Goal: Task Accomplishment & Management: Use online tool/utility

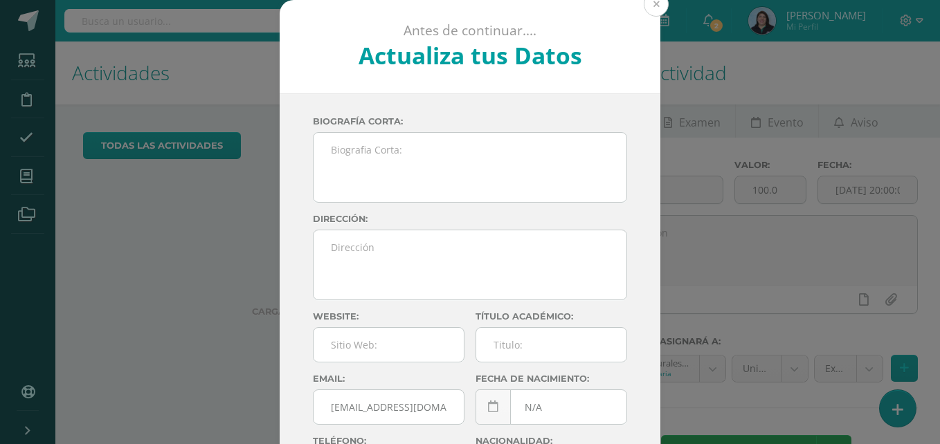
click at [657, 7] on button at bounding box center [656, 4] width 25 height 25
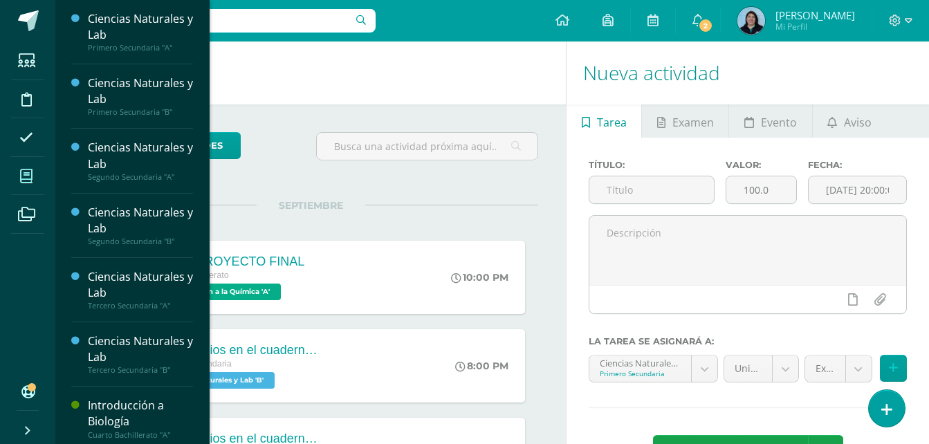
click at [27, 176] on icon at bounding box center [26, 177] width 12 height 14
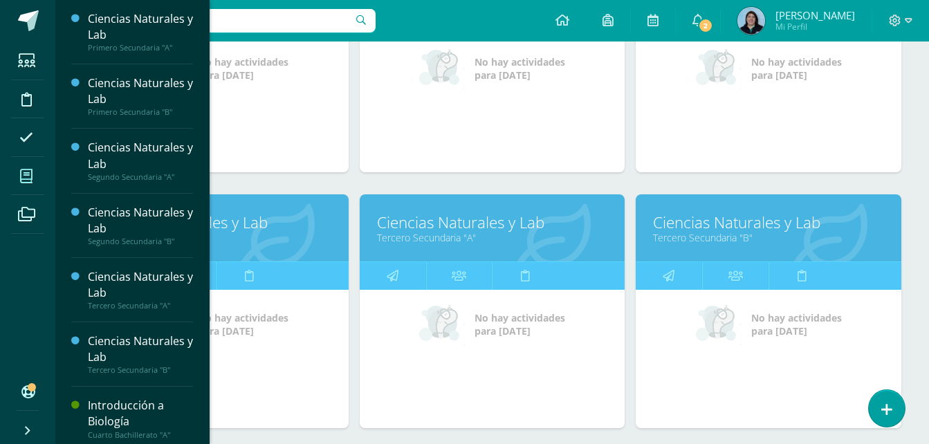
scroll to position [484, 0]
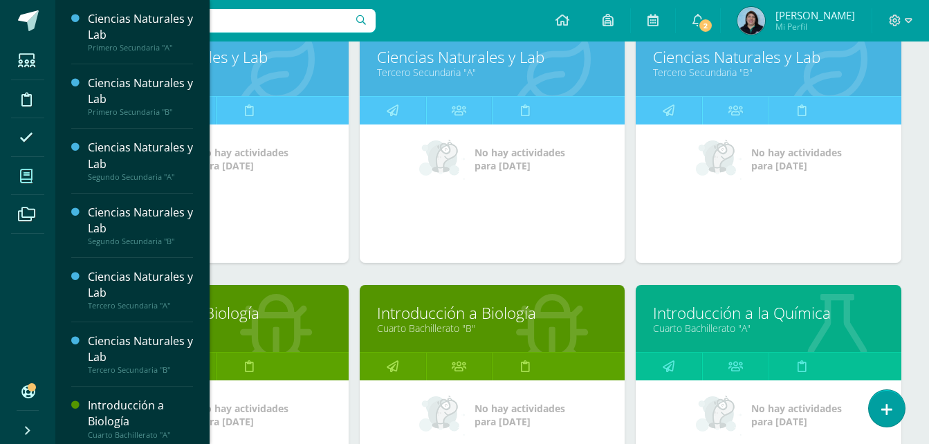
click at [277, 334] on link "Cuarto Bachillerato "A"" at bounding box center [215, 328] width 231 height 13
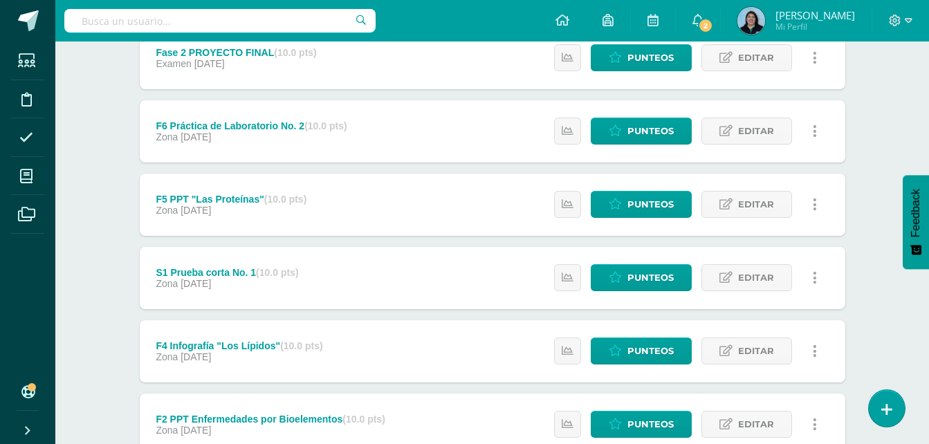
scroll to position [554, 0]
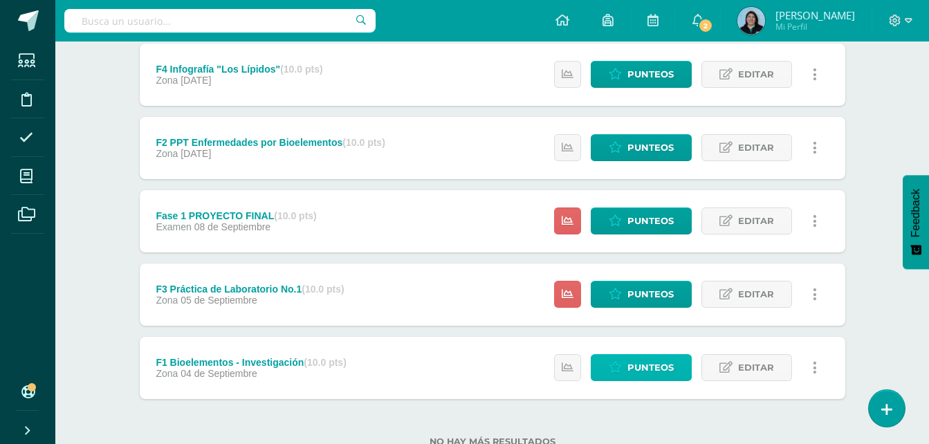
click at [651, 367] on span "Punteos" at bounding box center [651, 368] width 46 height 26
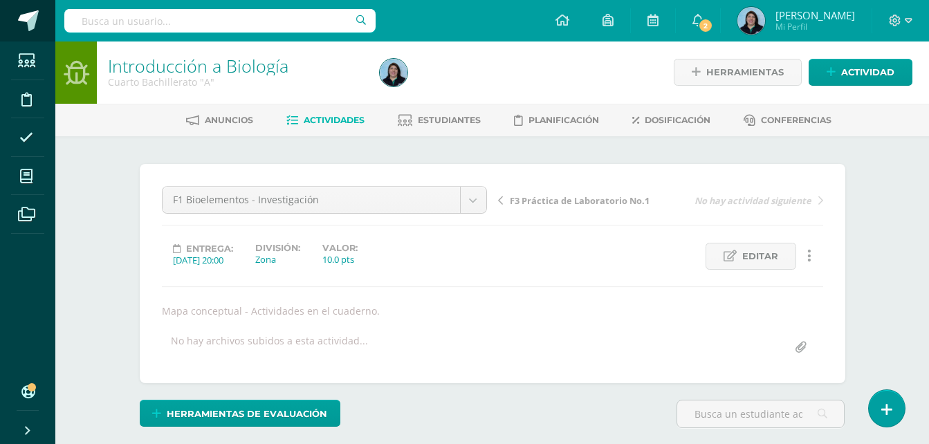
scroll to position [1, 0]
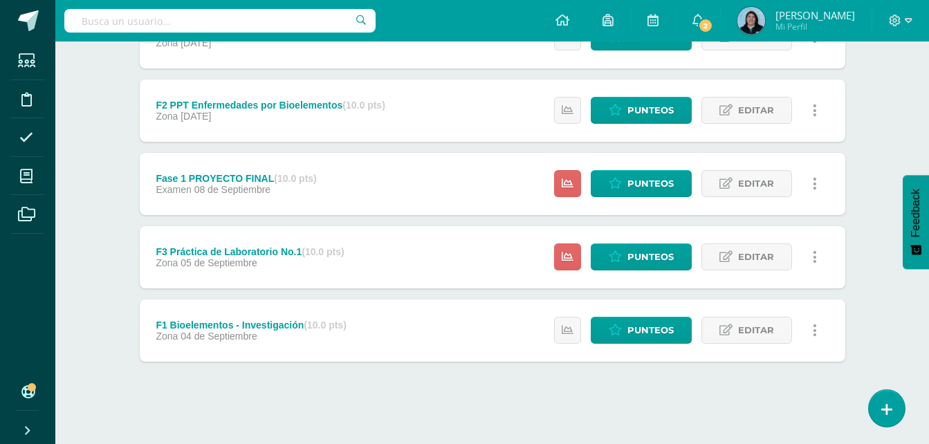
scroll to position [596, 0]
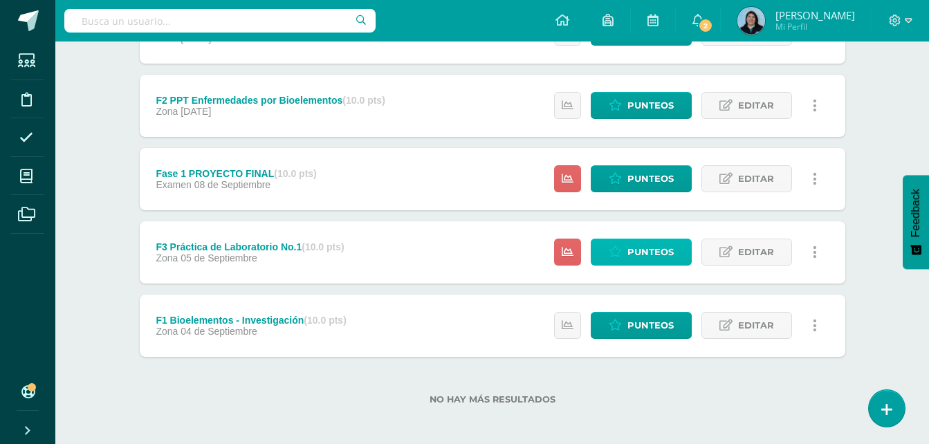
click at [639, 252] on span "Punteos" at bounding box center [651, 252] width 46 height 26
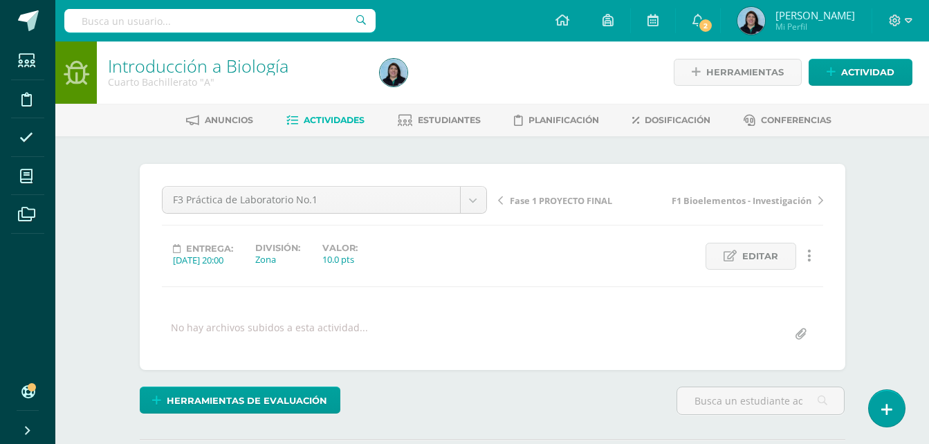
scroll to position [1, 0]
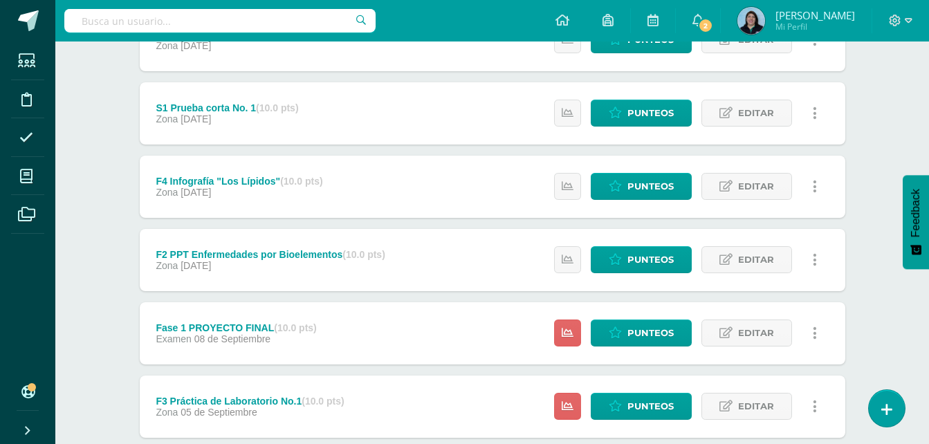
scroll to position [415, 0]
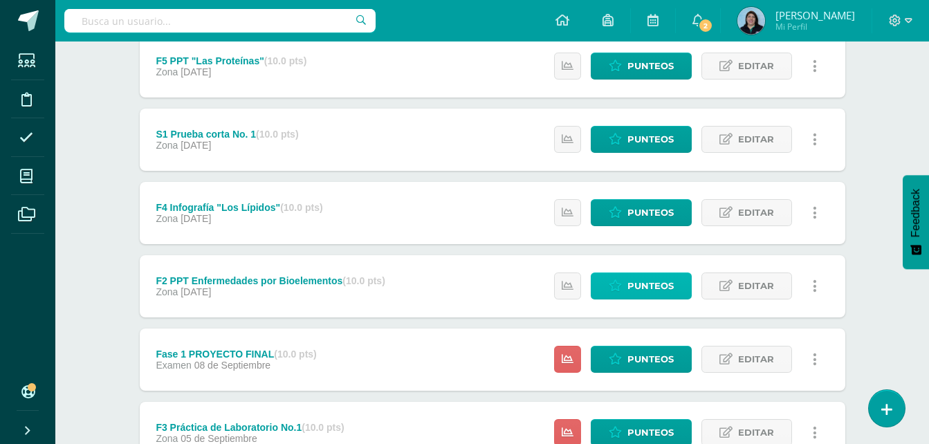
click at [650, 282] on span "Punteos" at bounding box center [651, 286] width 46 height 26
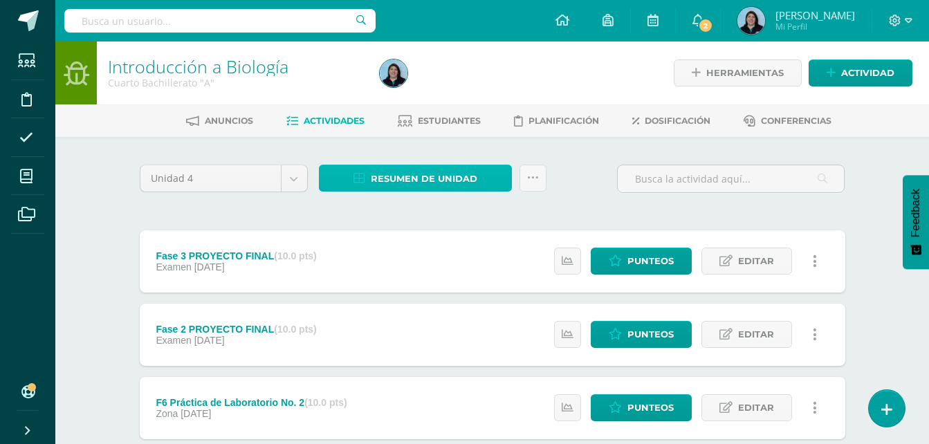
click at [472, 178] on span "Resumen de unidad" at bounding box center [424, 179] width 107 height 26
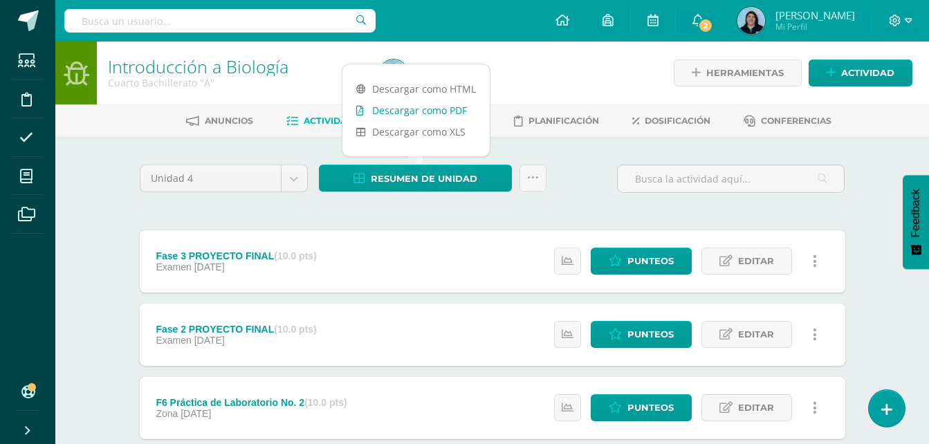
click at [434, 112] on link "Descargar como PDF" at bounding box center [416, 110] width 147 height 21
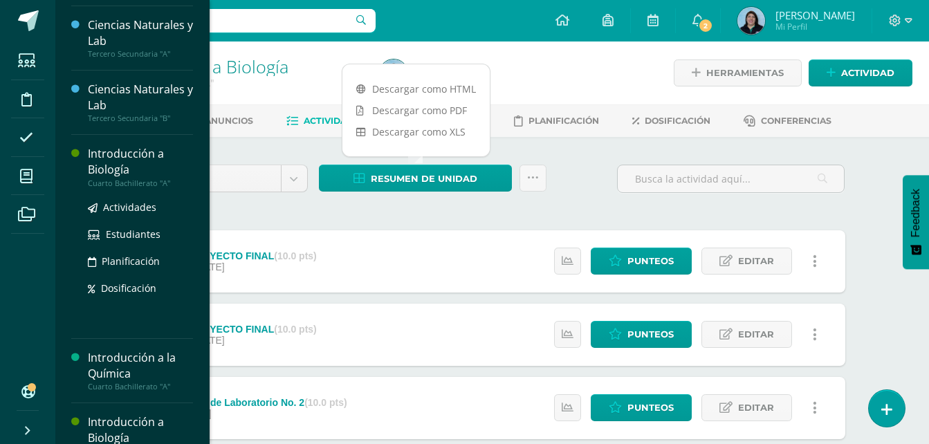
scroll to position [277, 0]
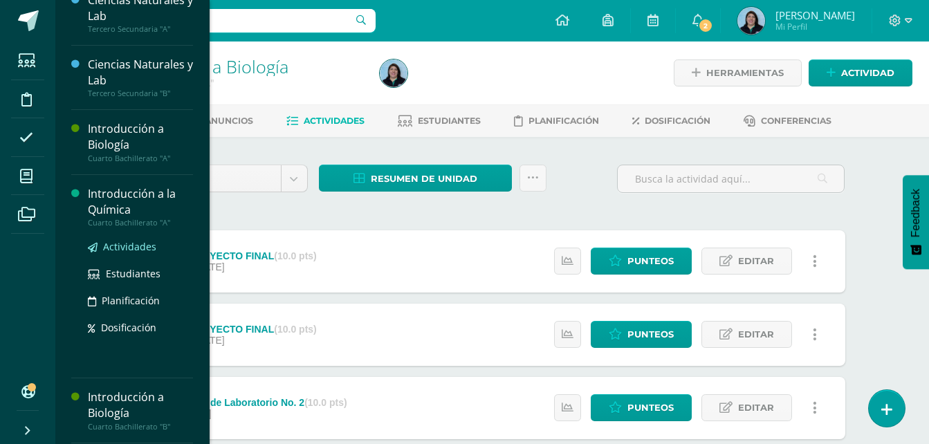
click at [139, 248] on span "Actividades" at bounding box center [129, 246] width 53 height 13
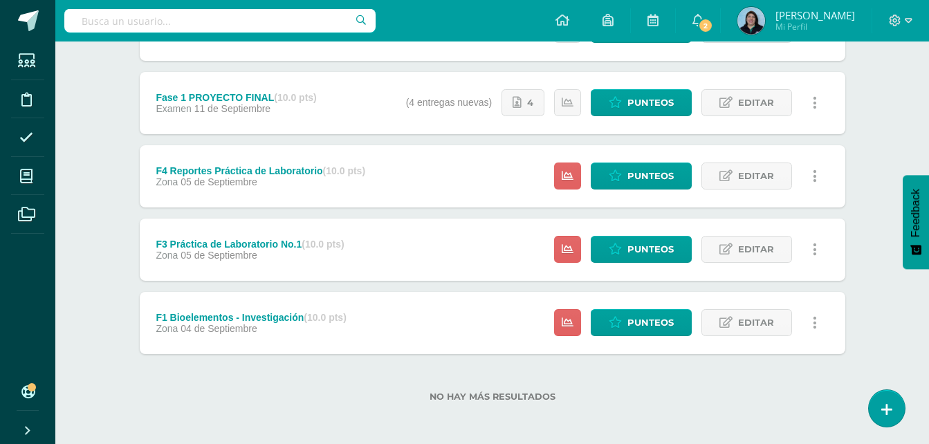
scroll to position [601, 0]
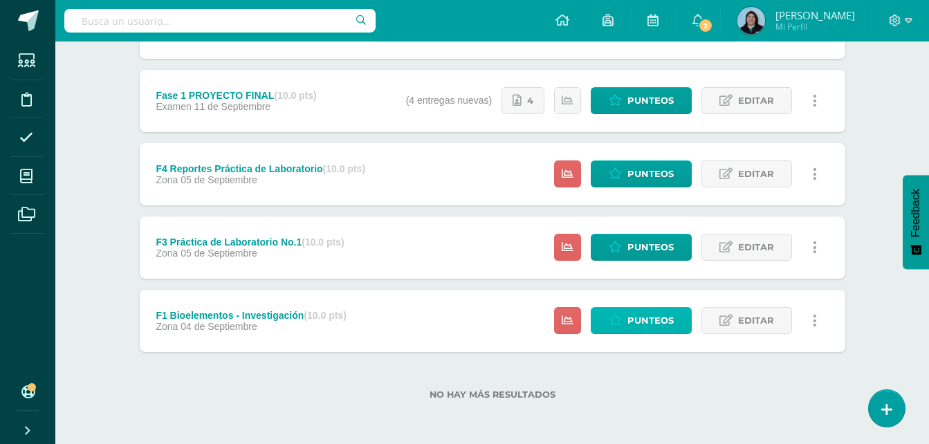
click at [669, 323] on span "Punteos" at bounding box center [651, 321] width 46 height 26
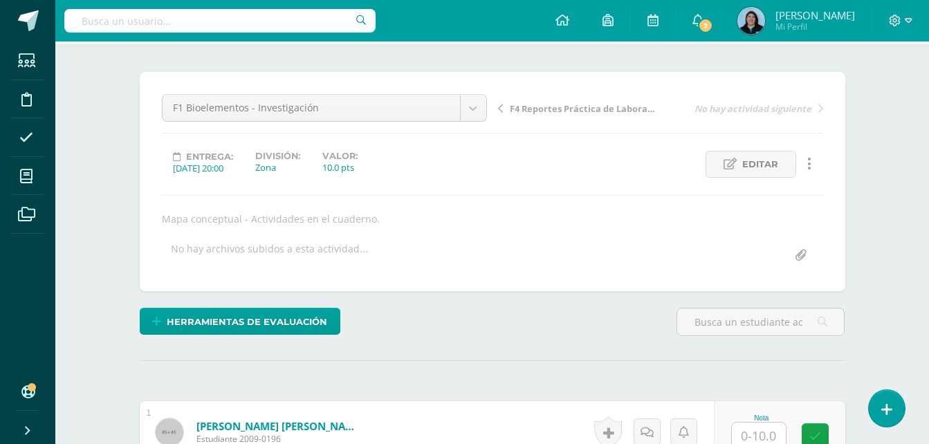
scroll to position [279, 0]
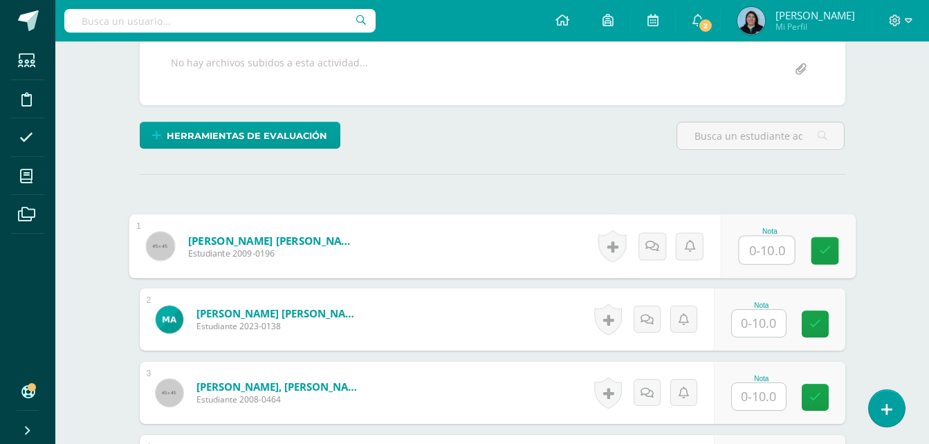
click at [749, 254] on input "text" at bounding box center [766, 251] width 55 height 28
type input "10"
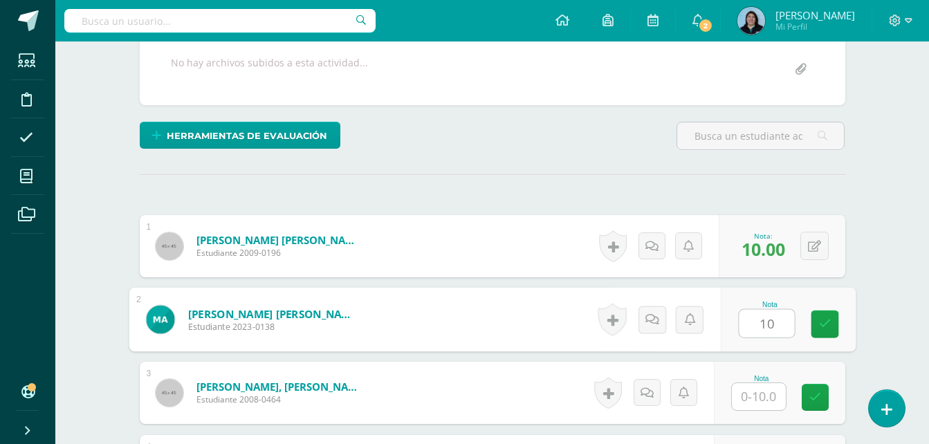
type input "10"
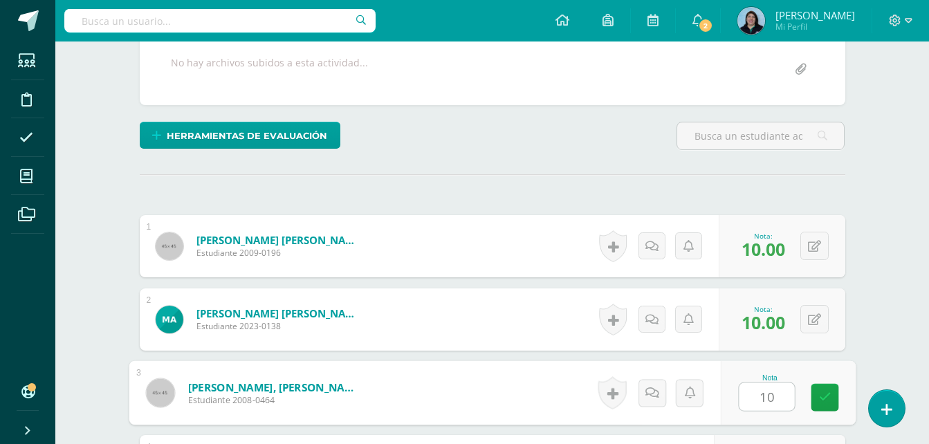
type input "10"
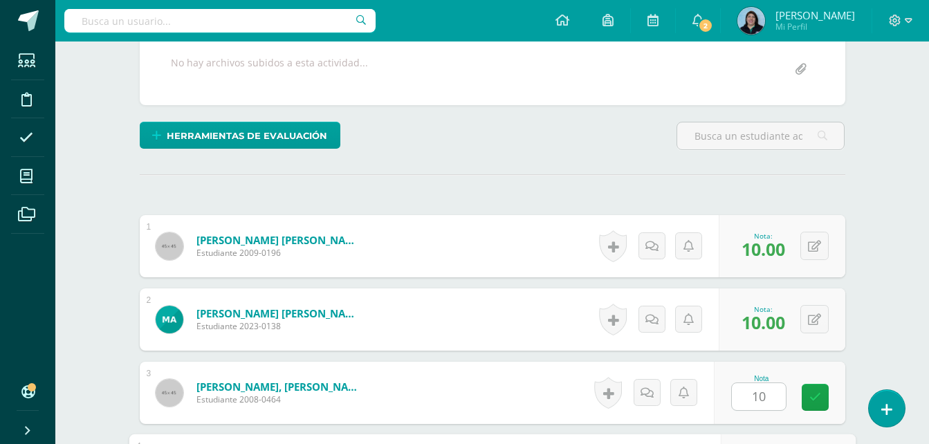
scroll to position [527, 0]
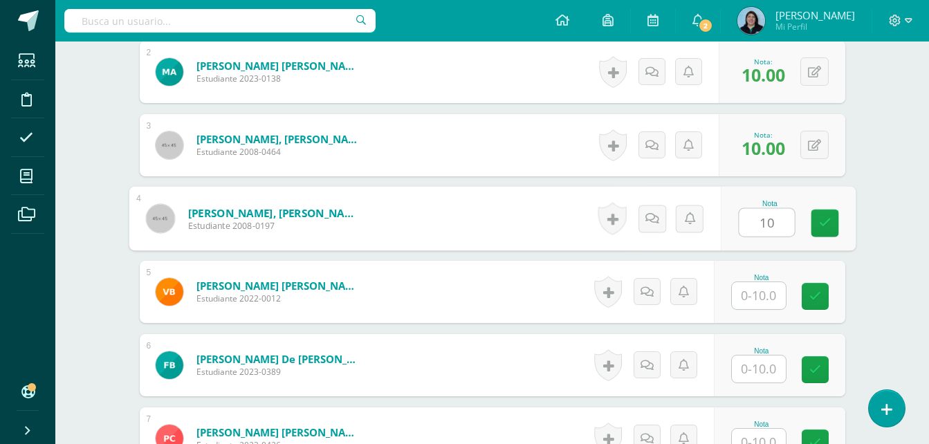
type input "10"
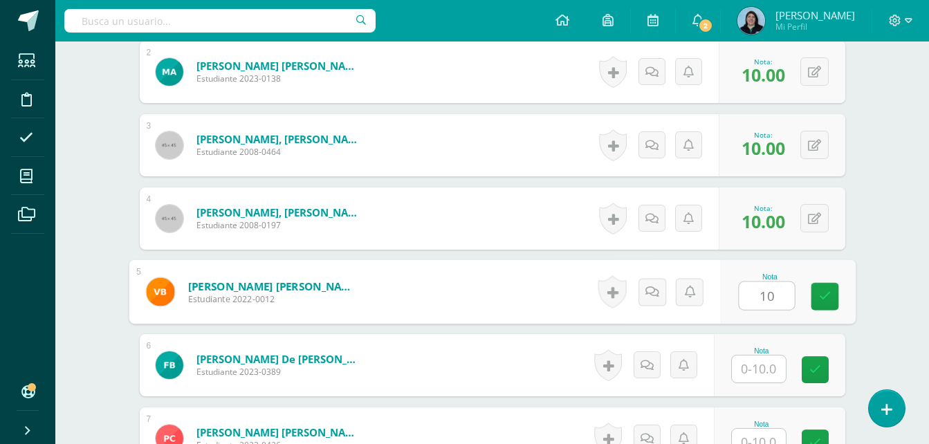
type input "10"
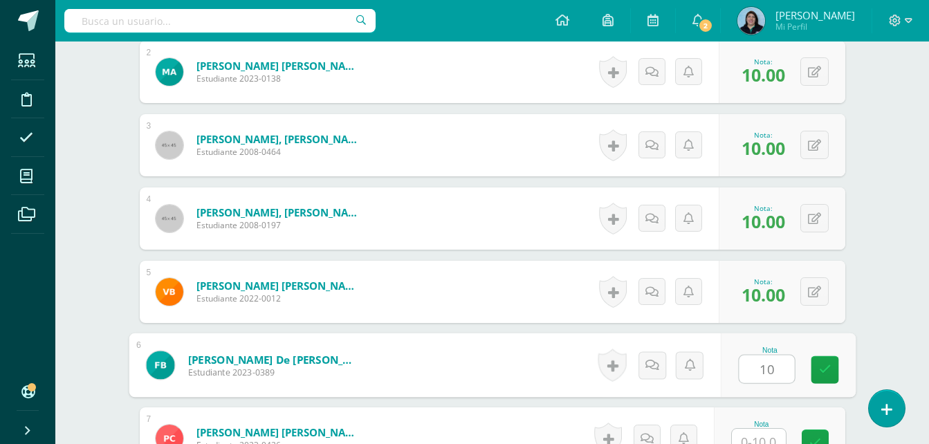
type input "10"
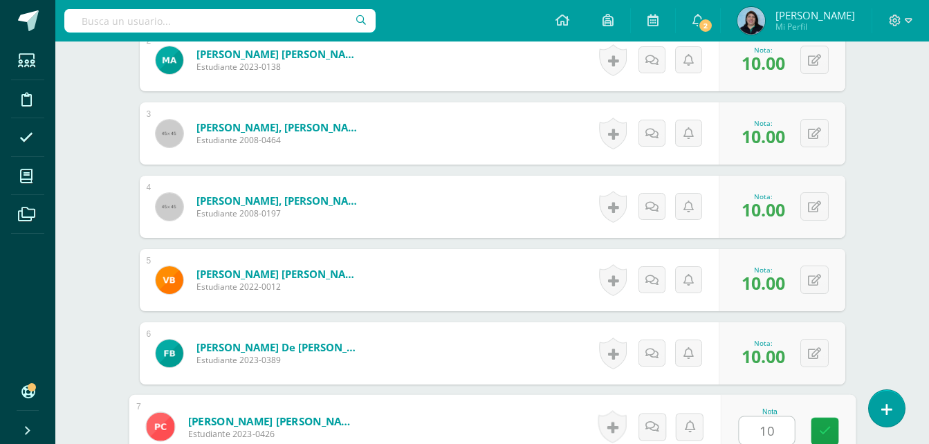
type input "10"
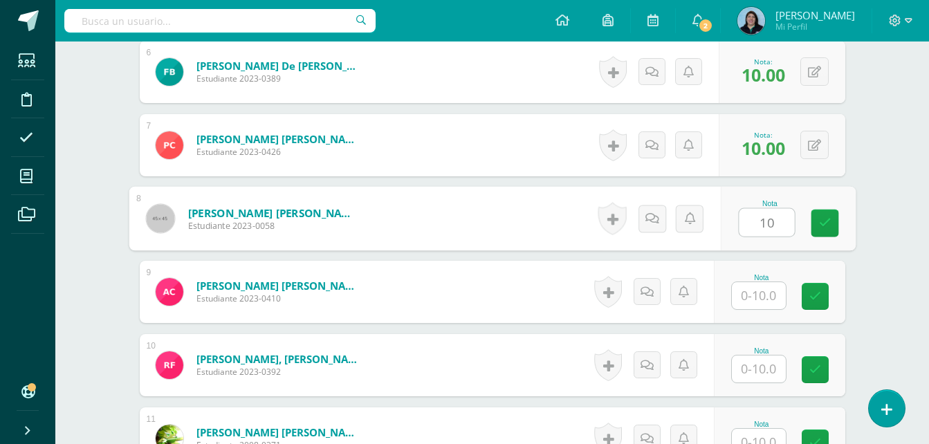
type input "10"
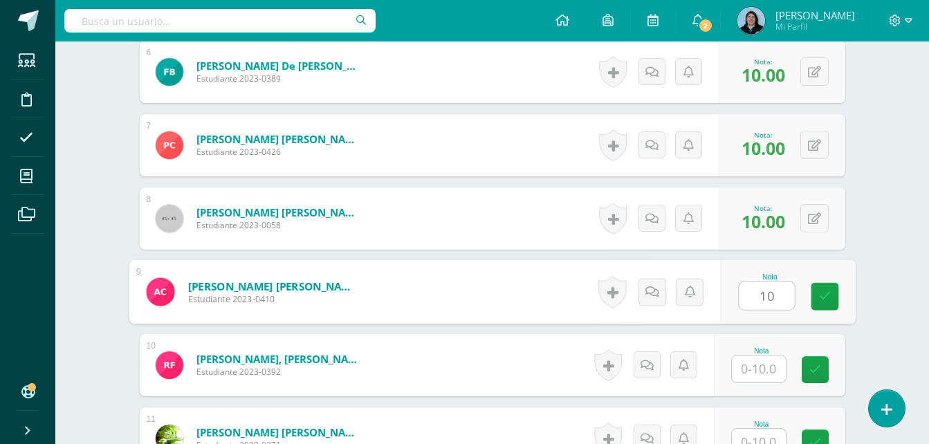
type input "10"
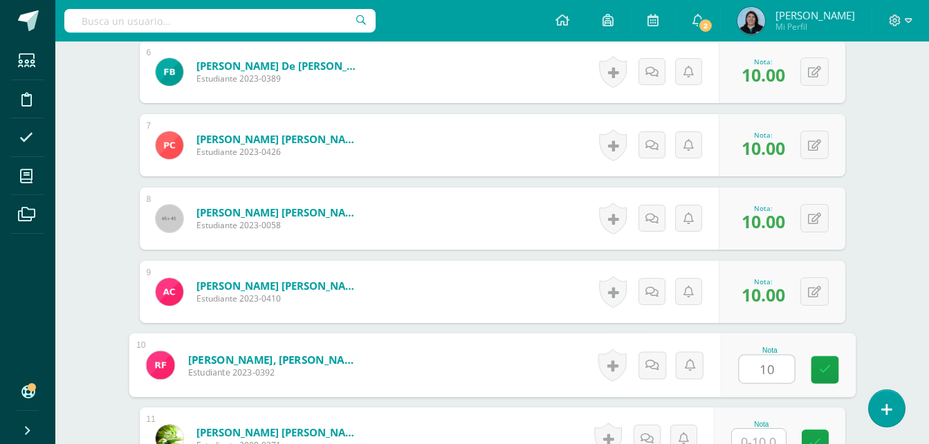
type input "10"
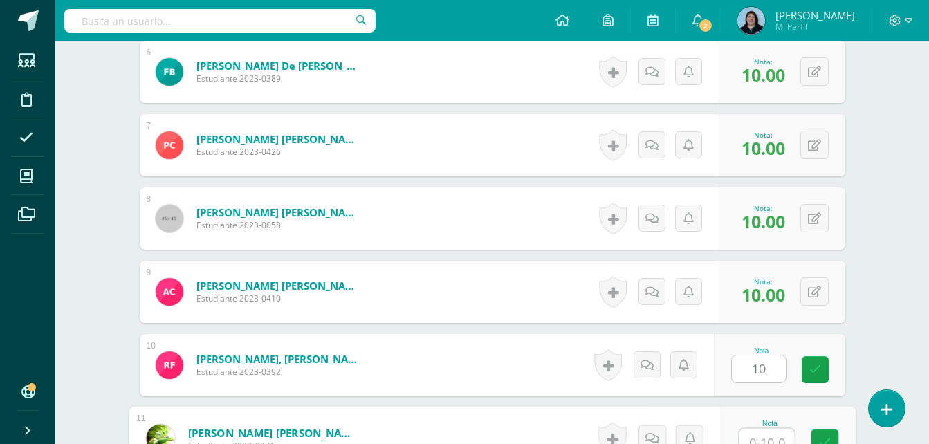
scroll to position [832, 0]
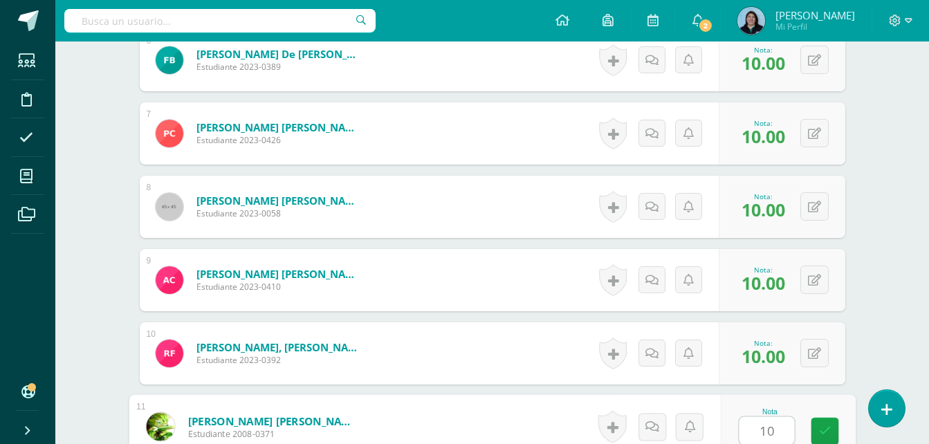
type input "10"
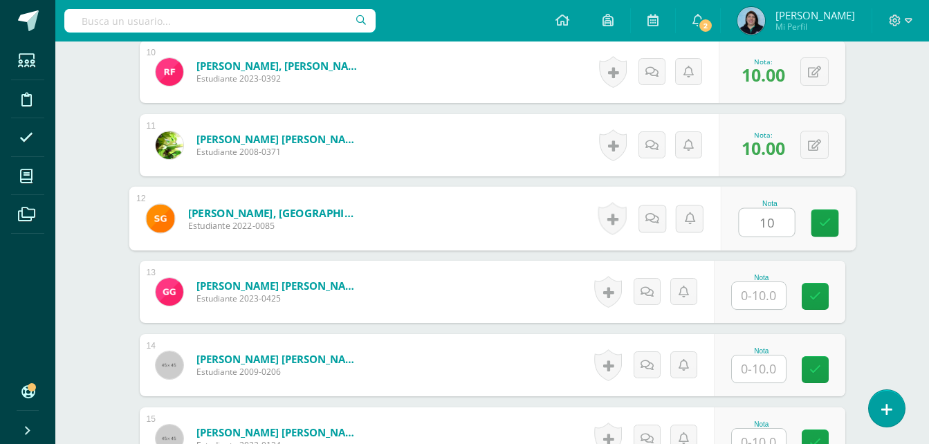
type input "10"
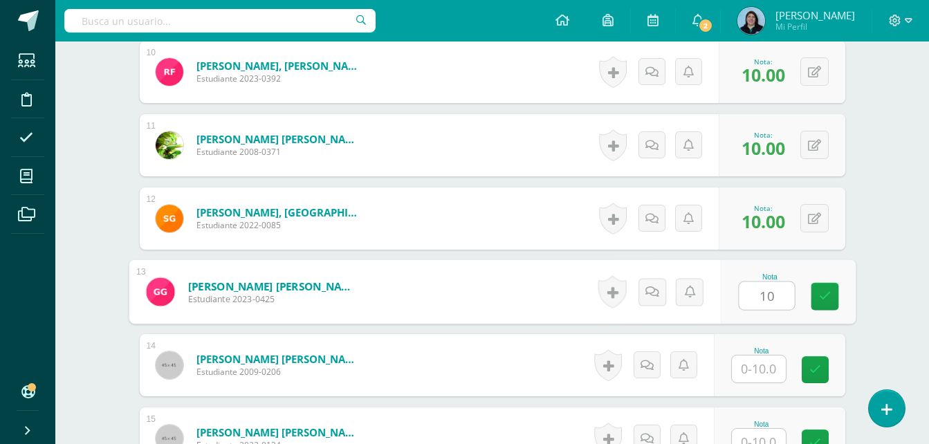
type input "10"
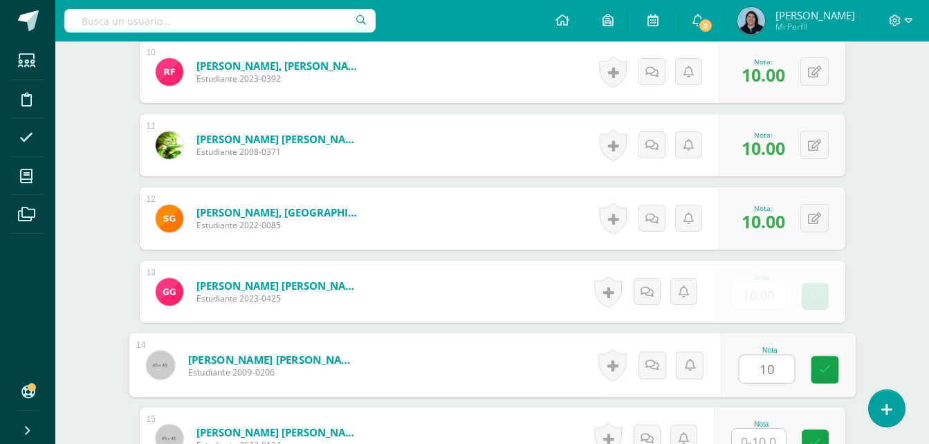
type input "10"
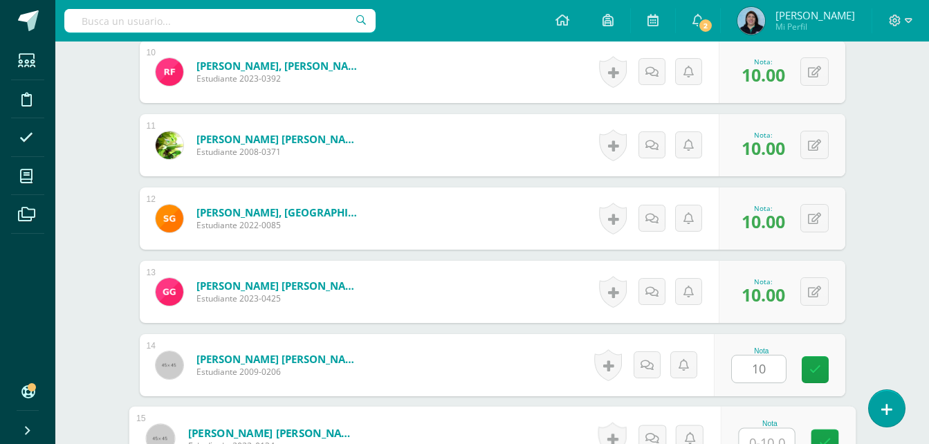
scroll to position [1125, 0]
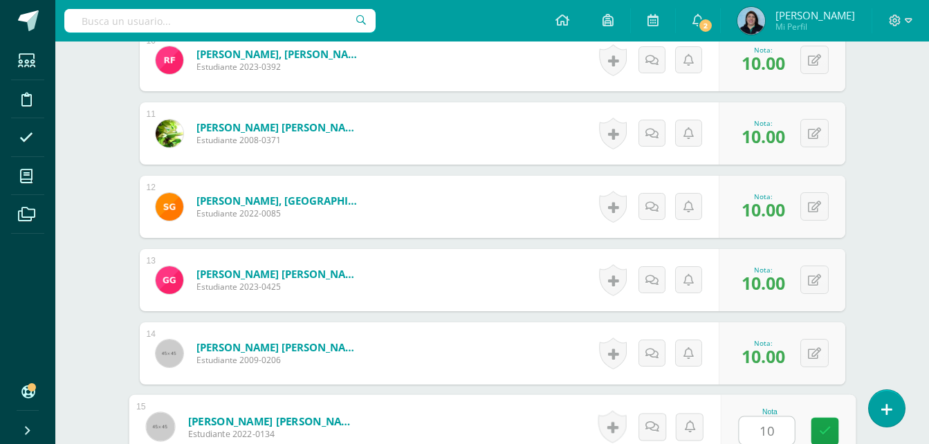
type input "10"
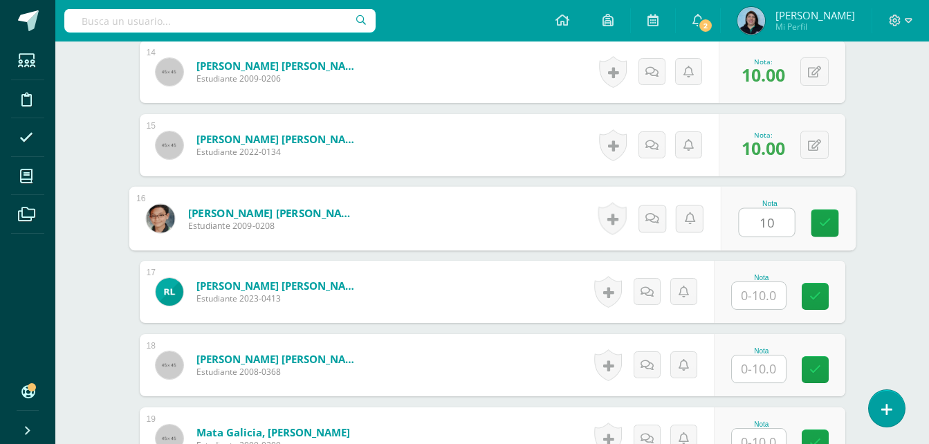
type input "10"
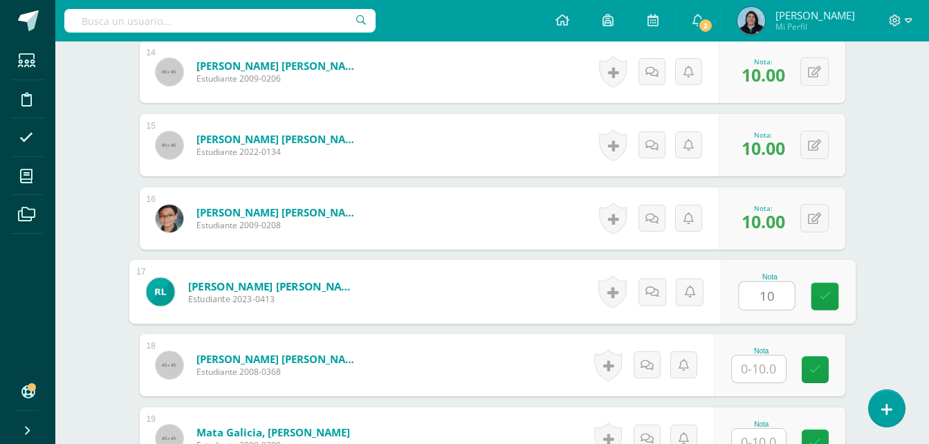
type input "10"
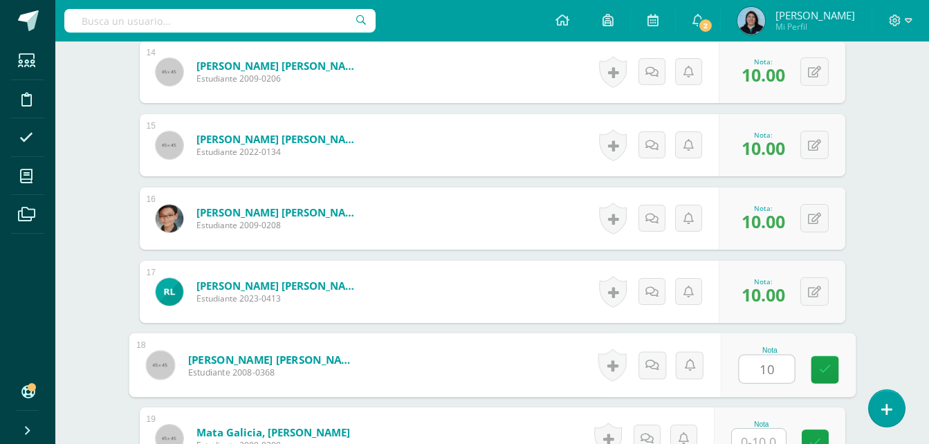
type input "10"
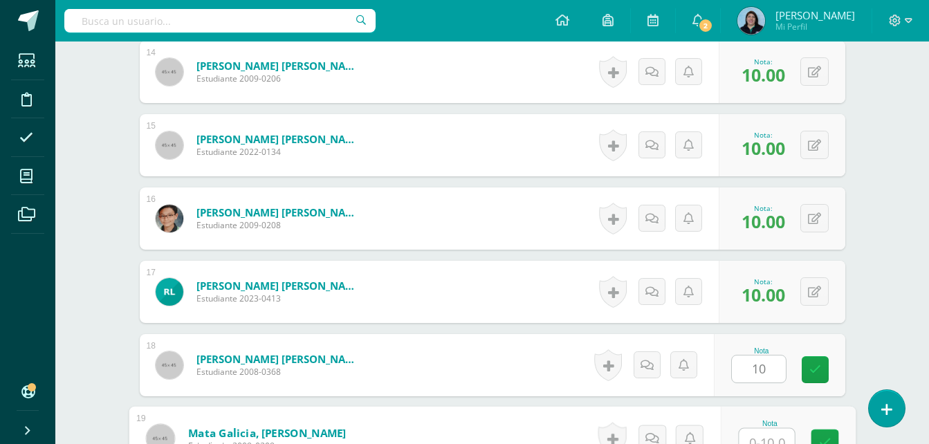
scroll to position [1419, 0]
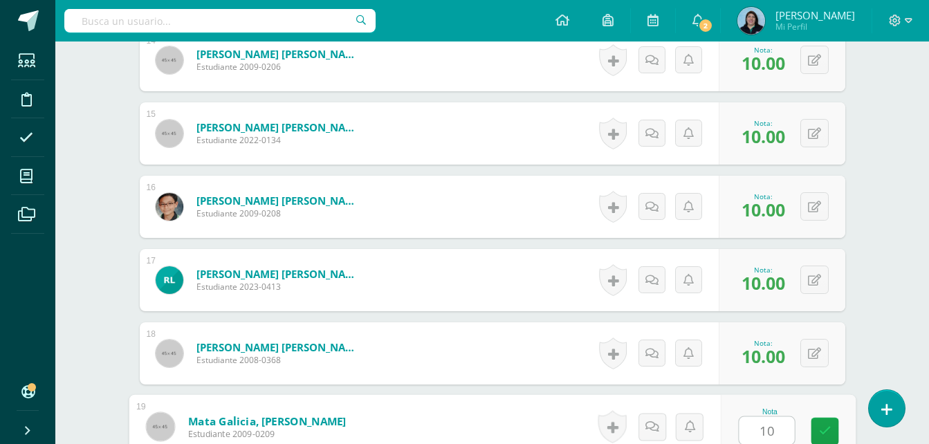
type input "10"
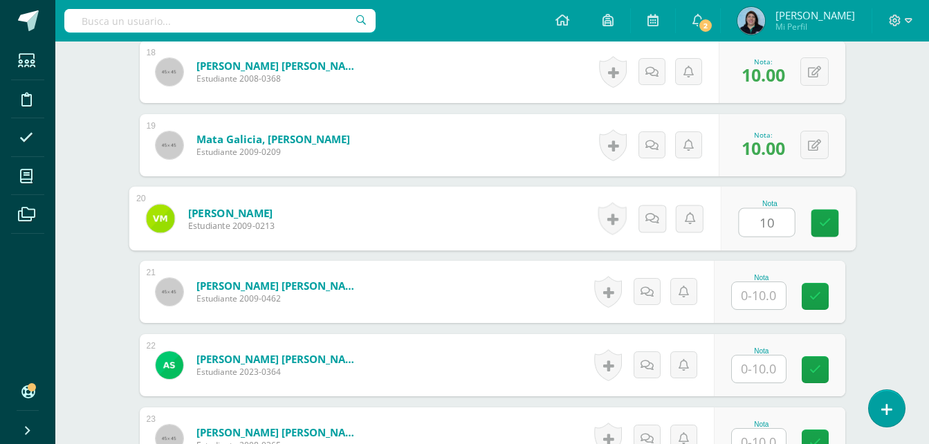
type input "10"
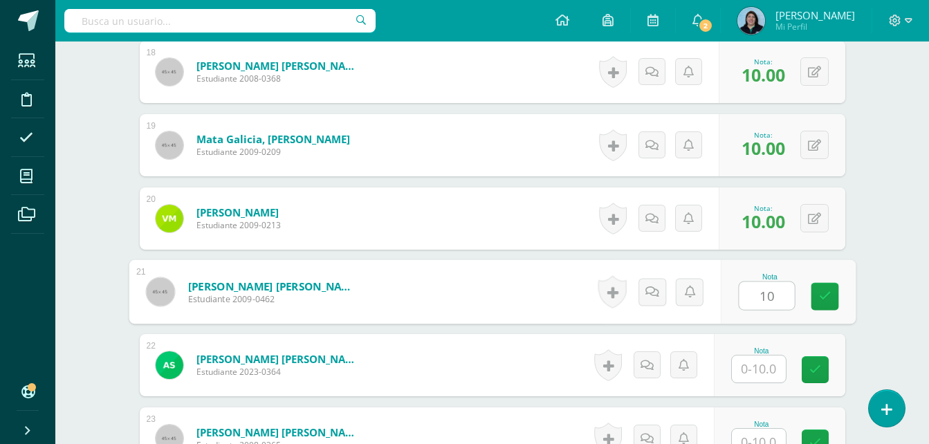
type input "10"
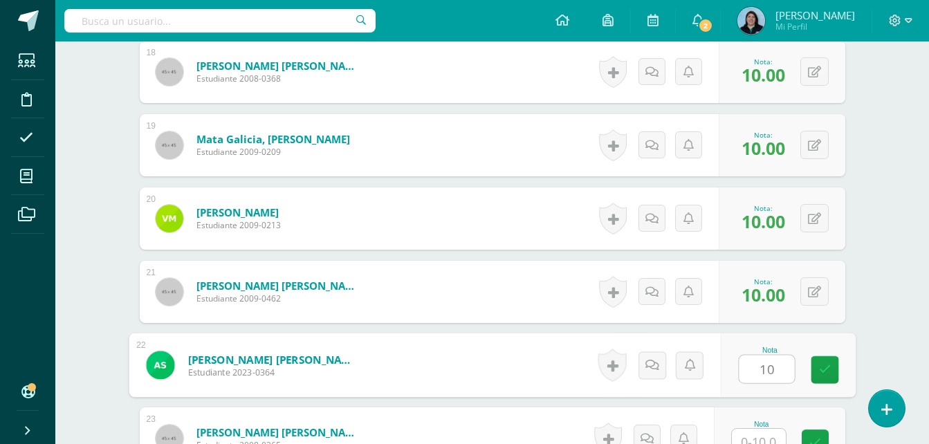
type input "10"
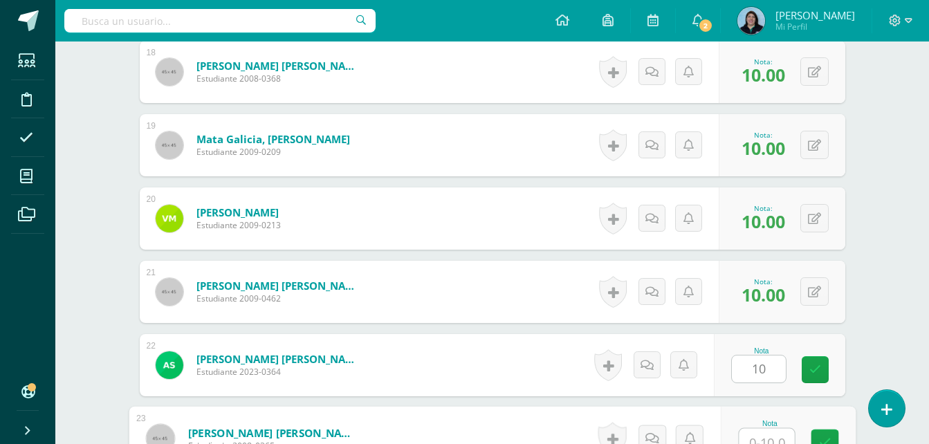
scroll to position [1712, 0]
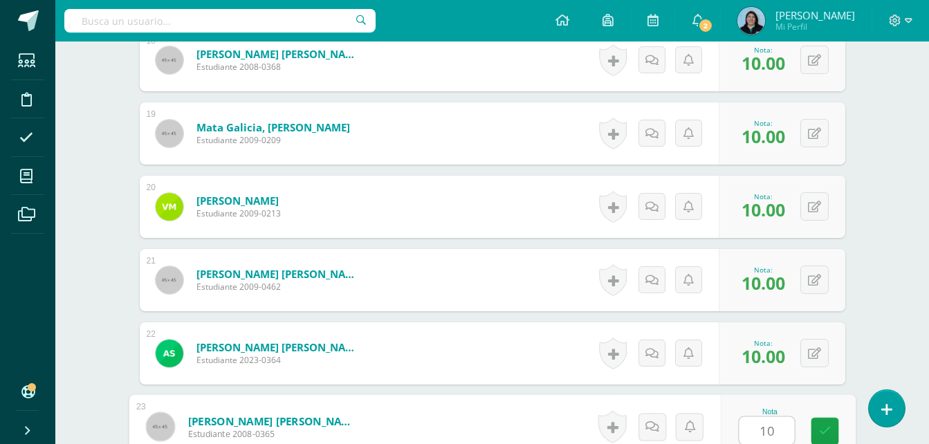
type input "10"
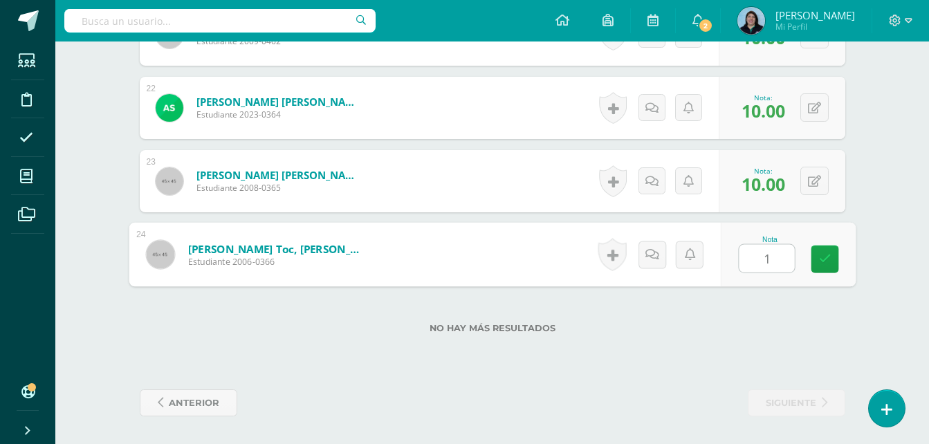
type input "10"
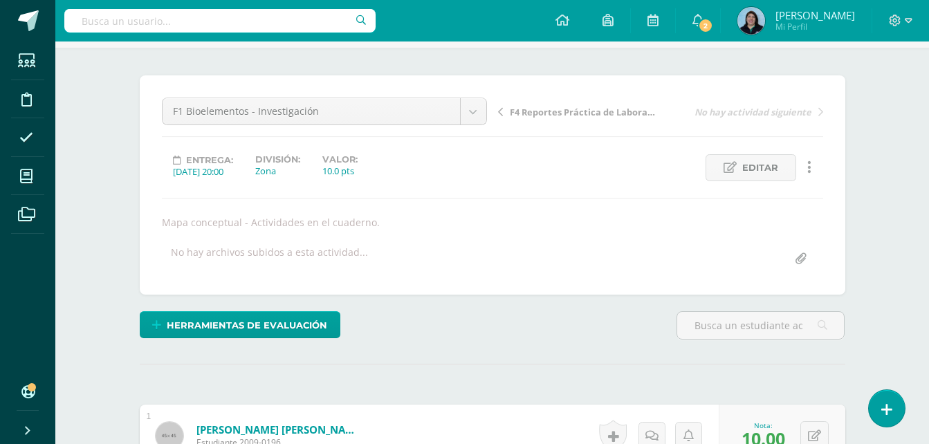
scroll to position [0, 0]
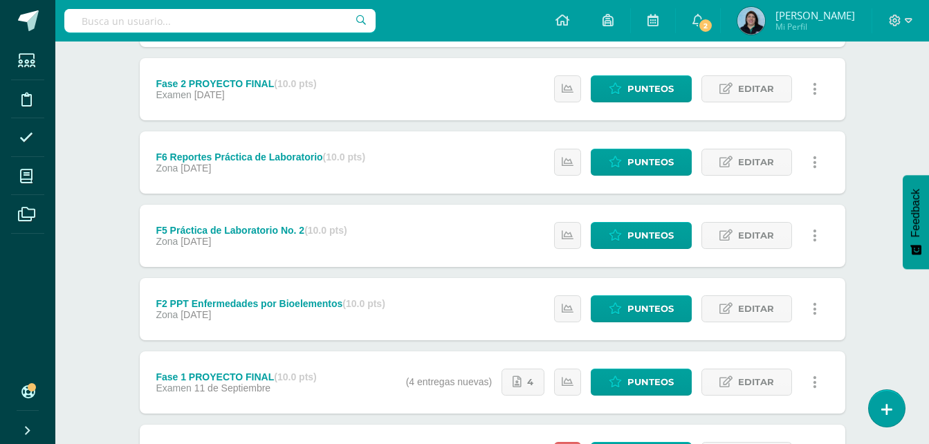
scroll to position [346, 0]
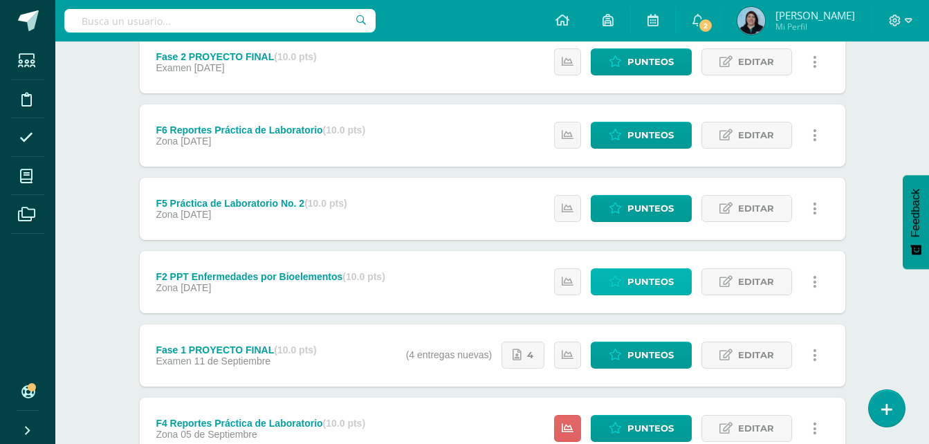
click at [648, 278] on span "Punteos" at bounding box center [651, 282] width 46 height 26
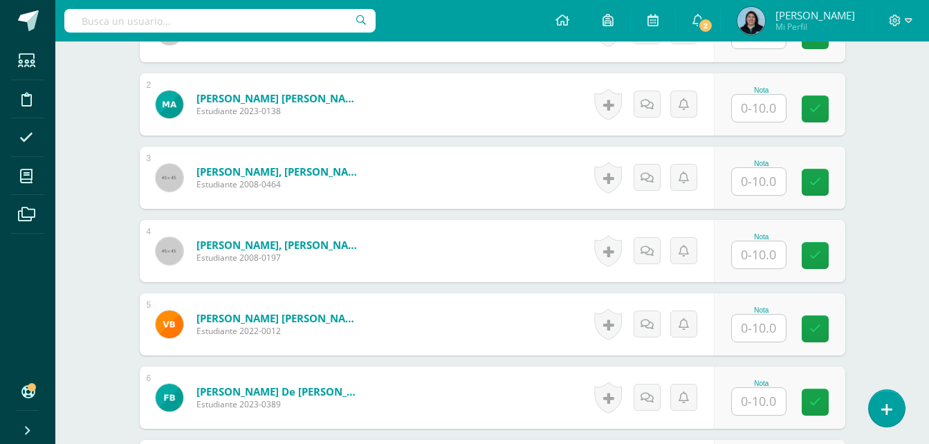
scroll to position [397, 0]
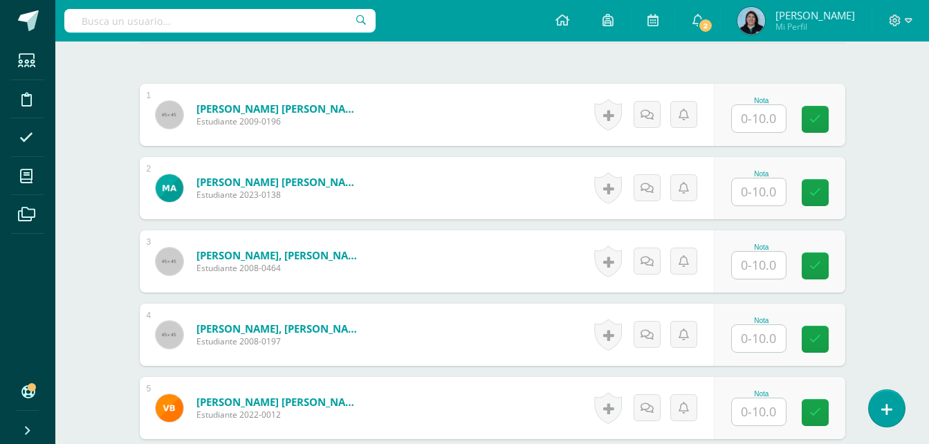
click at [754, 116] on input "text" at bounding box center [759, 118] width 54 height 27
type input "10"
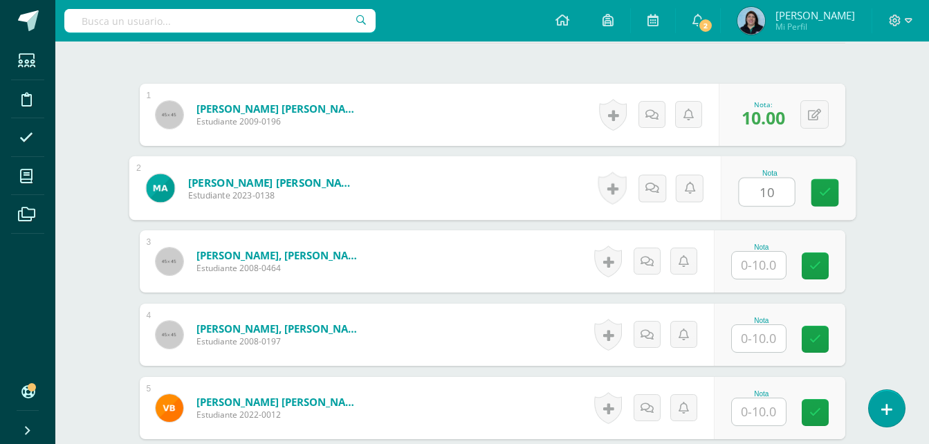
type input "10"
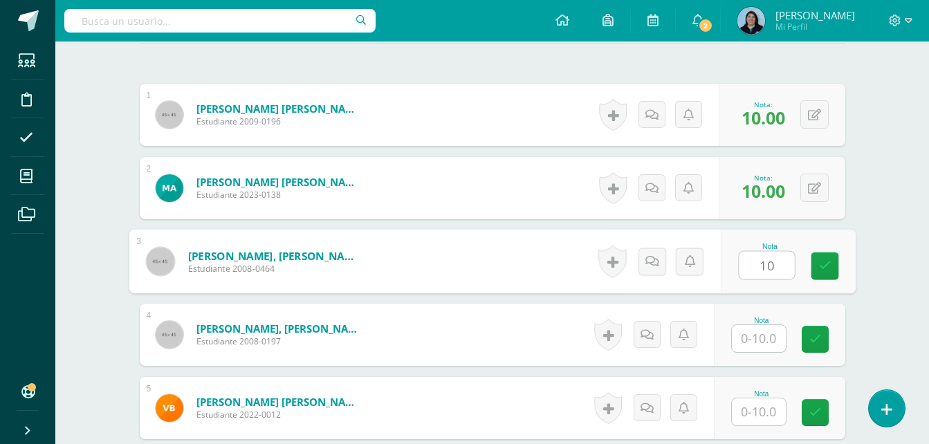
type input "10"
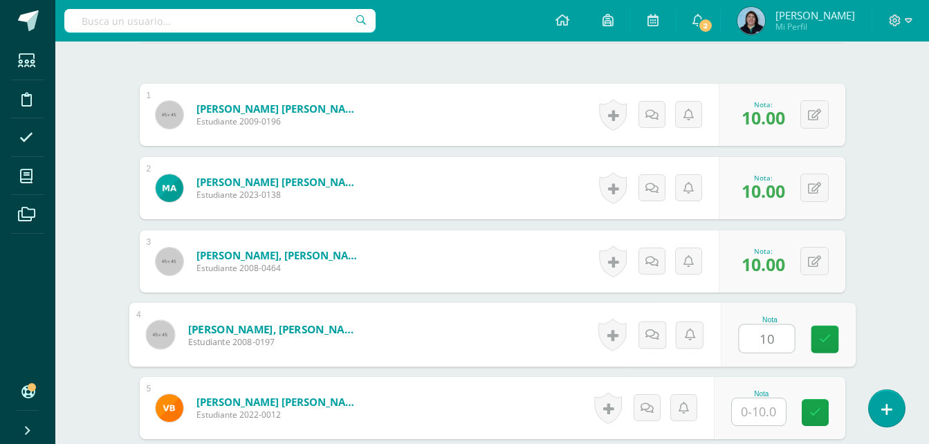
type input "10"
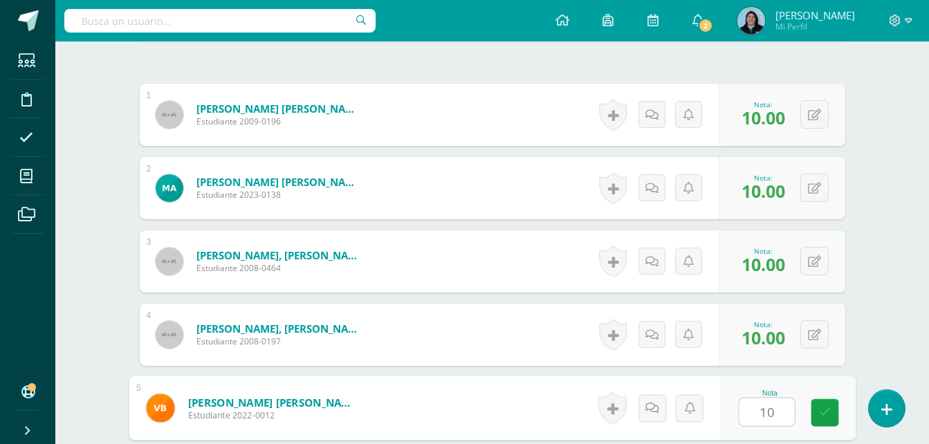
type input "10"
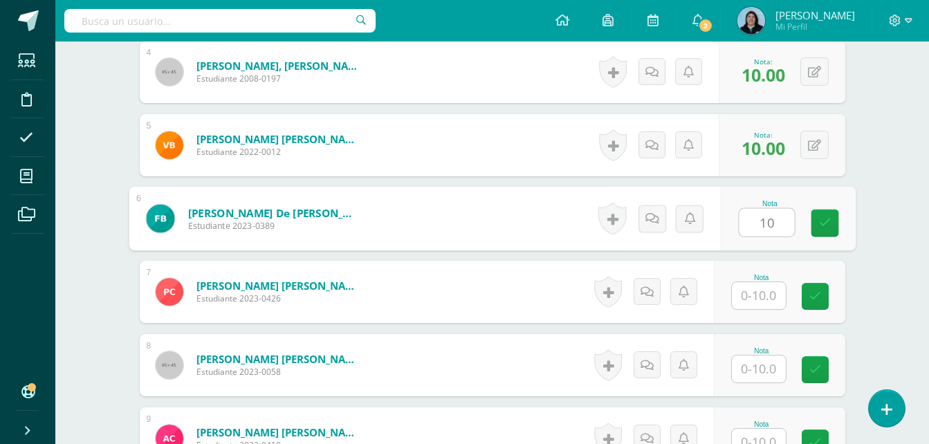
type input "10"
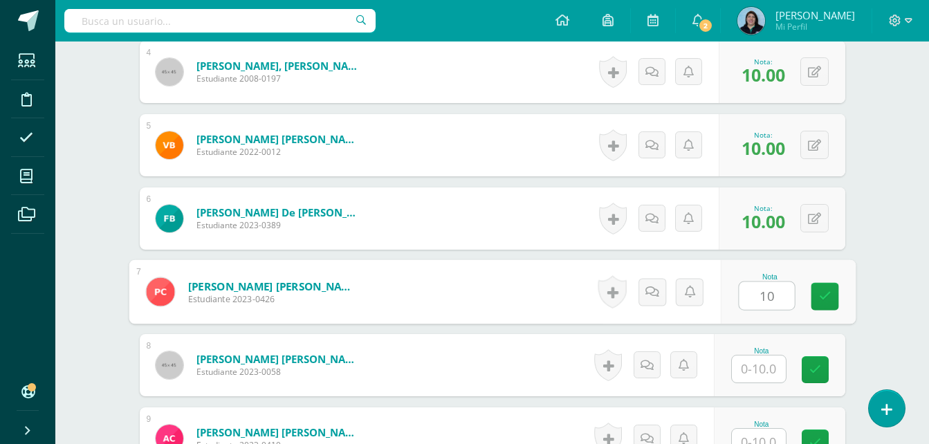
type input "10"
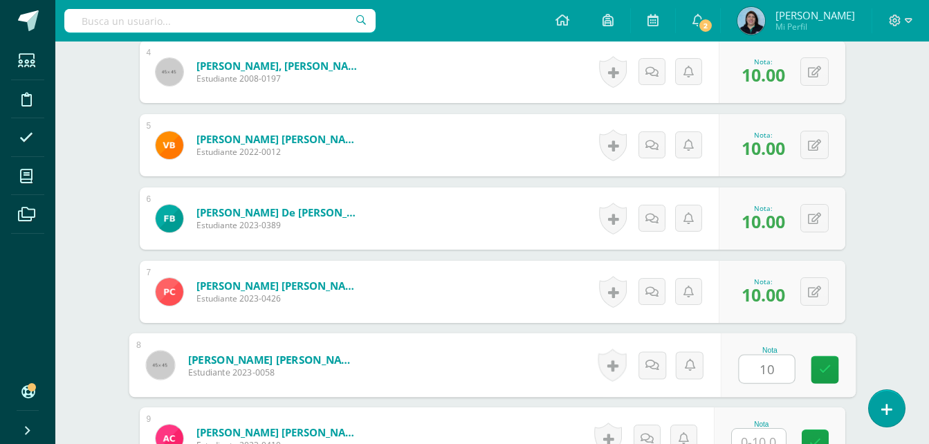
type input "10"
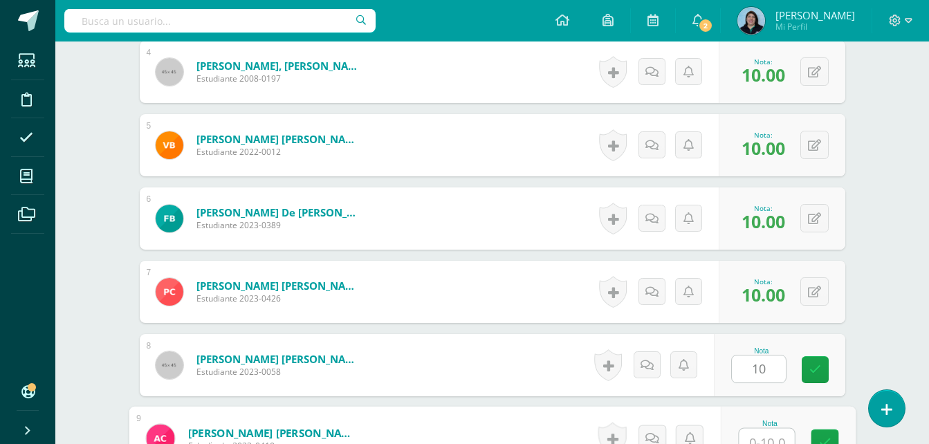
scroll to position [672, 0]
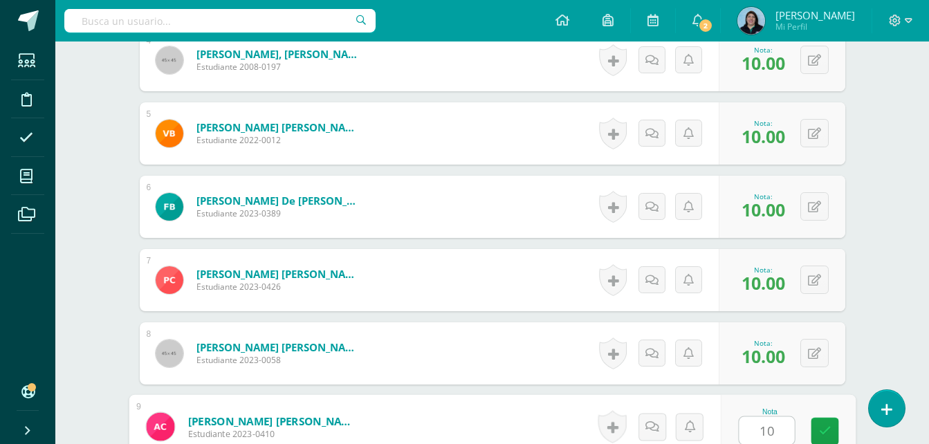
type input "10"
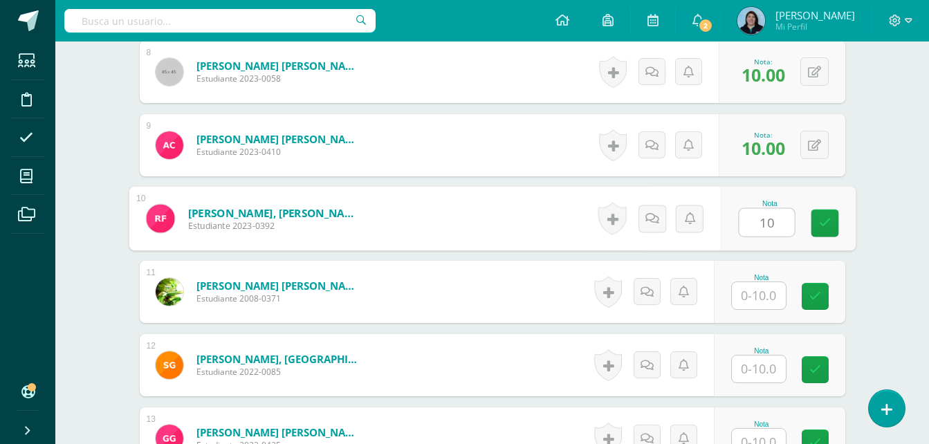
type input "10"
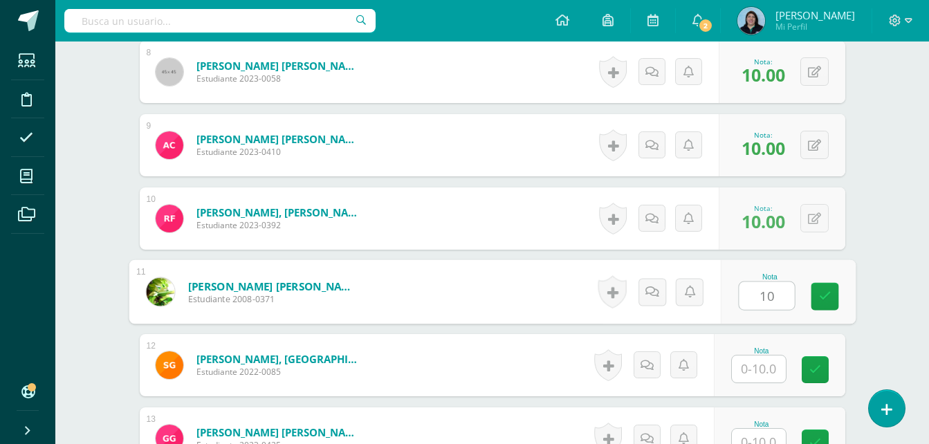
type input "10"
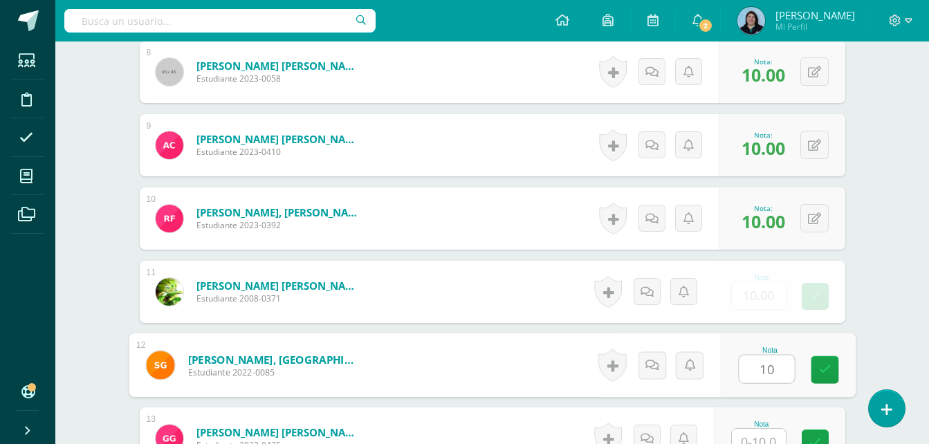
type input "10"
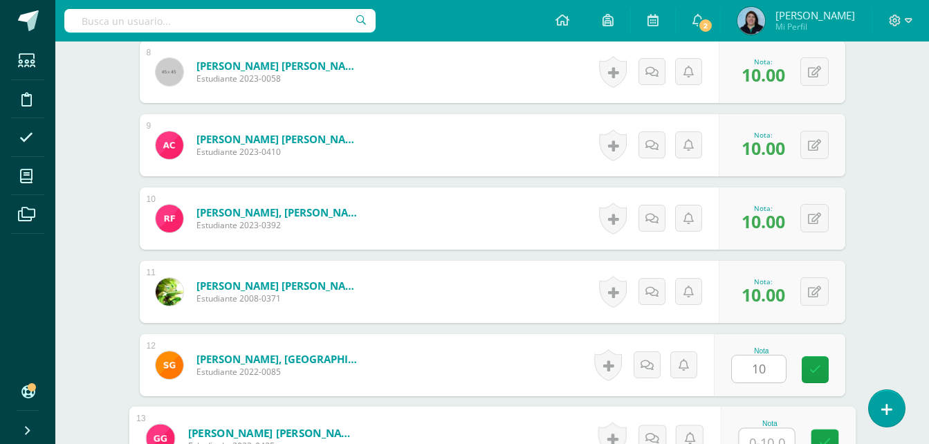
scroll to position [965, 0]
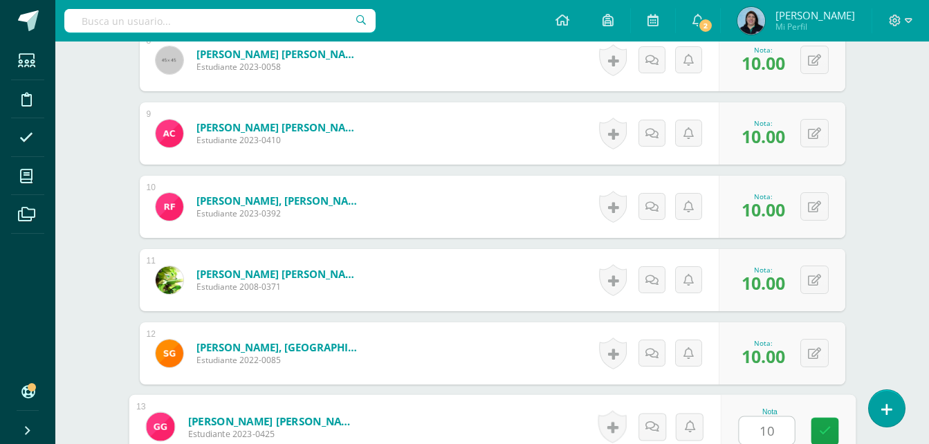
type input "10"
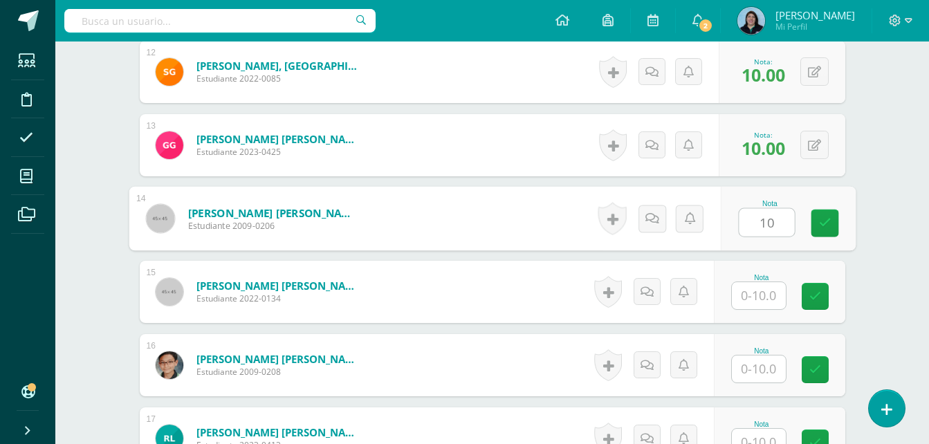
type input "10"
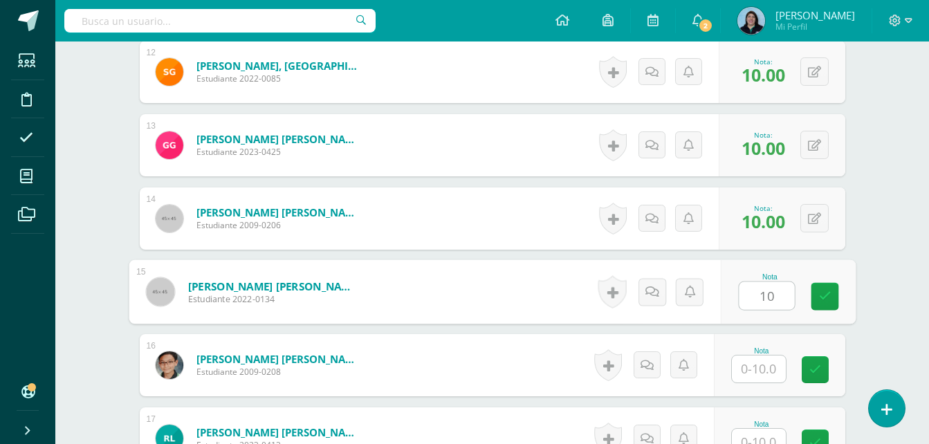
type input "10"
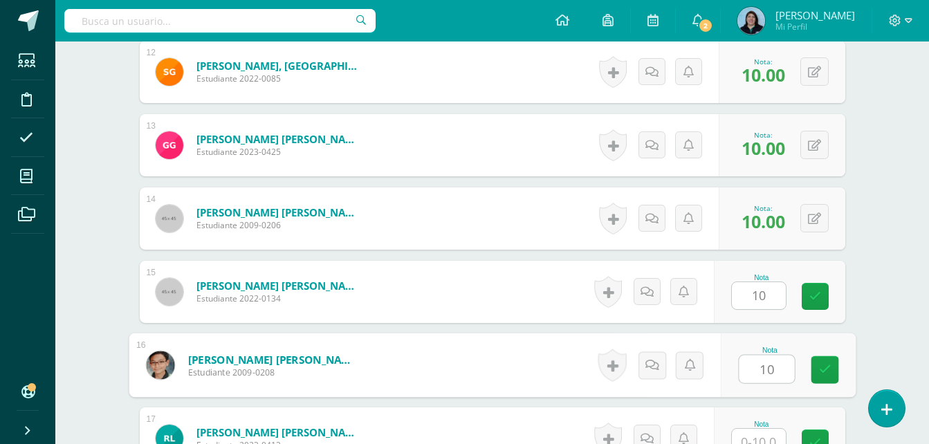
type input "10"
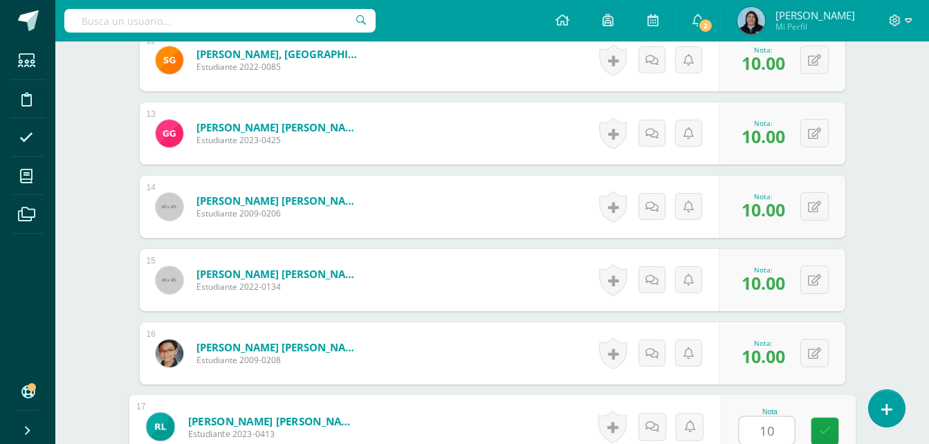
type input "10"
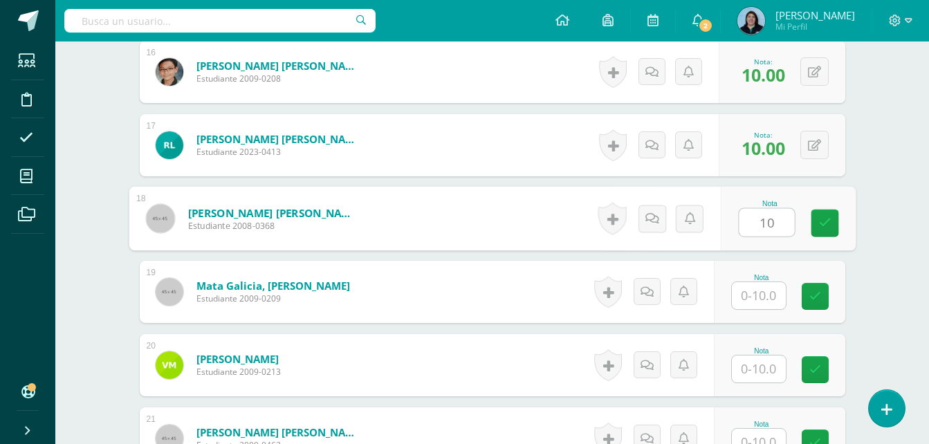
type input "10"
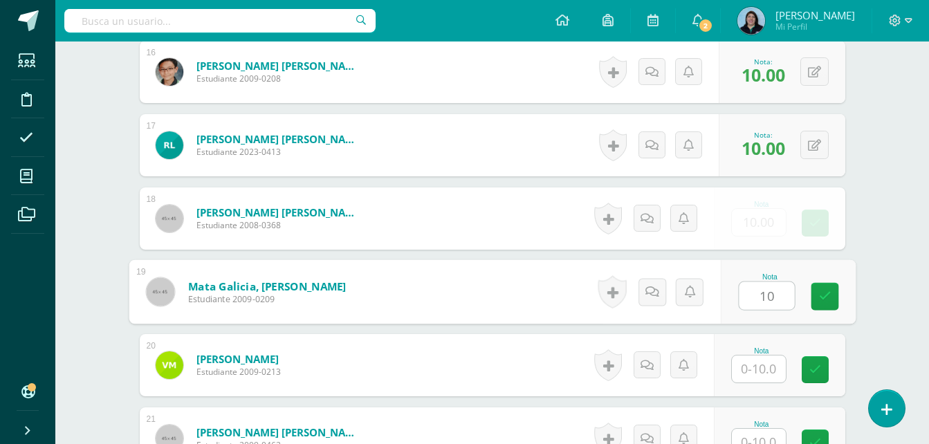
type input "10"
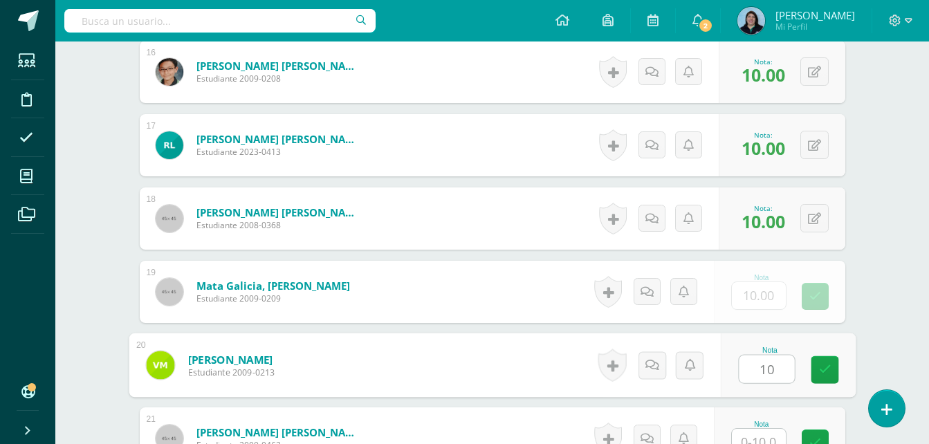
type input "10"
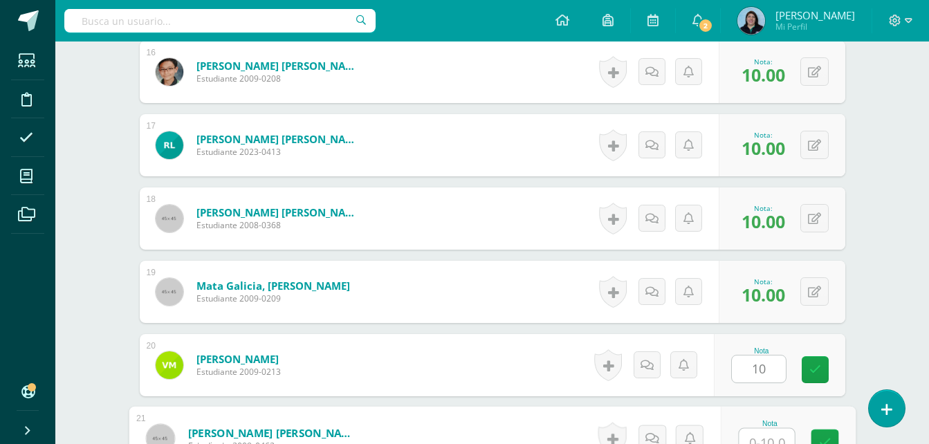
scroll to position [1552, 0]
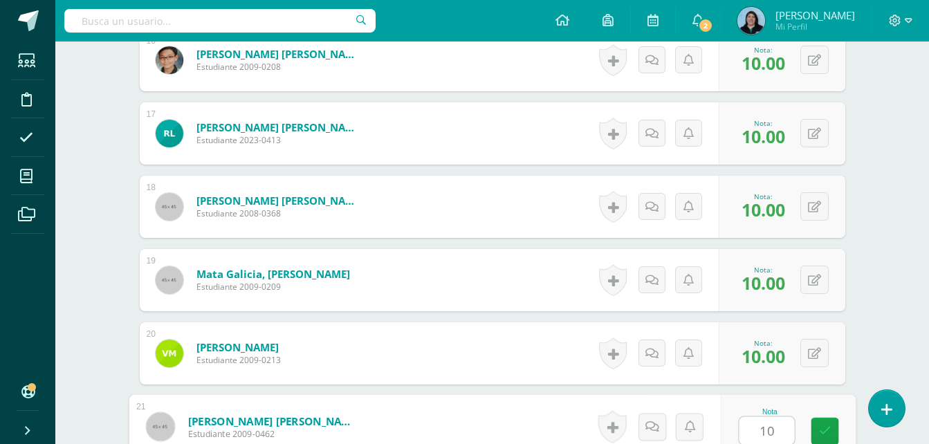
type input "10"
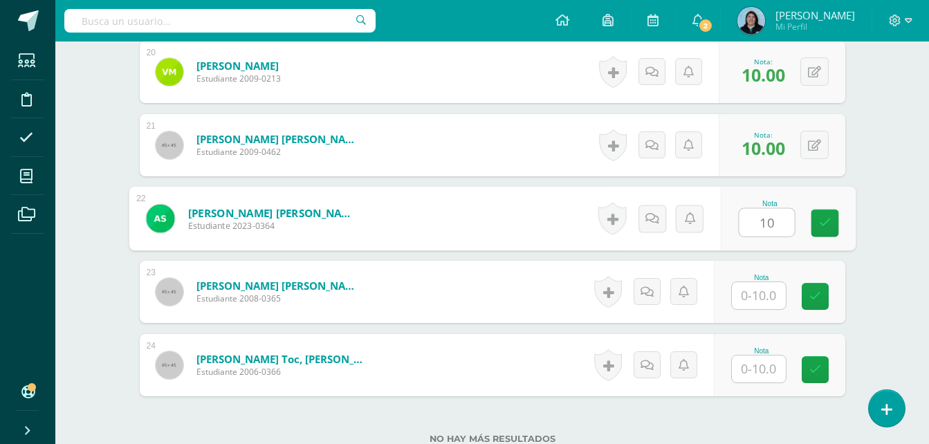
type input "10"
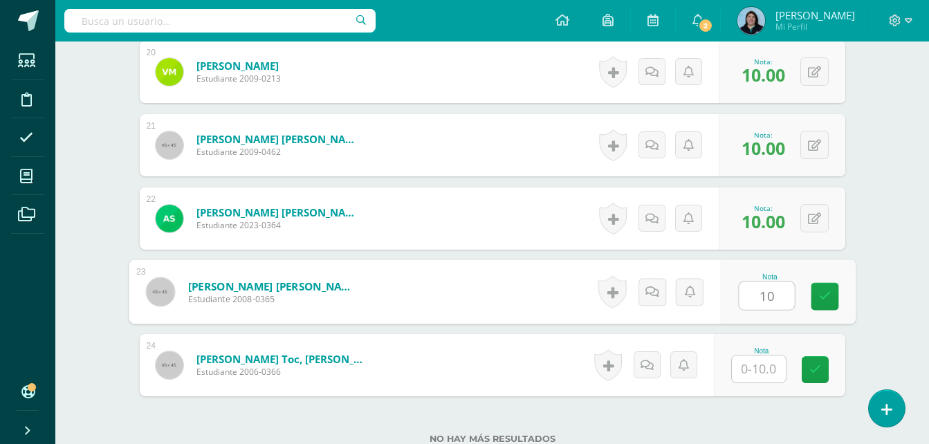
type input "10"
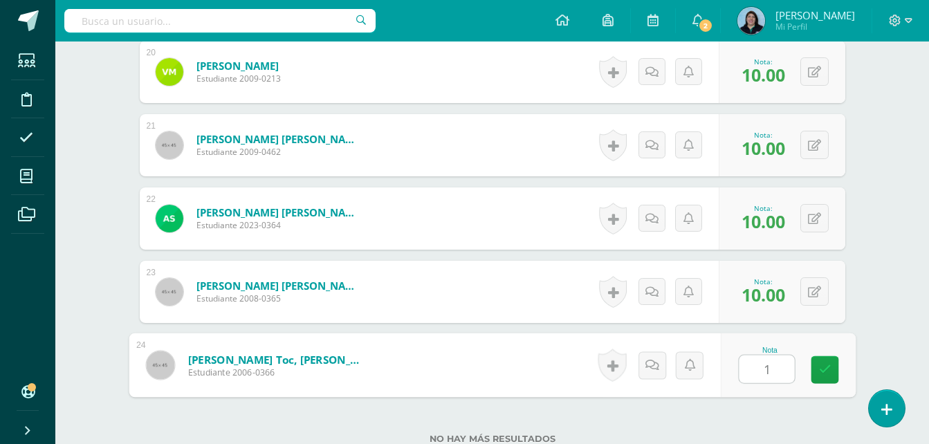
type input "10"
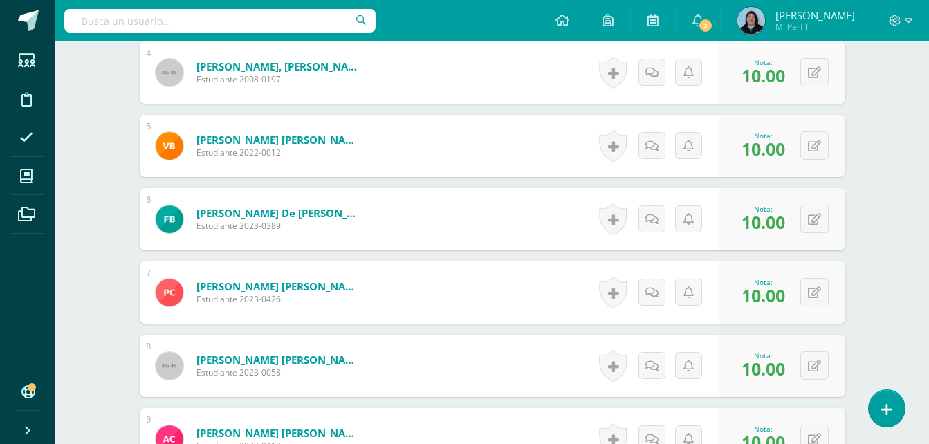
scroll to position [657, 0]
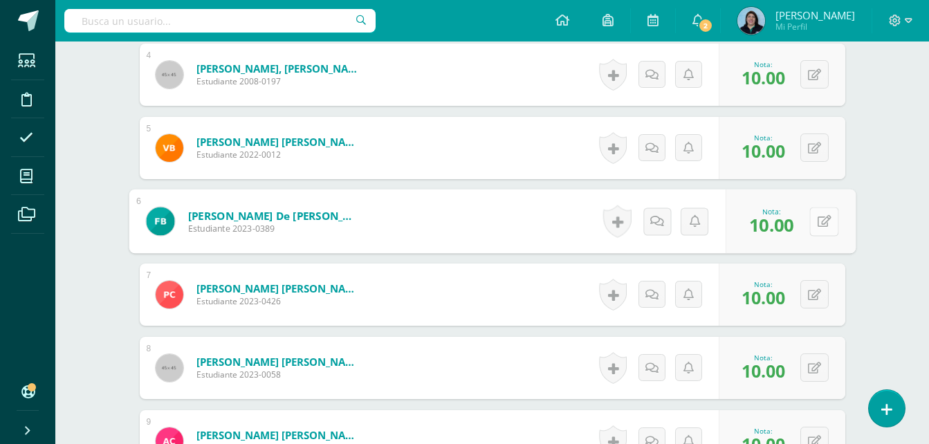
click at [819, 216] on icon at bounding box center [824, 221] width 14 height 12
type input "0"
click at [786, 233] on link at bounding box center [788, 226] width 28 height 28
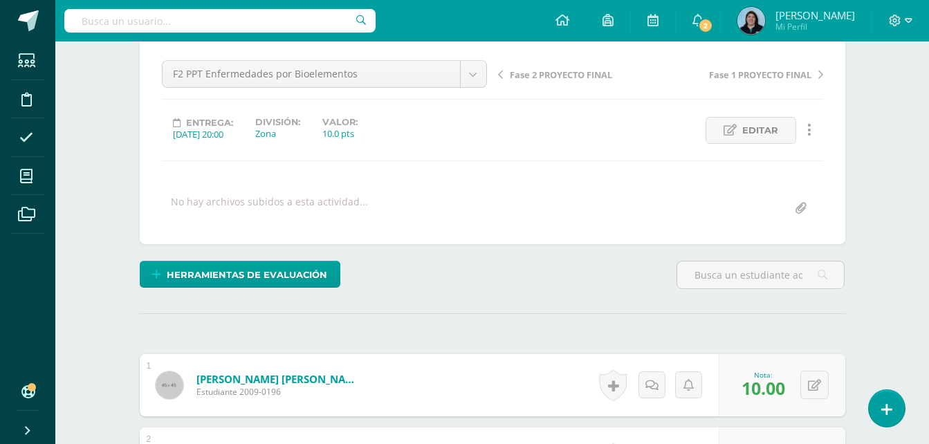
scroll to position [0, 0]
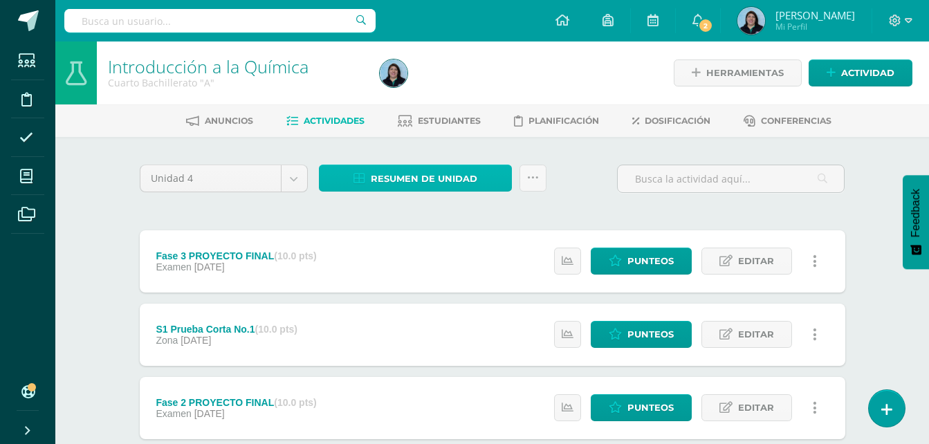
click at [464, 170] on span "Resumen de unidad" at bounding box center [424, 179] width 107 height 26
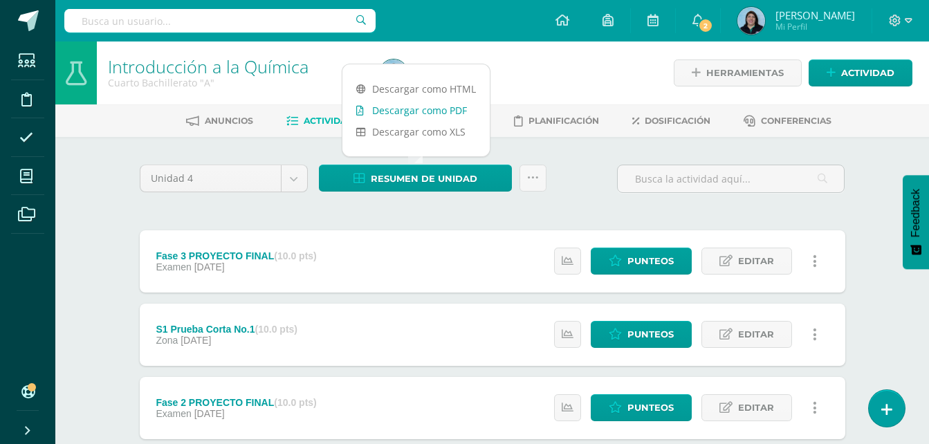
click at [417, 116] on link "Descargar como PDF" at bounding box center [416, 110] width 147 height 21
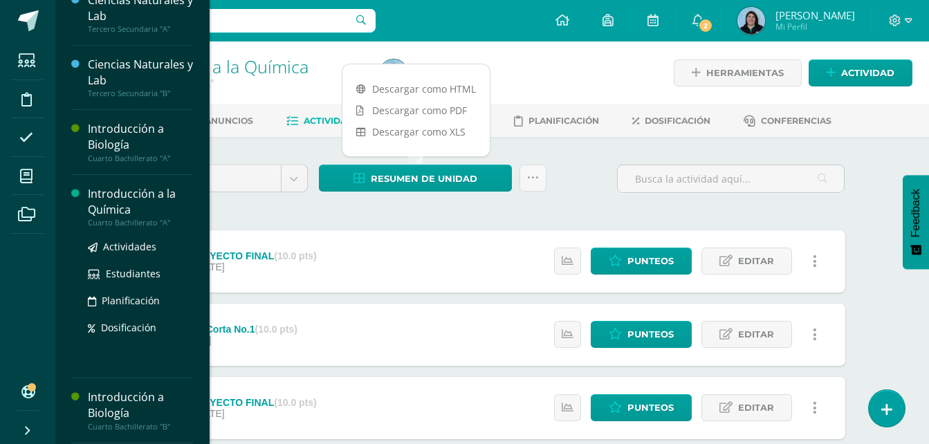
scroll to position [415, 0]
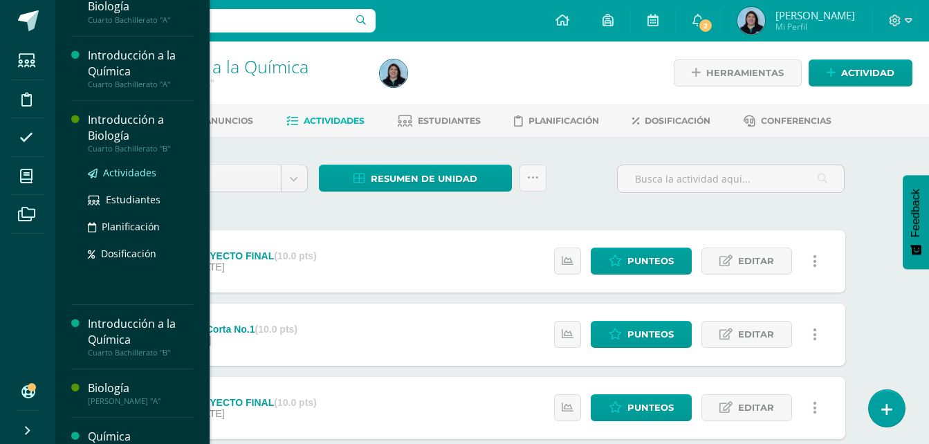
click at [140, 174] on span "Actividades" at bounding box center [129, 172] width 53 height 13
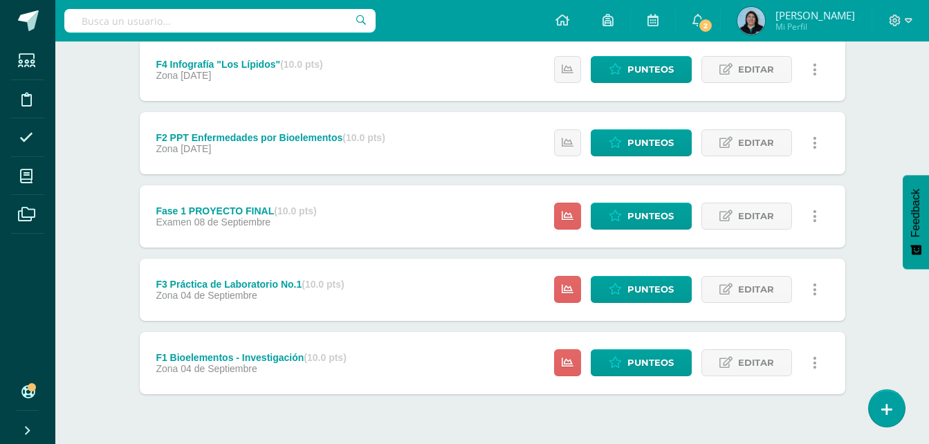
scroll to position [596, 0]
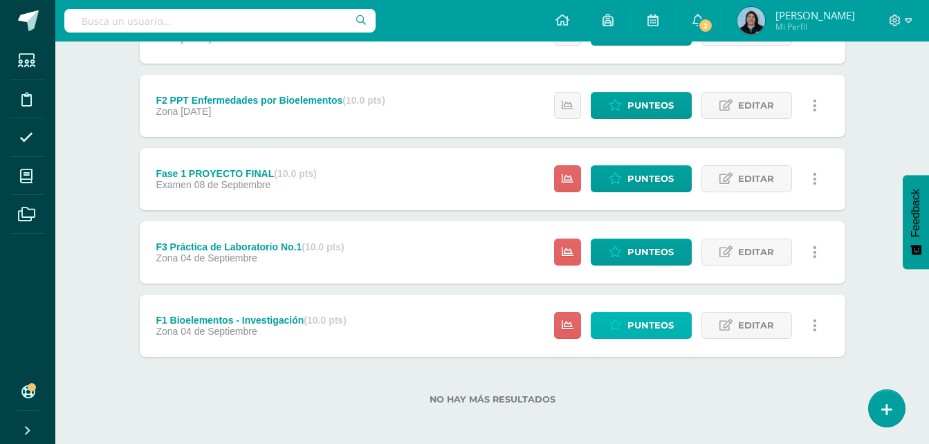
click at [665, 326] on span "Punteos" at bounding box center [651, 326] width 46 height 26
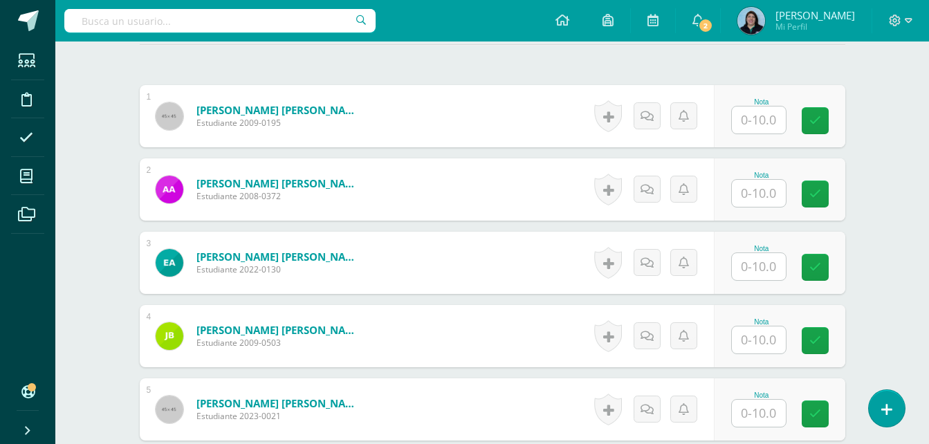
scroll to position [410, 0]
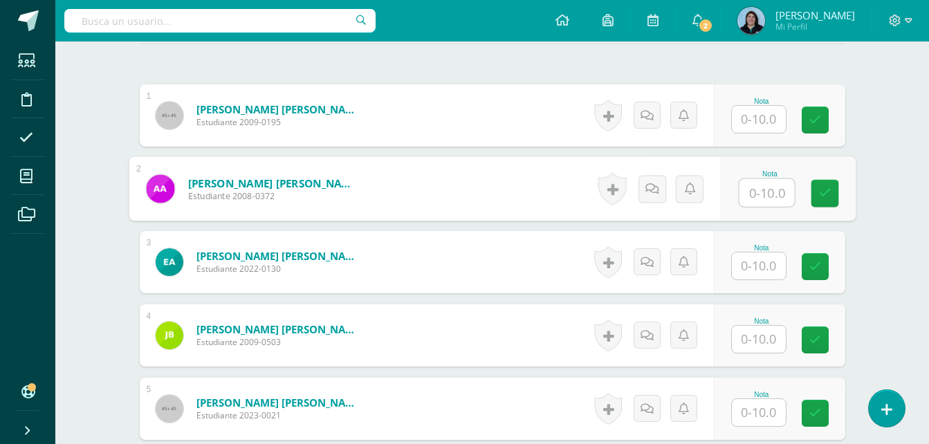
click at [768, 193] on input "text" at bounding box center [766, 193] width 55 height 28
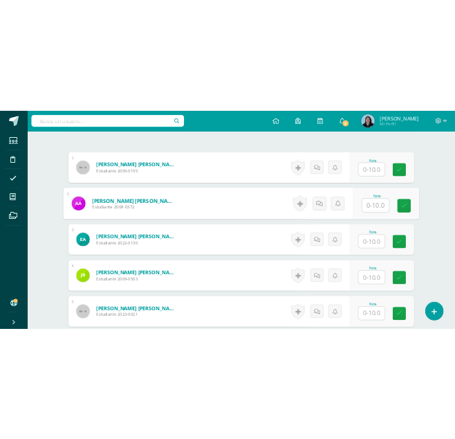
scroll to position [410, 0]
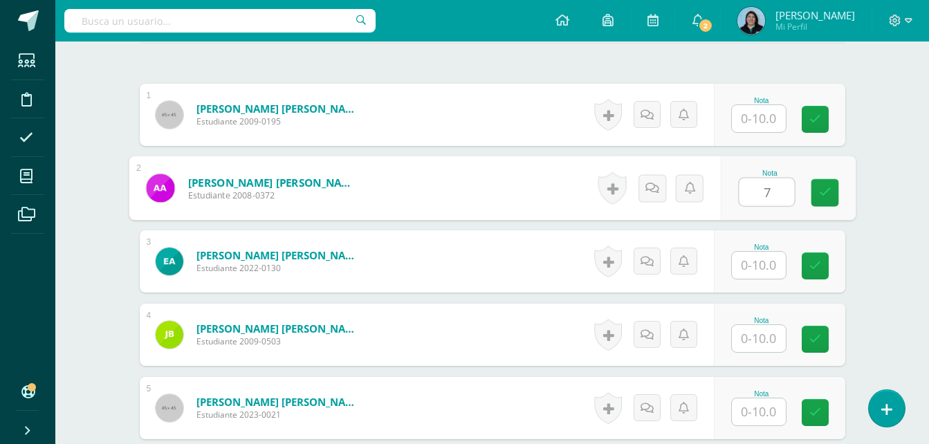
type input "7"
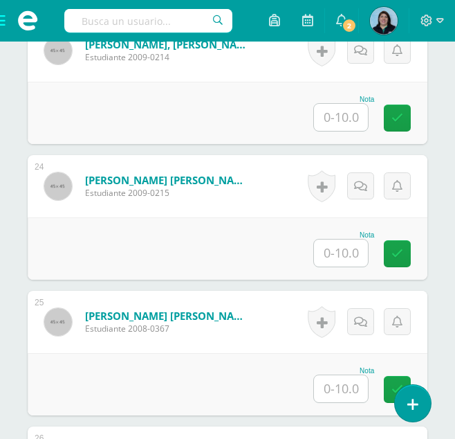
scroll to position [3663, 0]
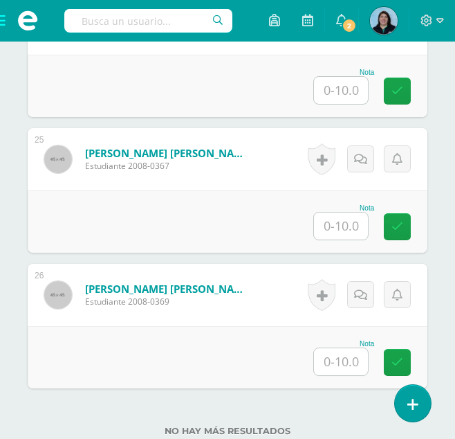
click at [340, 230] on input "text" at bounding box center [341, 225] width 54 height 27
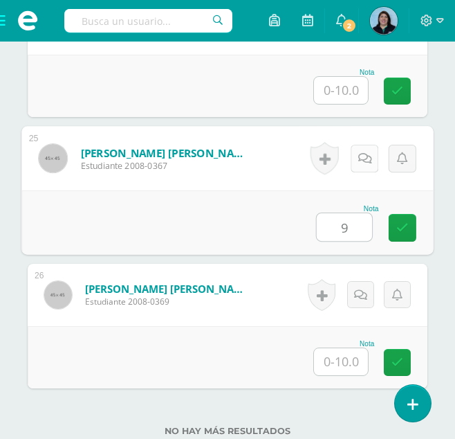
type input "9"
click at [366, 156] on icon at bounding box center [366, 158] width 14 height 12
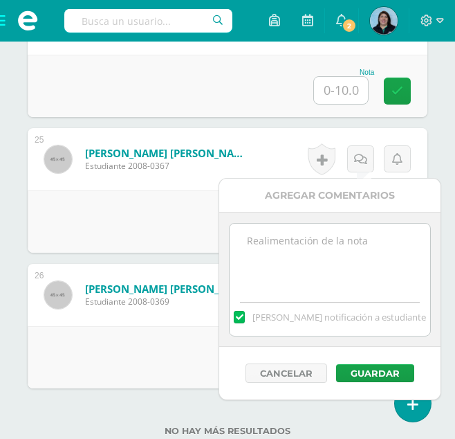
click at [320, 264] on textarea at bounding box center [330, 258] width 200 height 69
type textarea "Justificar información y reforzar en calidad de trabajo."
click at [245, 317] on label at bounding box center [239, 317] width 11 height 12
click at [0, 0] on input "[PERSON_NAME] notificación a estudiante" at bounding box center [0, 0] width 0 height 0
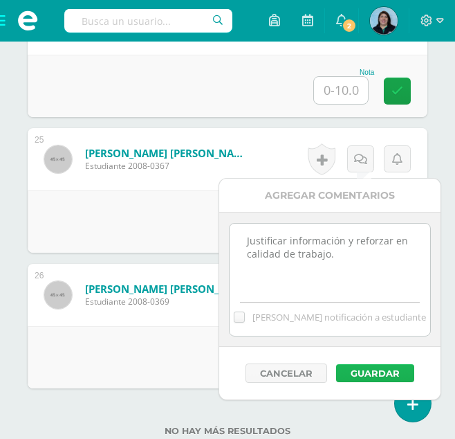
click at [365, 372] on button "Guardar" at bounding box center [375, 373] width 78 height 18
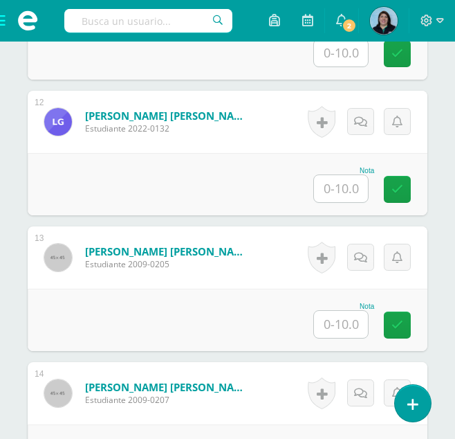
scroll to position [1933, 0]
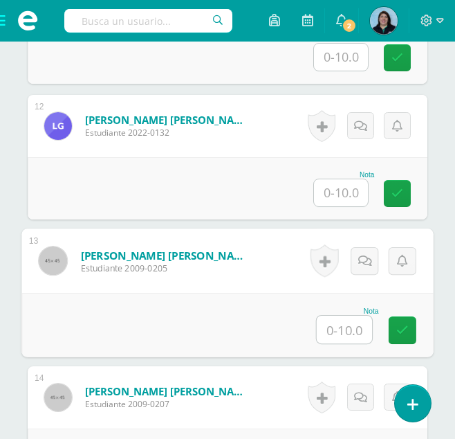
click at [348, 329] on input "text" at bounding box center [344, 330] width 55 height 28
type input "10"
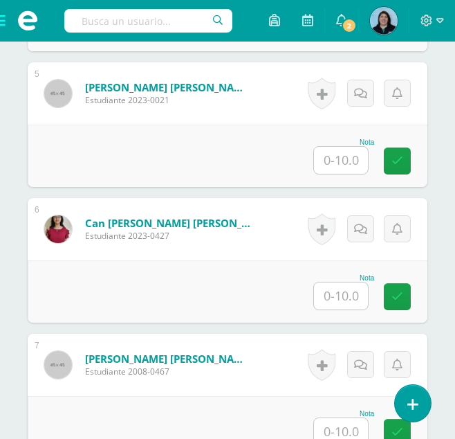
scroll to position [932, 0]
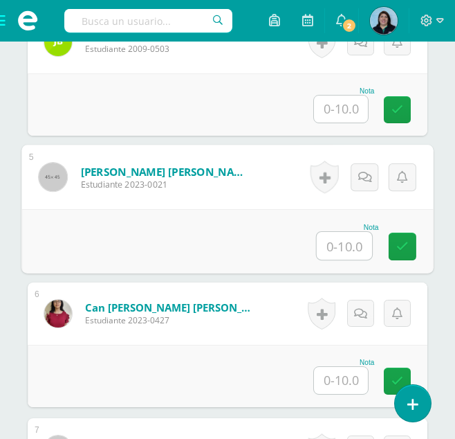
click at [343, 245] on input "text" at bounding box center [344, 246] width 55 height 28
type input "10"
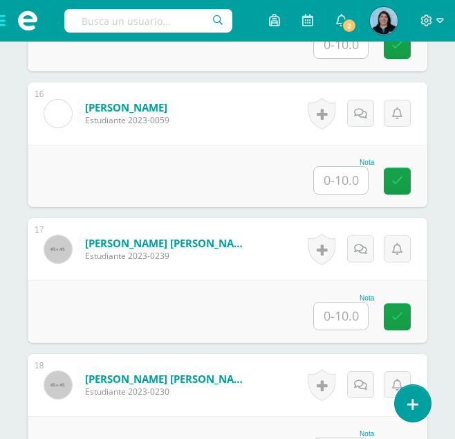
scroll to position [2523, 0]
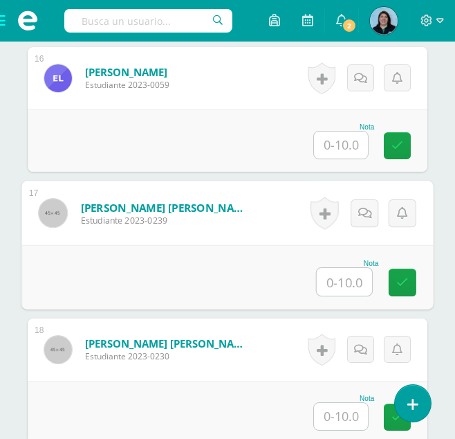
click at [341, 273] on input "text" at bounding box center [344, 282] width 55 height 28
type input "9"
click at [371, 212] on icon at bounding box center [366, 213] width 14 height 12
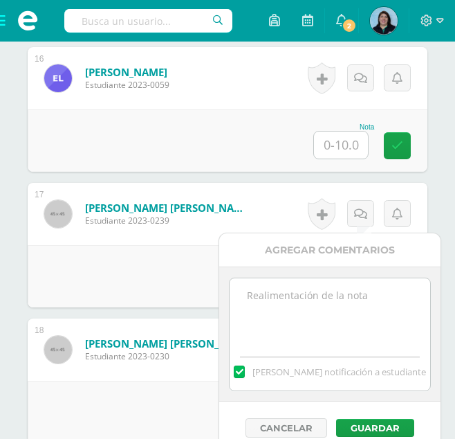
click at [270, 320] on textarea at bounding box center [330, 312] width 200 height 69
click at [315, 291] on textarea "Reforzar" at bounding box center [330, 312] width 200 height 69
click at [247, 293] on textarea "Reforzar en la presentación y organización de información." at bounding box center [330, 312] width 200 height 69
type textarea "Reforzar en la presentación y organización de información."
drag, startPoint x: 255, startPoint y: 374, endPoint x: 281, endPoint y: 393, distance: 32.1
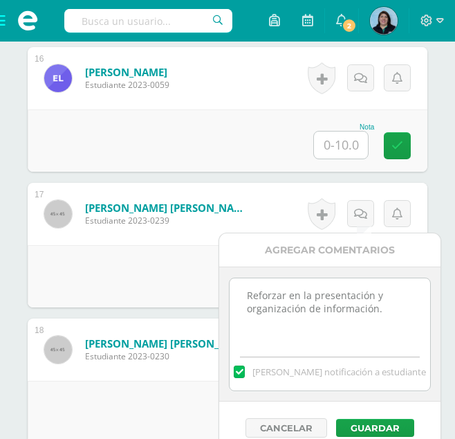
click at [245, 375] on label at bounding box center [239, 371] width 11 height 12
click at [0, 0] on input "[PERSON_NAME] notificación a estudiante" at bounding box center [0, 0] width 0 height 0
click at [372, 428] on button "Guardar" at bounding box center [375, 428] width 78 height 18
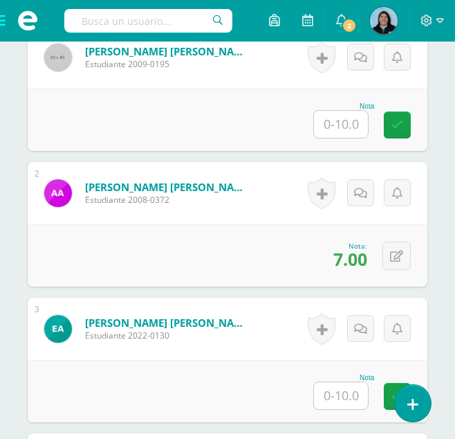
scroll to position [655, 0]
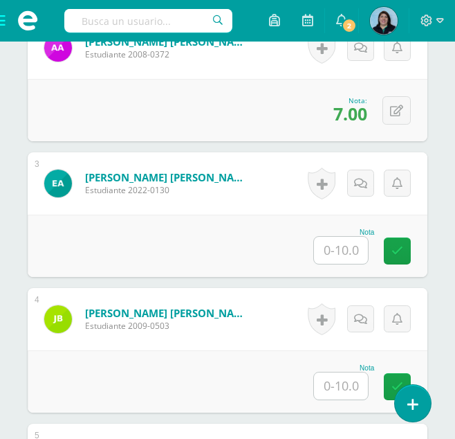
click at [347, 247] on input "text" at bounding box center [341, 250] width 54 height 27
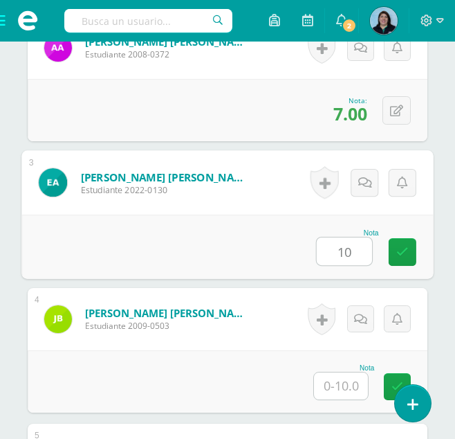
type input "10"
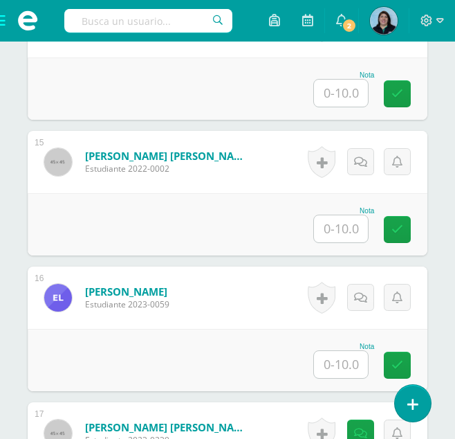
scroll to position [2316, 0]
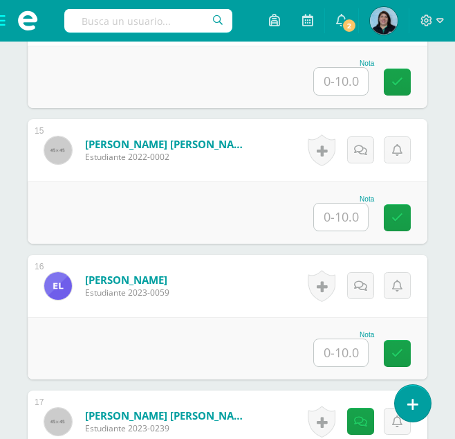
click at [343, 352] on input "text" at bounding box center [341, 352] width 54 height 27
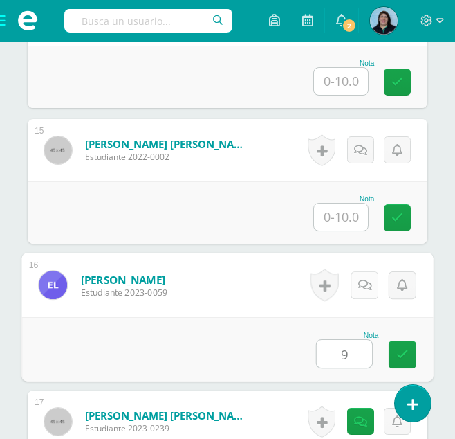
type input "9"
click at [368, 289] on icon at bounding box center [366, 285] width 14 height 12
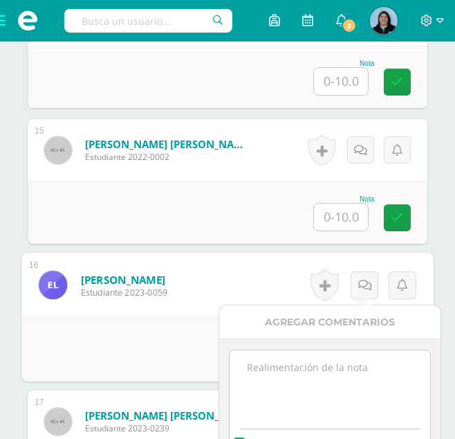
click at [255, 370] on textarea at bounding box center [330, 384] width 200 height 69
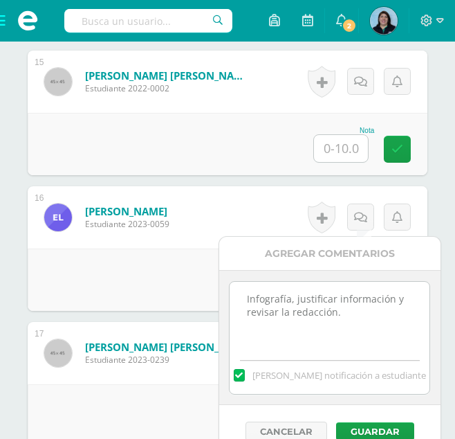
scroll to position [2523, 0]
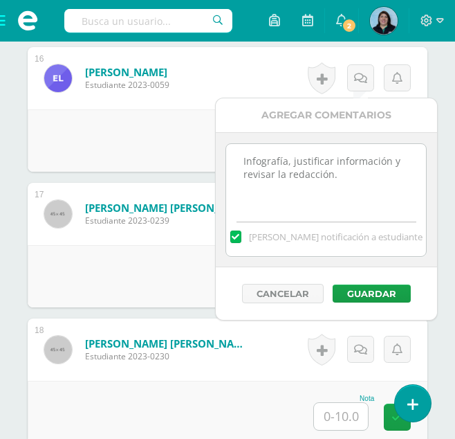
type textarea "Infografía, justificar información y revisar la redacción."
click at [242, 235] on label at bounding box center [235, 236] width 11 height 12
click at [0, 0] on input "[PERSON_NAME] notificación a estudiante" at bounding box center [0, 0] width 0 height 0
click at [242, 238] on label at bounding box center [235, 236] width 11 height 11
click at [0, 0] on input "[PERSON_NAME] notificación a estudiante" at bounding box center [0, 0] width 0 height 0
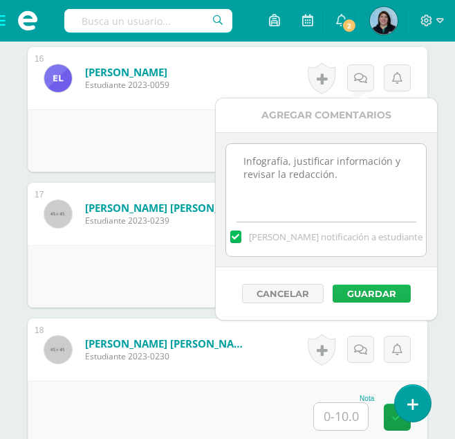
click at [394, 293] on button "Guardar" at bounding box center [372, 293] width 78 height 18
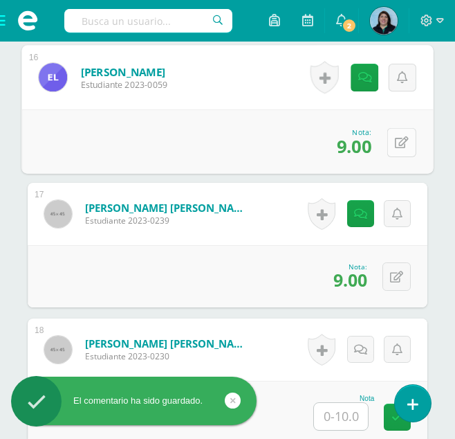
click at [406, 143] on button at bounding box center [402, 141] width 29 height 29
type input "8"
click at [367, 143] on icon at bounding box center [365, 146] width 12 height 12
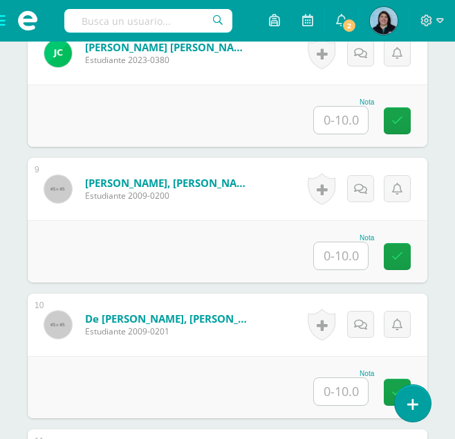
scroll to position [1487, 0]
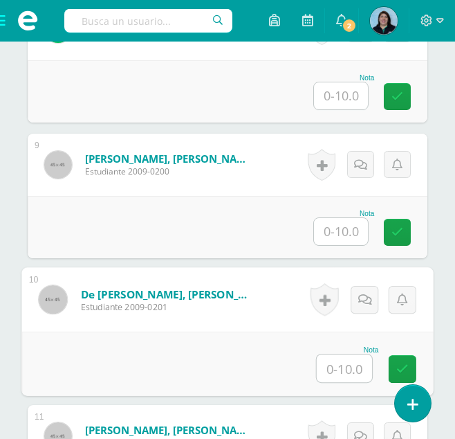
click at [344, 367] on input "text" at bounding box center [344, 368] width 55 height 28
type input "9"
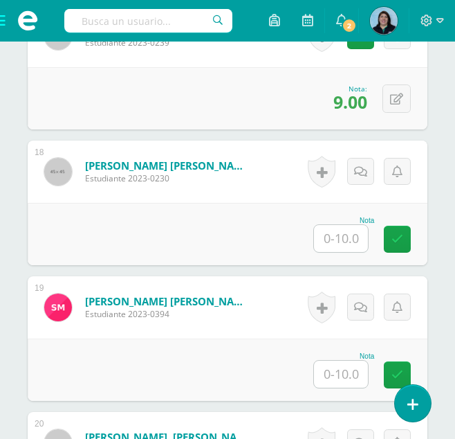
scroll to position [2670, 0]
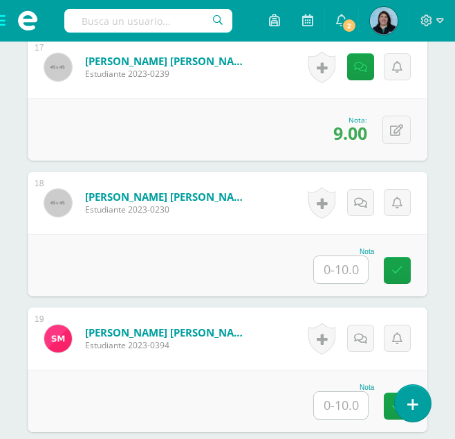
click at [338, 269] on input "text" at bounding box center [341, 269] width 54 height 27
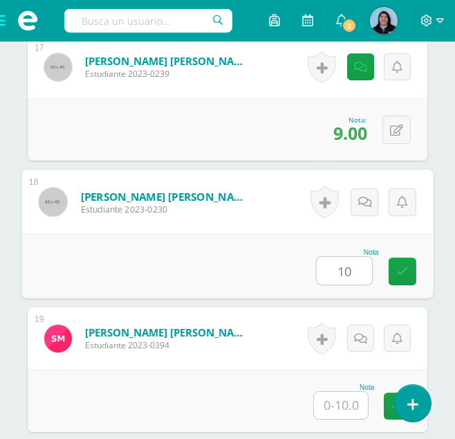
type input "10"
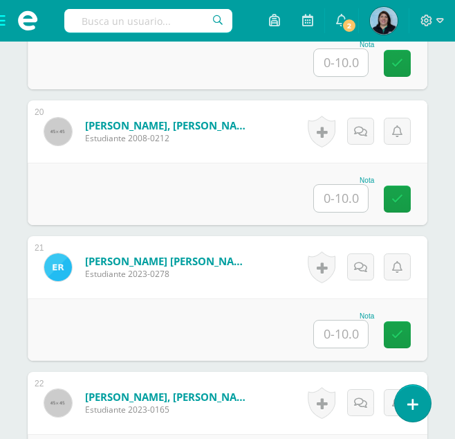
scroll to position [3016, 0]
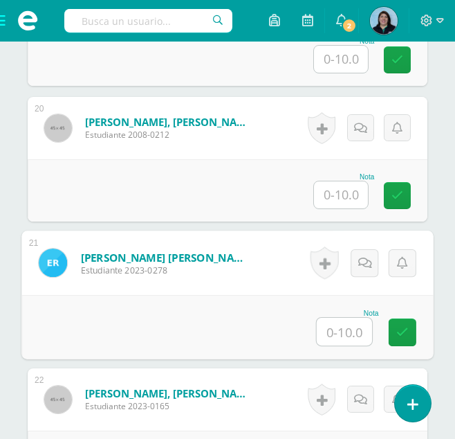
click at [337, 329] on input "text" at bounding box center [344, 332] width 55 height 28
type input "9"
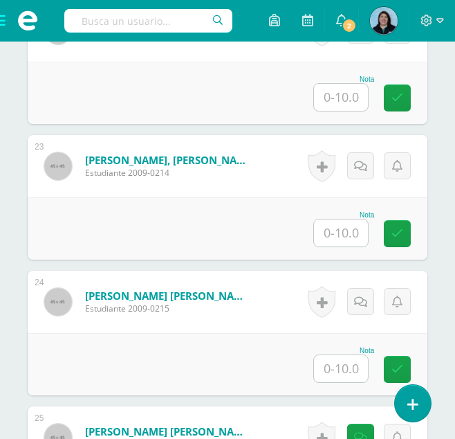
scroll to position [3609, 0]
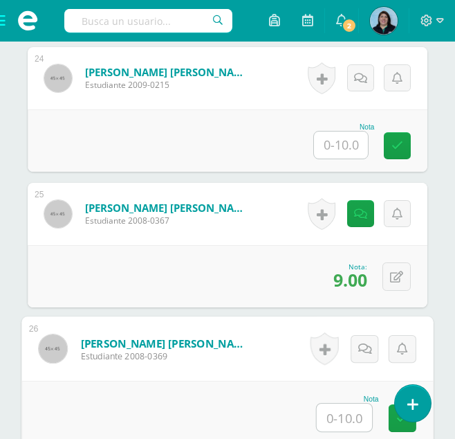
click at [350, 417] on input "text" at bounding box center [344, 417] width 55 height 28
type input "9"
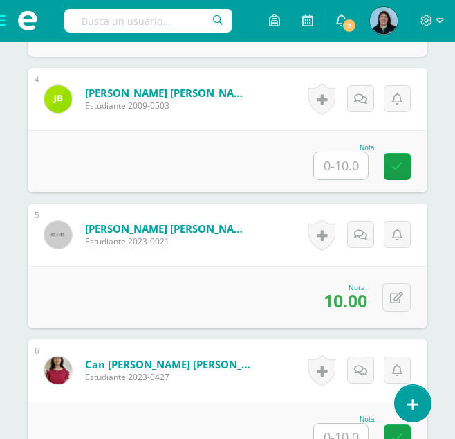
scroll to position [840, 0]
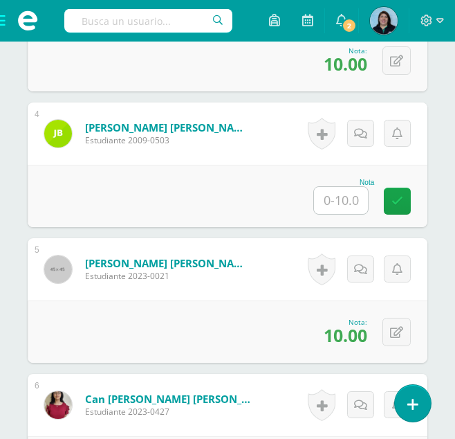
click at [345, 199] on input "text" at bounding box center [341, 200] width 54 height 27
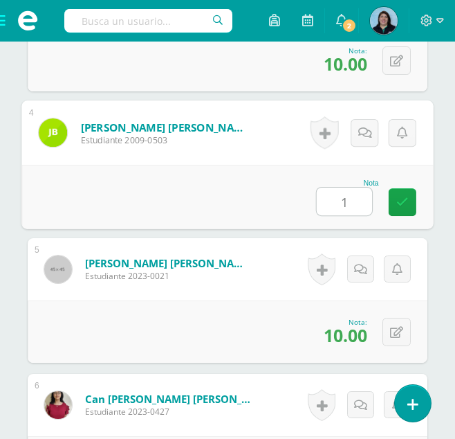
type input "10"
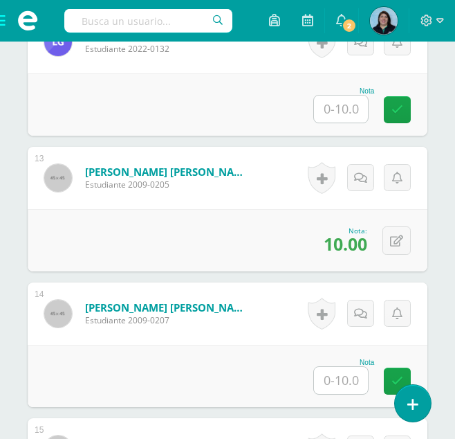
scroll to position [2155, 0]
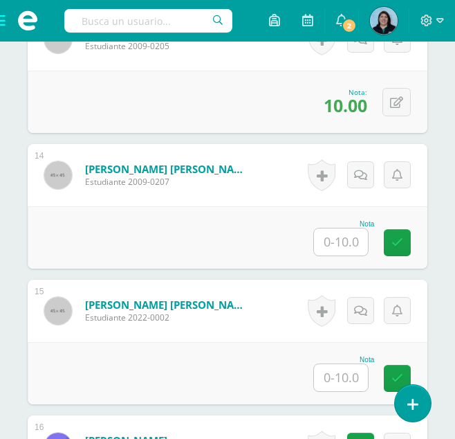
click at [341, 239] on input "text" at bounding box center [341, 241] width 54 height 27
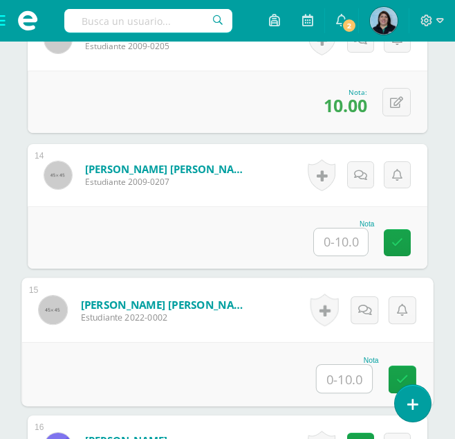
click at [347, 377] on input "text" at bounding box center [344, 379] width 55 height 28
type input "10"
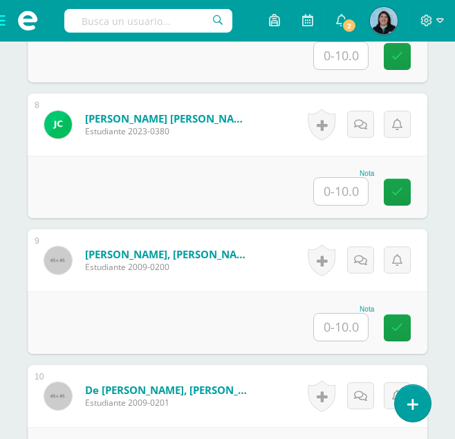
scroll to position [1394, 0]
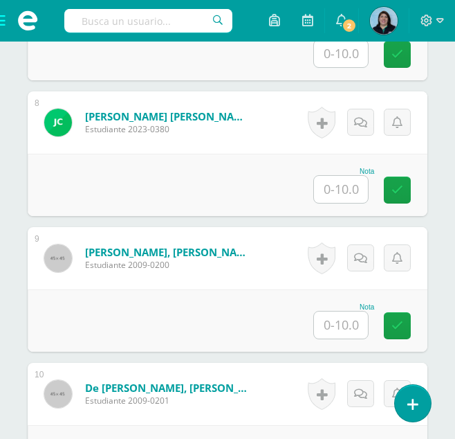
click at [345, 192] on input "text" at bounding box center [341, 189] width 54 height 27
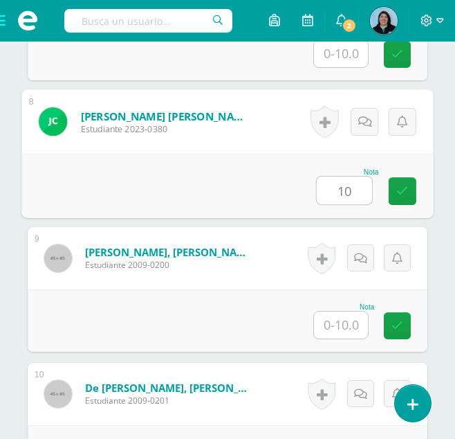
type input "10"
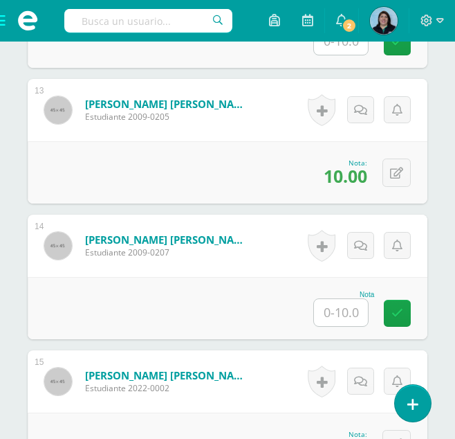
scroll to position [2086, 0]
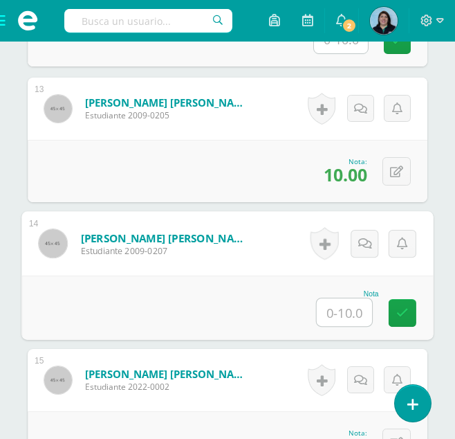
click at [336, 312] on input "text" at bounding box center [344, 312] width 55 height 28
type input "9"
click at [407, 314] on icon at bounding box center [403, 313] width 12 height 12
click at [363, 248] on icon at bounding box center [366, 243] width 14 height 12
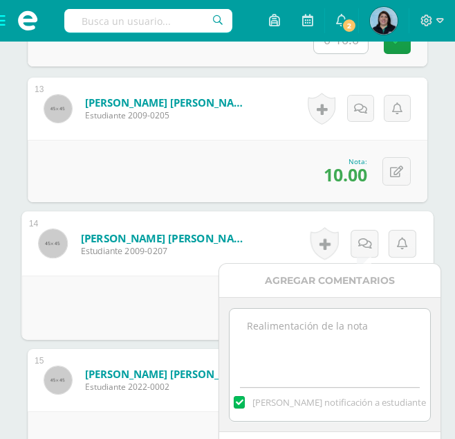
click at [279, 321] on textarea at bounding box center [330, 343] width 200 height 69
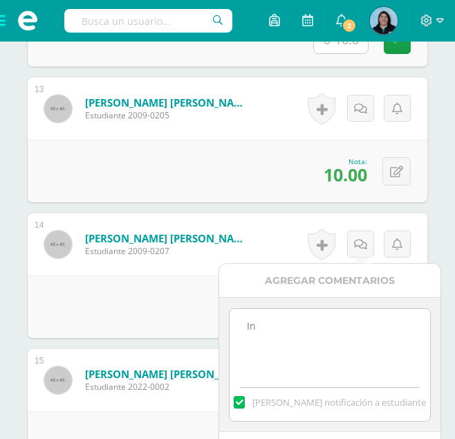
type textarea "I"
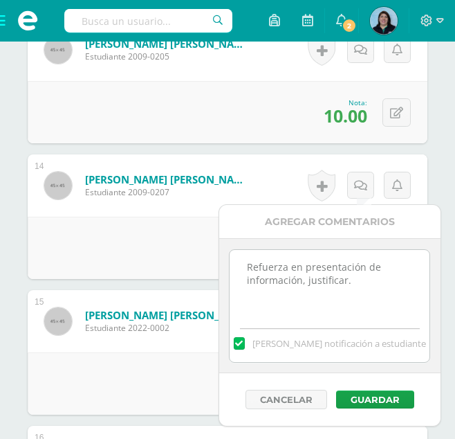
scroll to position [2224, 0]
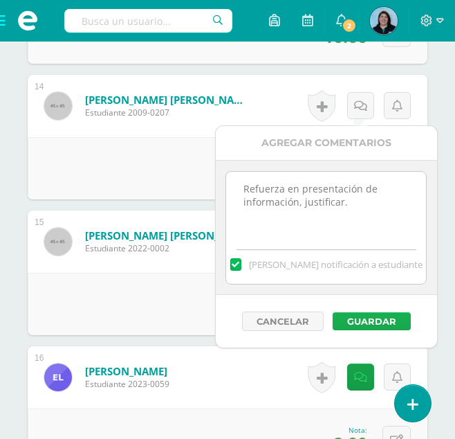
type textarea "Refuerza en presentación de información, justificar."
click at [365, 320] on button "Guardar" at bounding box center [372, 321] width 78 height 18
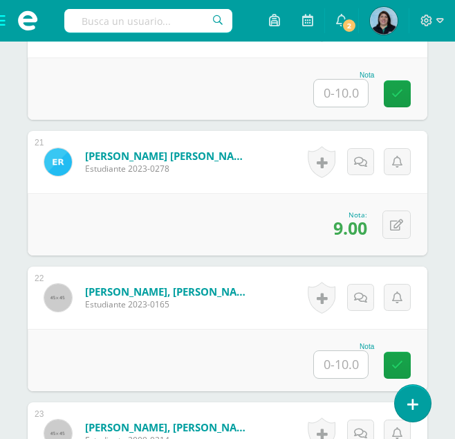
scroll to position [3124, 0]
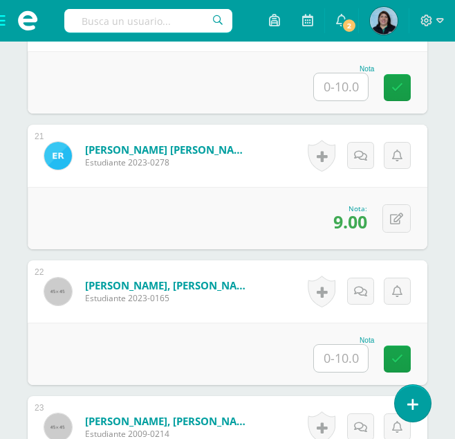
click at [348, 356] on input "text" at bounding box center [341, 358] width 54 height 27
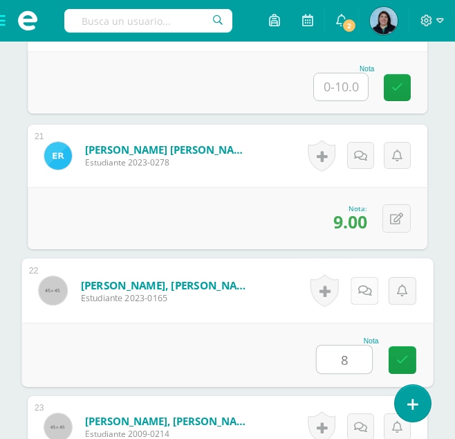
type input "8"
click at [366, 291] on icon at bounding box center [366, 290] width 14 height 12
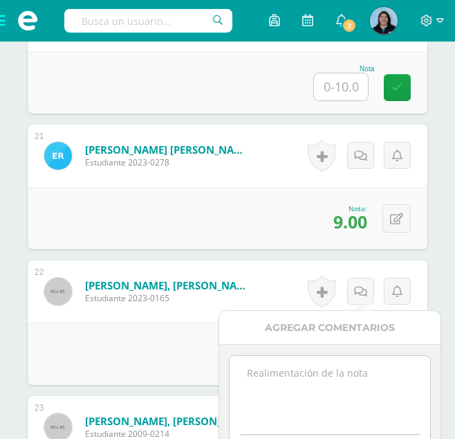
click at [273, 377] on textarea at bounding box center [330, 390] width 200 height 69
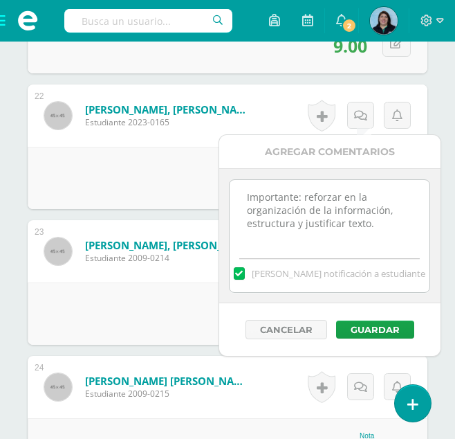
scroll to position [3332, 0]
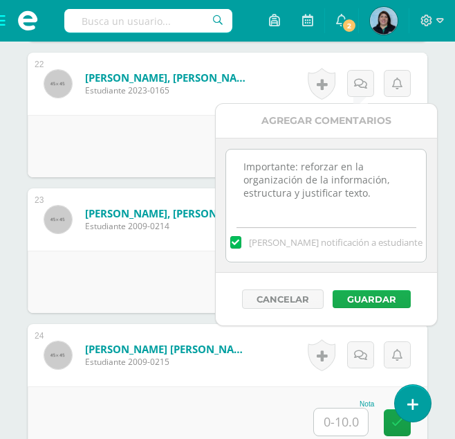
type textarea "Importante: reforzar en la organización de la información, estructura y justifi…"
click at [377, 293] on button "Guardar" at bounding box center [372, 299] width 78 height 18
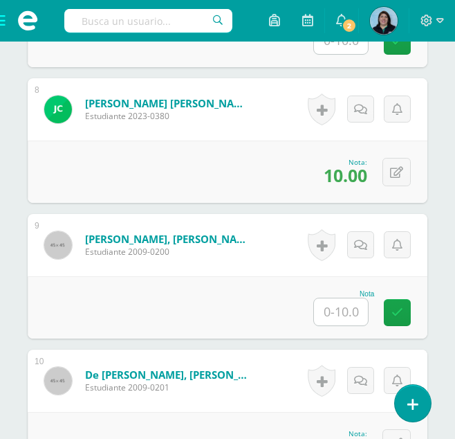
scroll to position [1325, 0]
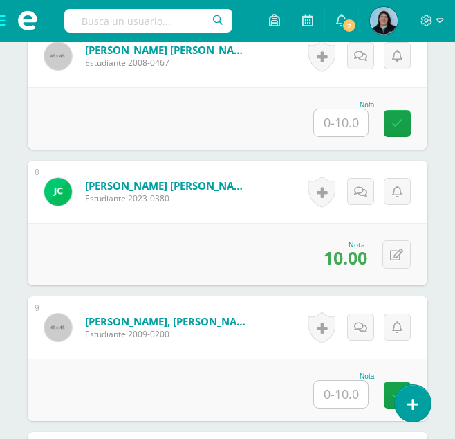
click at [338, 394] on input "text" at bounding box center [341, 394] width 54 height 27
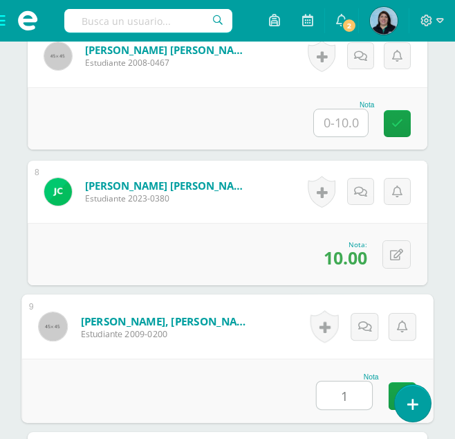
type input "10"
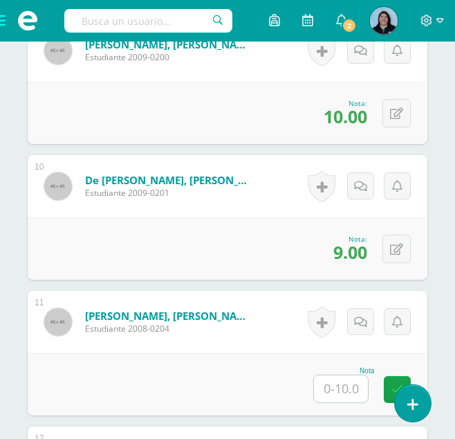
scroll to position [1809, 0]
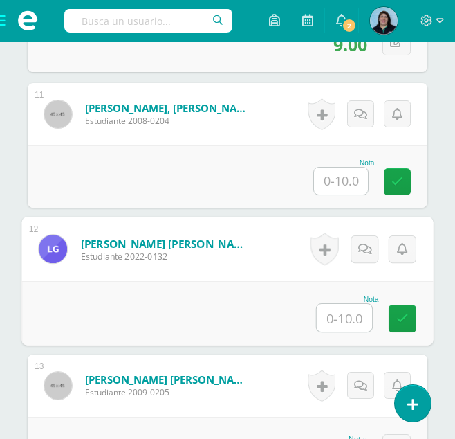
click at [344, 320] on input "text" at bounding box center [344, 318] width 55 height 28
type input "8"
click at [368, 248] on icon at bounding box center [366, 249] width 14 height 12
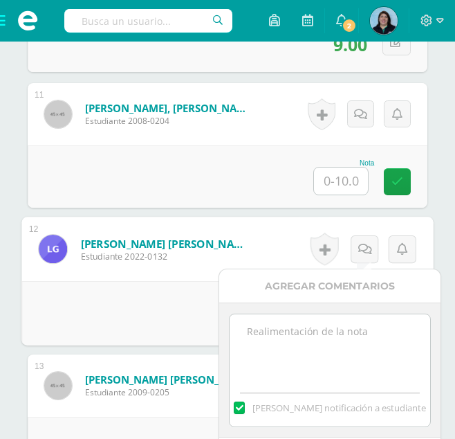
click at [318, 341] on textarea at bounding box center [330, 348] width 200 height 69
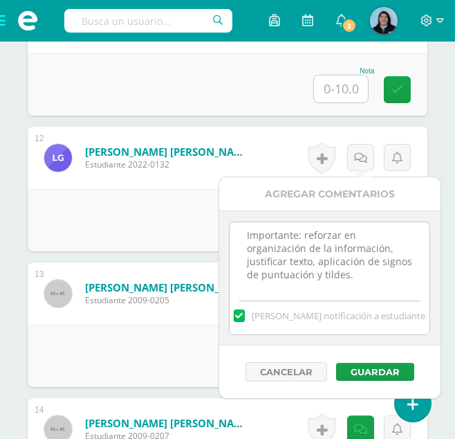
scroll to position [2017, 0]
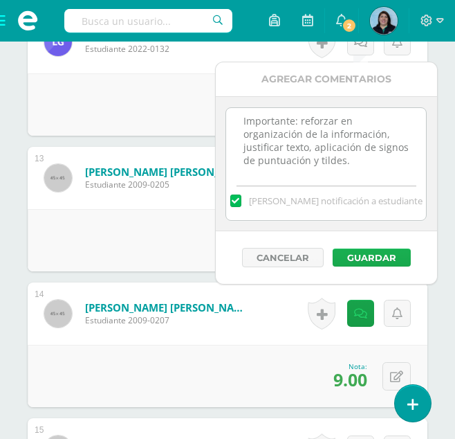
type textarea "Importante: reforzar en organización de la información, justificar texto, aplic…"
click at [377, 255] on button "Guardar" at bounding box center [372, 257] width 78 height 18
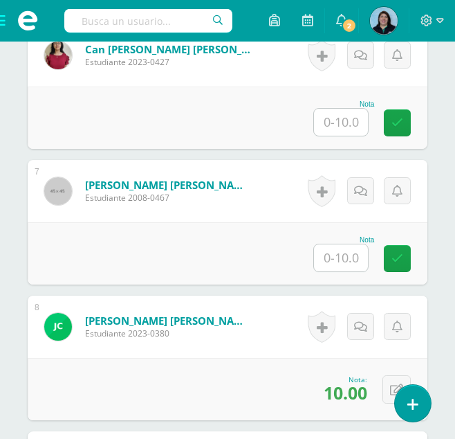
scroll to position [1186, 0]
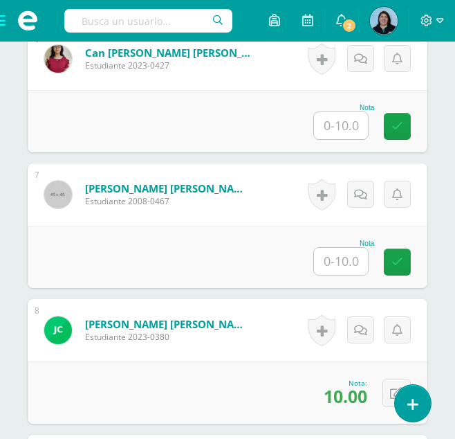
click at [348, 264] on input "text" at bounding box center [341, 261] width 54 height 27
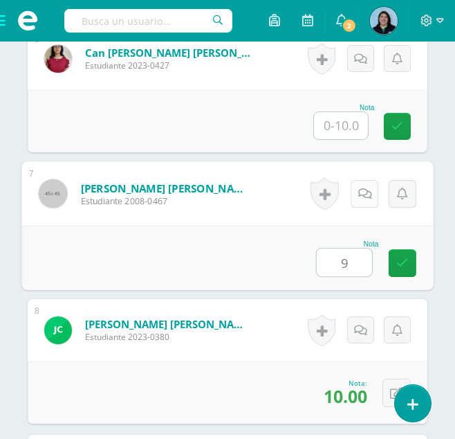
type input "9"
click at [370, 196] on icon at bounding box center [366, 194] width 14 height 12
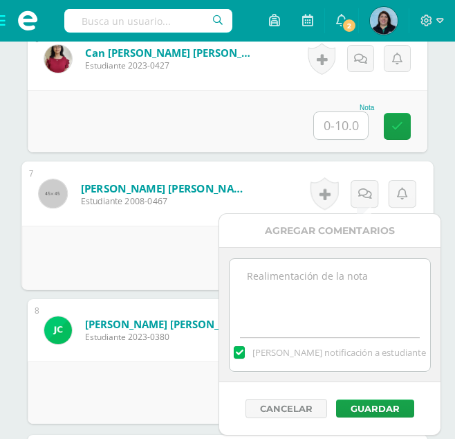
click at [314, 289] on textarea at bounding box center [330, 293] width 200 height 69
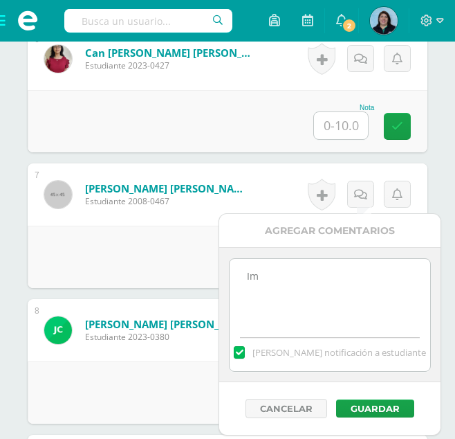
type textarea "I"
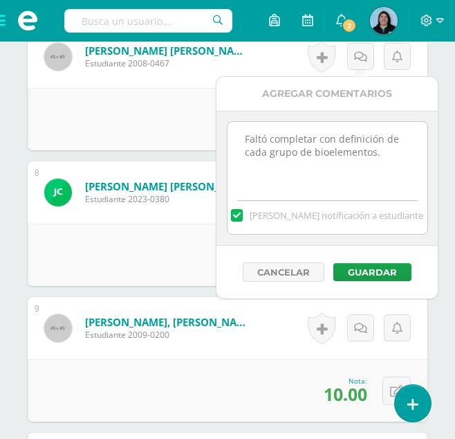
scroll to position [1325, 0]
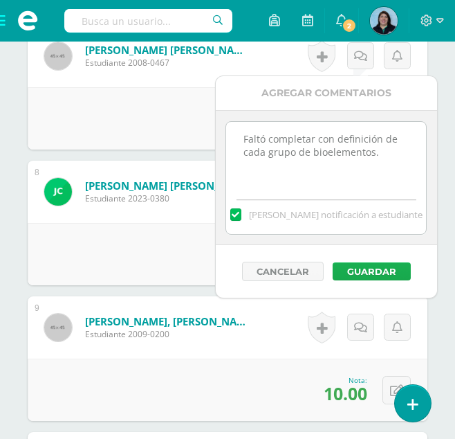
type textarea "Faltó completar con definición de cada grupo de bioelementos."
click at [363, 273] on button "Guardar" at bounding box center [372, 271] width 78 height 18
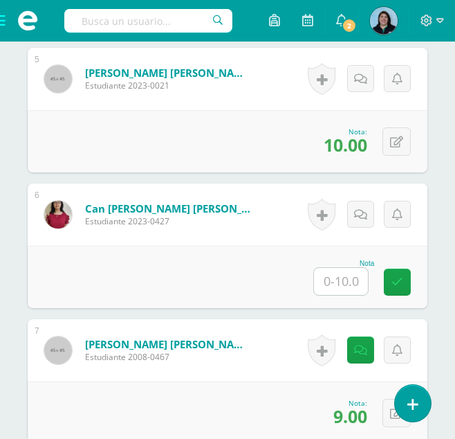
scroll to position [1117, 0]
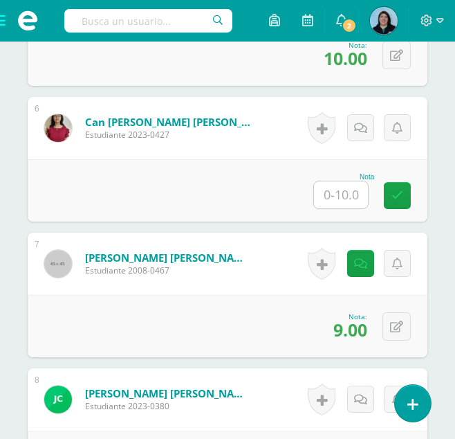
click at [358, 190] on input "text" at bounding box center [341, 194] width 54 height 27
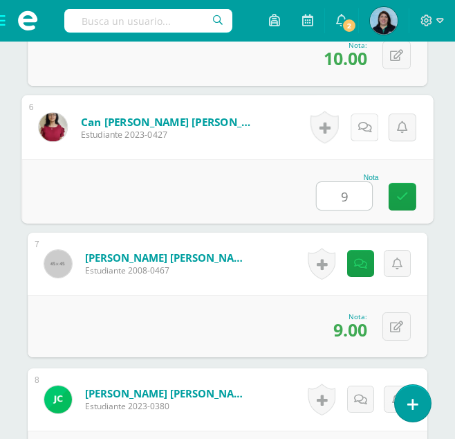
type input "9"
click at [372, 123] on link at bounding box center [365, 128] width 28 height 28
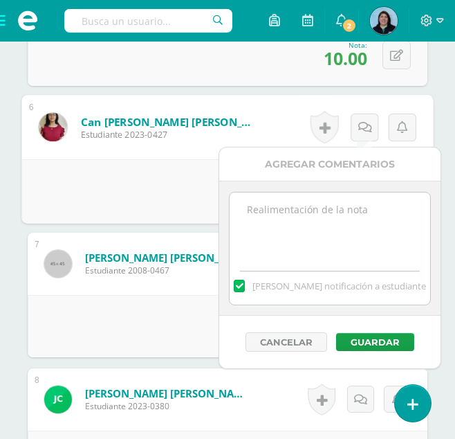
click at [277, 221] on textarea at bounding box center [330, 226] width 200 height 69
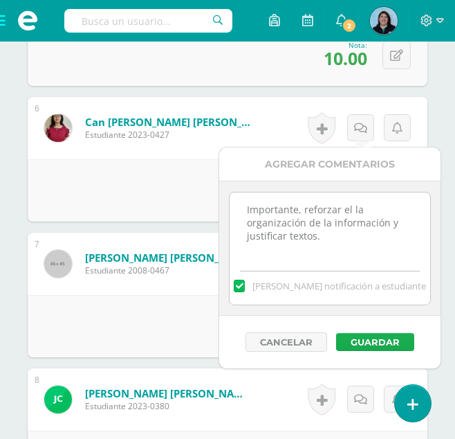
type textarea "Importante, reforzar el la organización de la información y justificar textos."
click at [372, 341] on button "Guardar" at bounding box center [375, 342] width 78 height 18
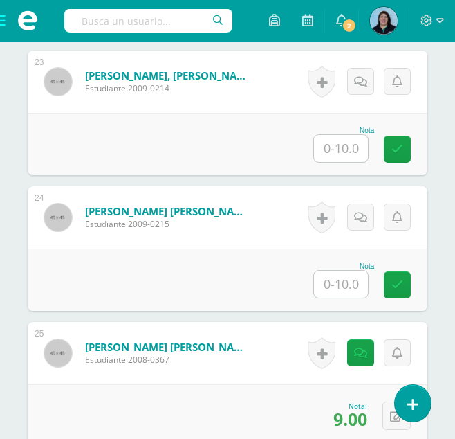
scroll to position [3470, 0]
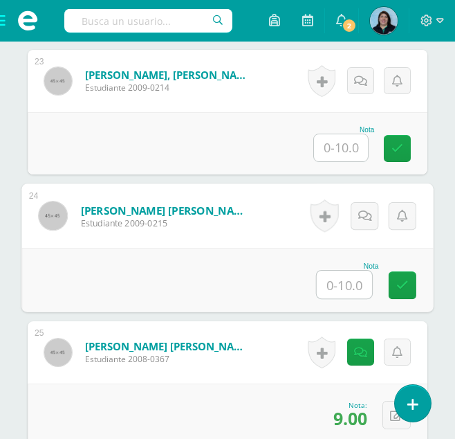
click at [347, 286] on input "text" at bounding box center [344, 285] width 55 height 28
type input "9"
click at [369, 215] on icon at bounding box center [366, 216] width 14 height 12
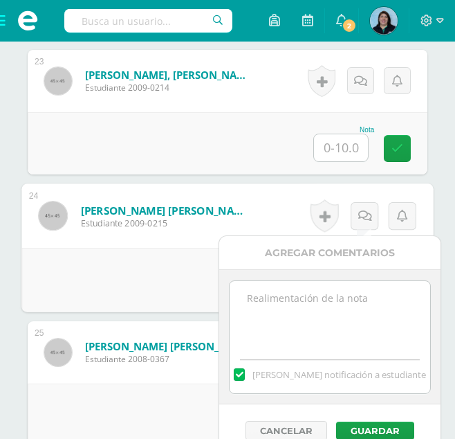
click at [296, 310] on textarea at bounding box center [330, 315] width 200 height 69
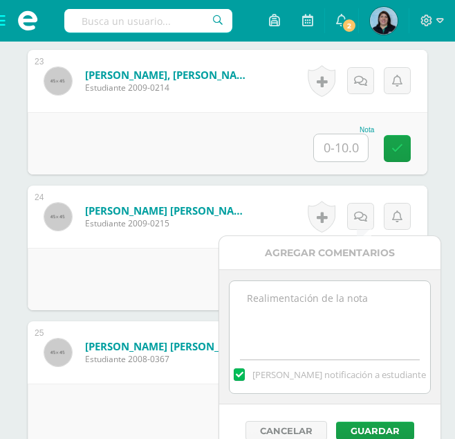
type textarea "I"
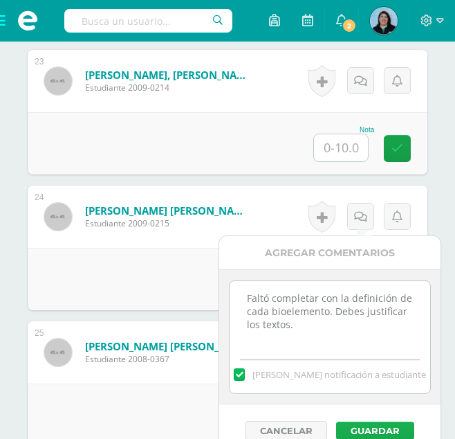
type textarea "Faltó completar con la definición de cada bioelemento. Debes justificar los tex…"
click at [376, 425] on button "Guardar" at bounding box center [375, 430] width 78 height 18
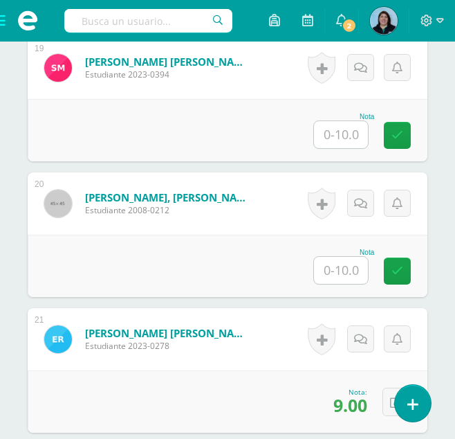
scroll to position [2872, 0]
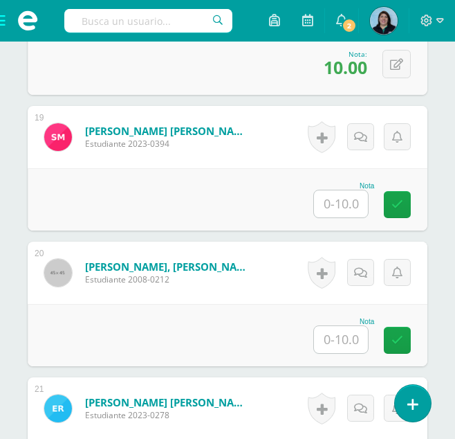
click at [347, 194] on input "text" at bounding box center [341, 203] width 54 height 27
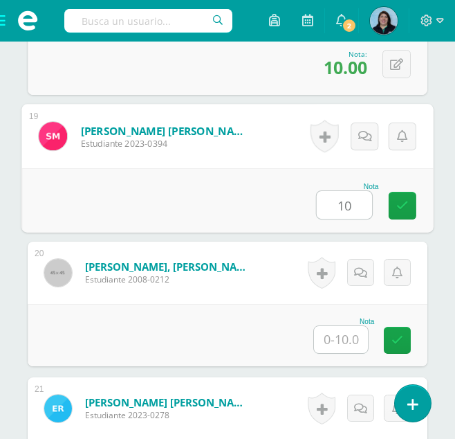
type input "10"
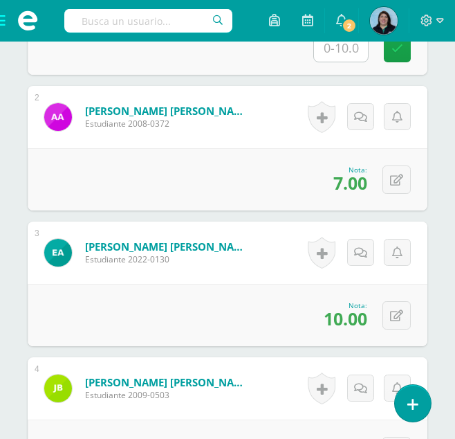
scroll to position [311, 0]
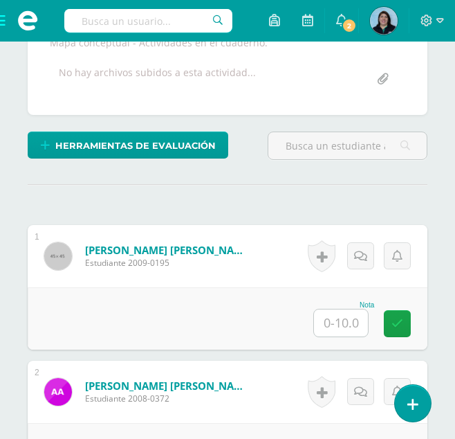
click at [341, 322] on input "text" at bounding box center [341, 322] width 54 height 27
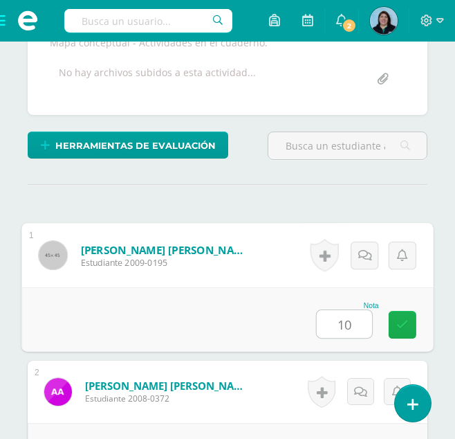
click at [402, 326] on icon at bounding box center [403, 324] width 12 height 12
click at [404, 323] on button at bounding box center [402, 319] width 29 height 29
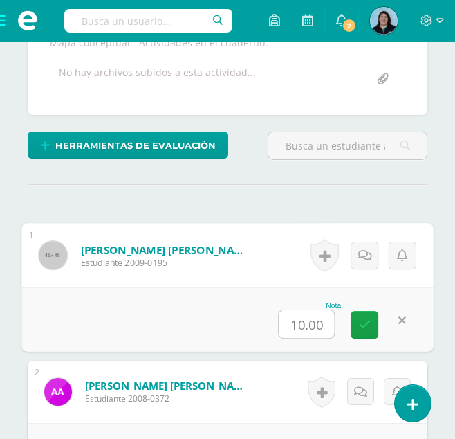
type input "9"
click at [372, 320] on link at bounding box center [365, 325] width 28 height 28
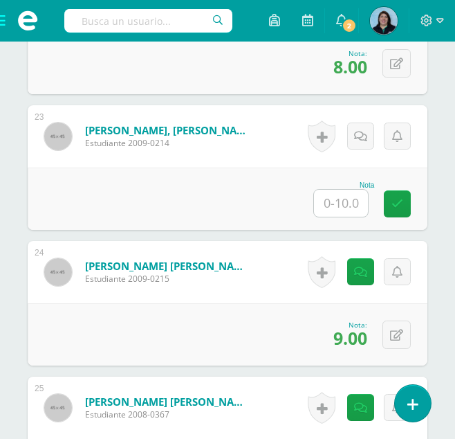
scroll to position [3425, 0]
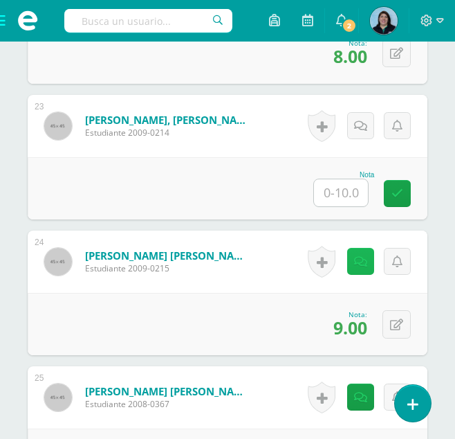
click at [364, 262] on icon at bounding box center [360, 262] width 13 height 12
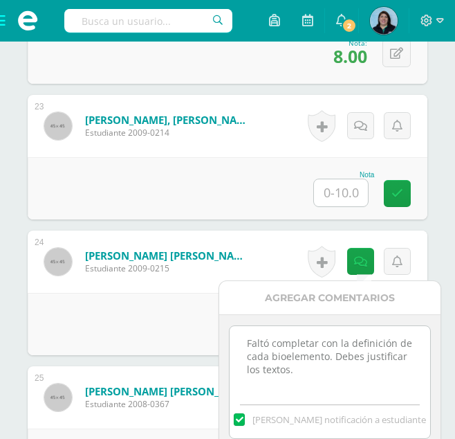
drag, startPoint x: 246, startPoint y: 343, endPoint x: 329, endPoint y: 370, distance: 87.1
click at [329, 370] on textarea "Faltó completar con la definición de cada bioelemento. Debes justificar los tex…" at bounding box center [330, 360] width 200 height 69
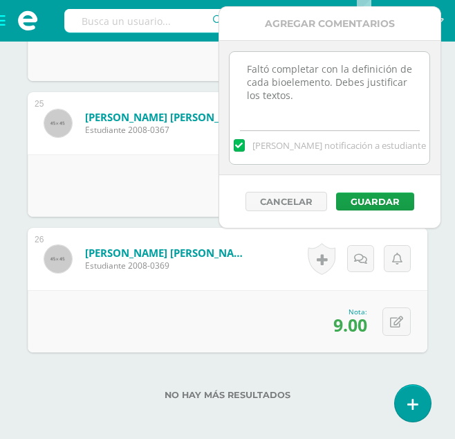
scroll to position [3702, 0]
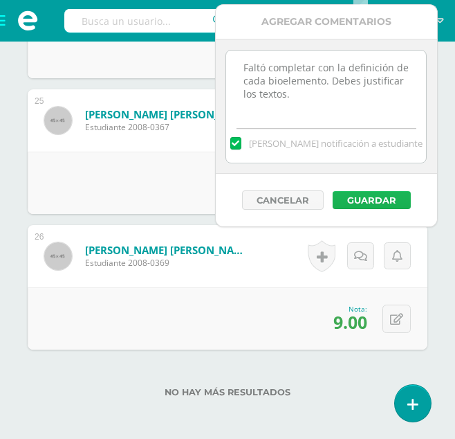
click at [386, 206] on button "Guardar" at bounding box center [372, 200] width 78 height 18
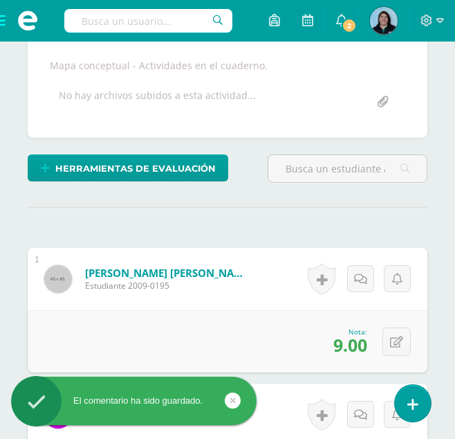
scroll to position [449, 0]
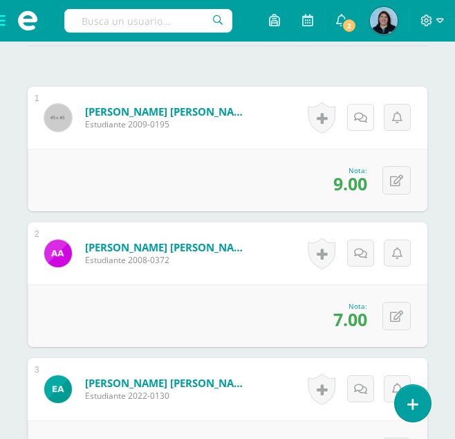
click at [363, 117] on icon at bounding box center [360, 118] width 13 height 12
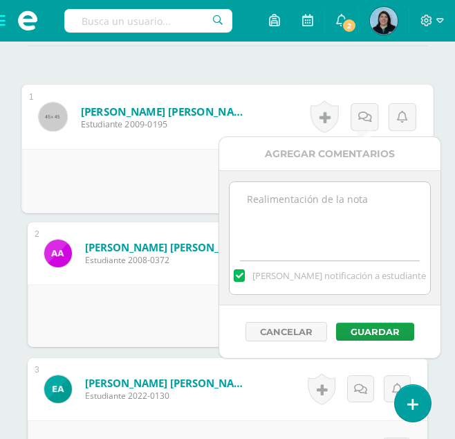
click at [298, 201] on textarea at bounding box center [330, 216] width 200 height 69
paste textarea "Faltó completar con la definición de cada bioelemento. Debes justificar los tex…"
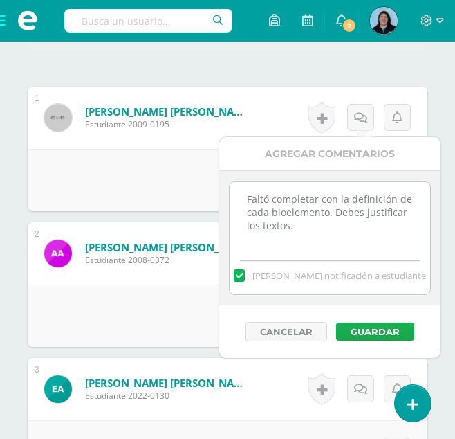
type textarea "Faltó completar con la definición de cada bioelemento. Debes justificar los tex…"
click at [369, 325] on button "Guardar" at bounding box center [375, 332] width 78 height 18
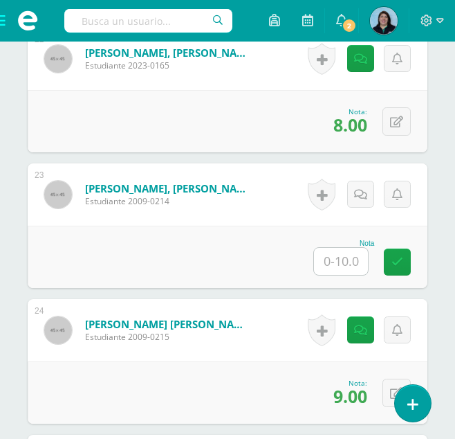
scroll to position [3356, 0]
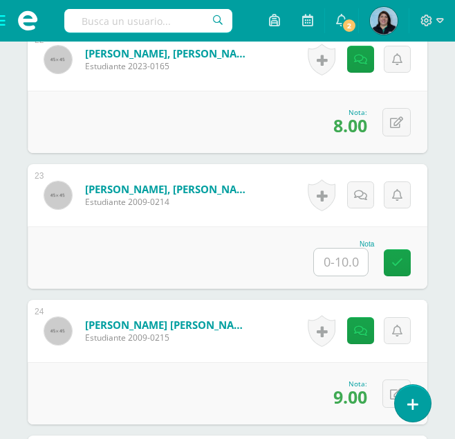
click at [343, 258] on input "text" at bounding box center [341, 261] width 54 height 27
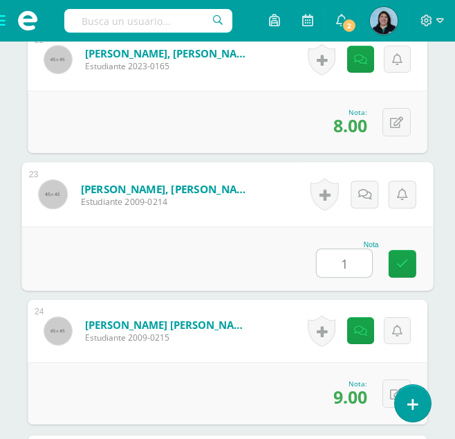
type input "10"
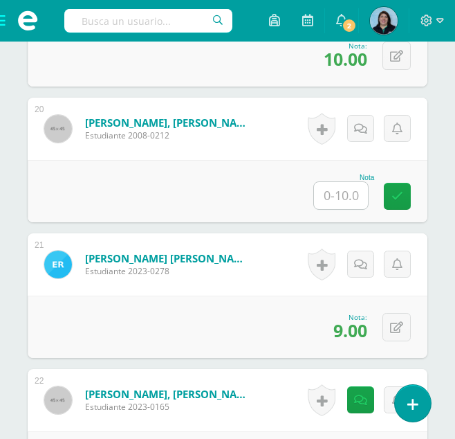
scroll to position [3010, 0]
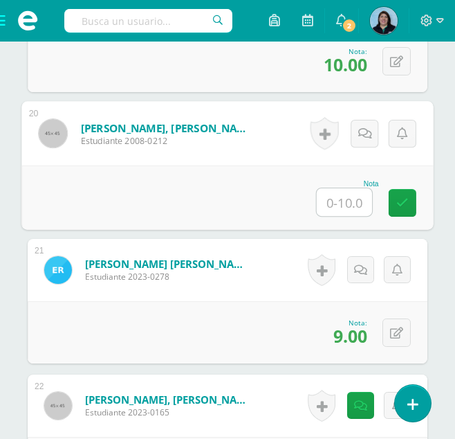
click at [333, 201] on input "text" at bounding box center [344, 202] width 55 height 28
type input "10"
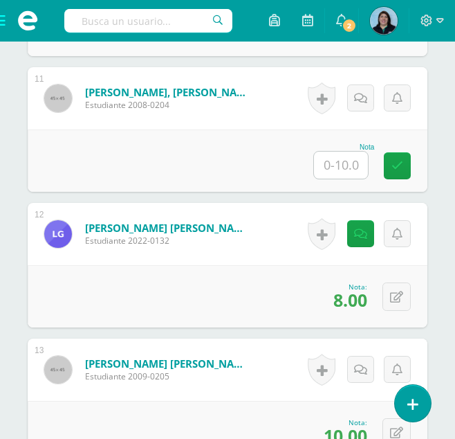
scroll to position [1764, 0]
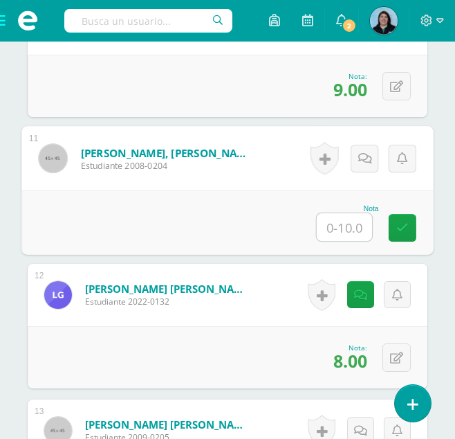
click at [350, 227] on input "text" at bounding box center [344, 227] width 55 height 28
type input "0"
click at [370, 158] on icon at bounding box center [366, 158] width 14 height 12
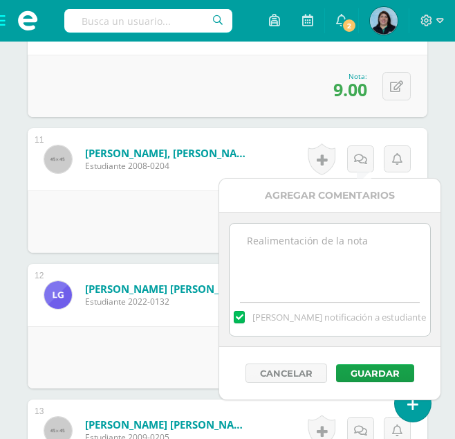
click at [325, 246] on textarea at bounding box center [330, 258] width 200 height 69
click at [308, 254] on textarea "Sin evidencia de actividad de investigación Bioelementos." at bounding box center [330, 258] width 200 height 69
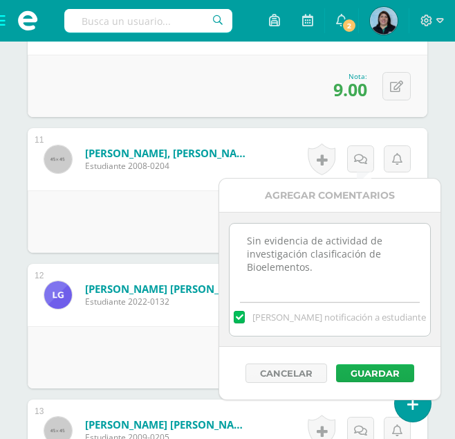
type textarea "Sin evidencia de actividad de investigación clasificación de Bioelementos."
click at [366, 375] on button "Guardar" at bounding box center [375, 373] width 78 height 18
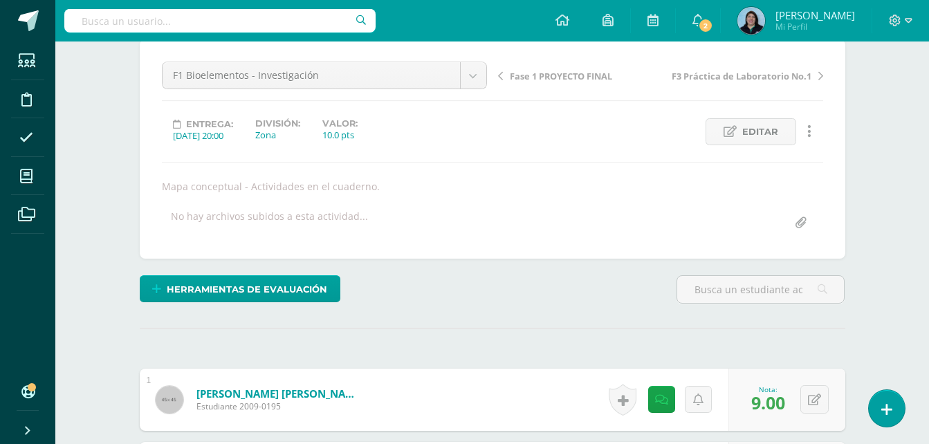
scroll to position [0, 0]
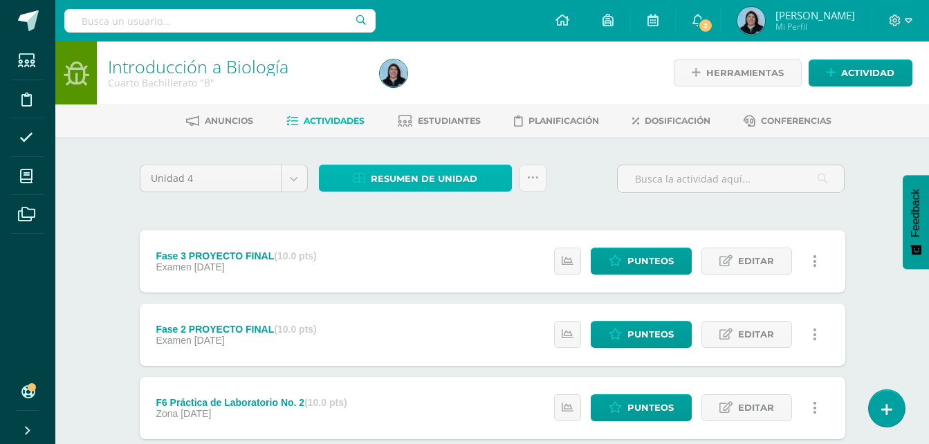
click at [437, 172] on span "Resumen de unidad" at bounding box center [424, 179] width 107 height 26
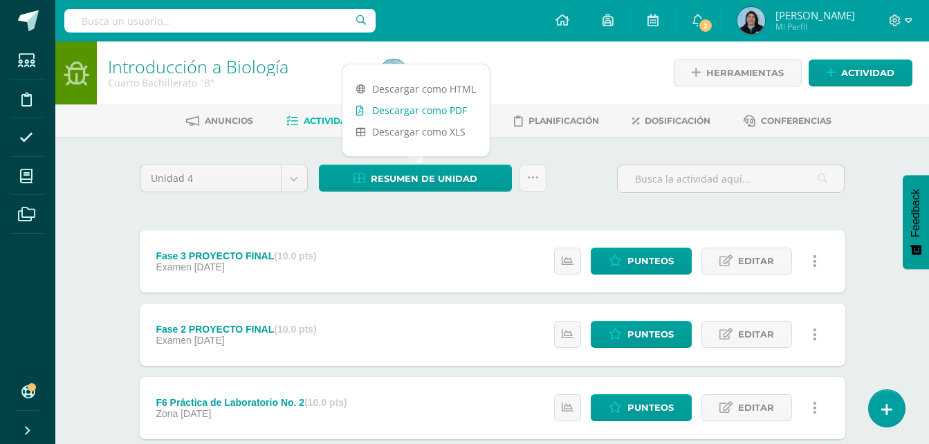
click at [415, 113] on link "Descargar como PDF" at bounding box center [416, 110] width 147 height 21
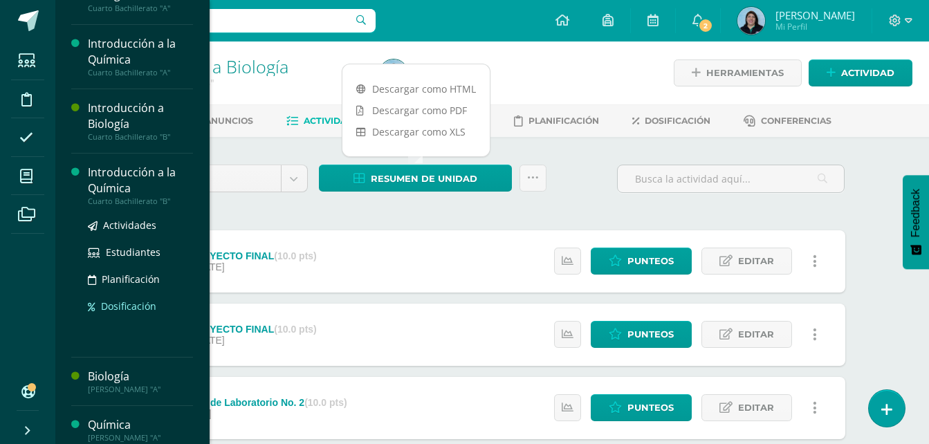
scroll to position [533, 0]
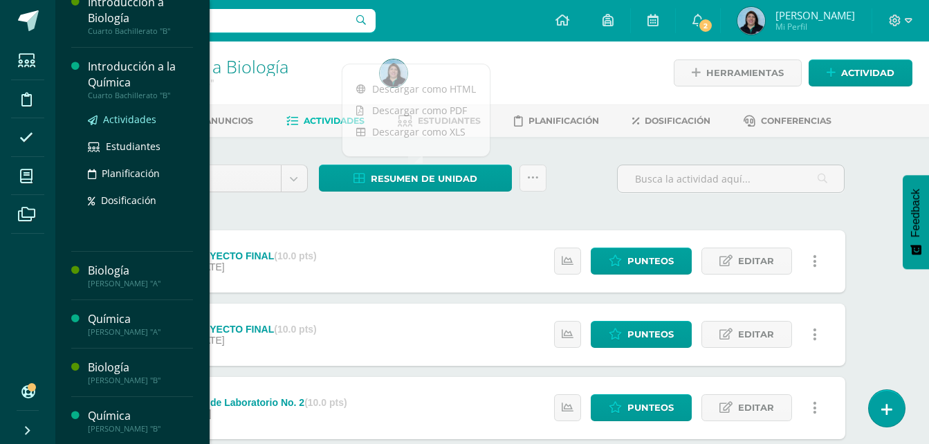
click at [133, 120] on span "Actividades" at bounding box center [129, 119] width 53 height 13
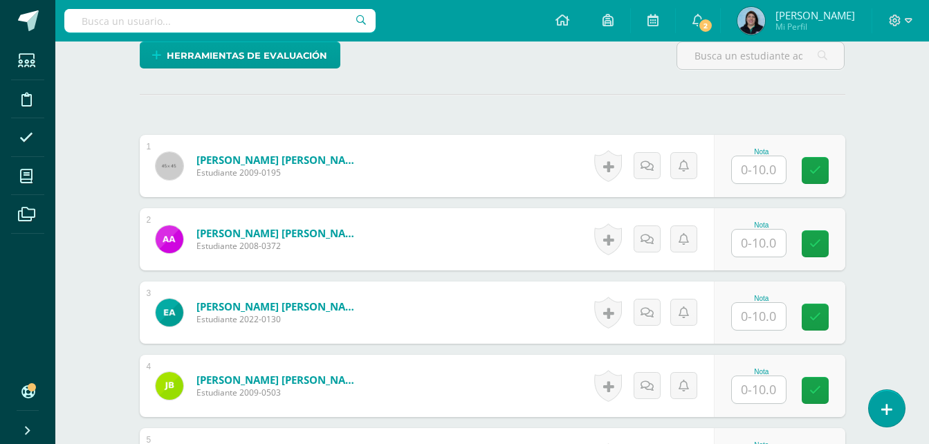
scroll to position [347, 0]
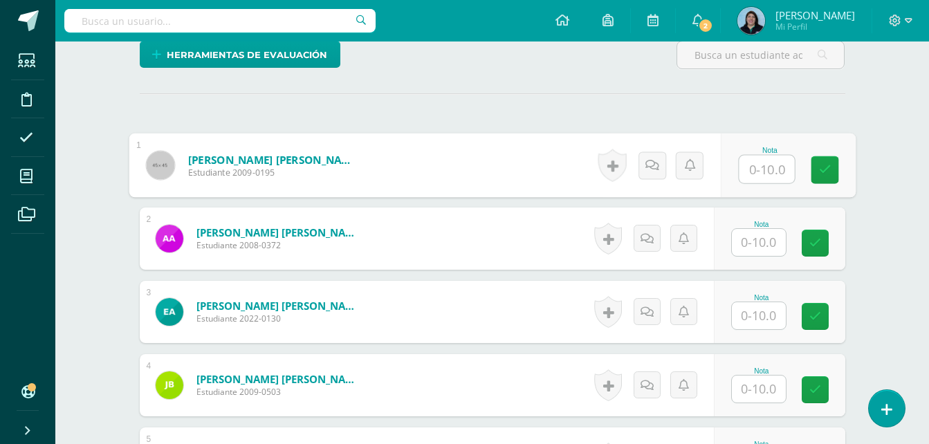
click at [765, 169] on input "text" at bounding box center [766, 170] width 55 height 28
type input "10"
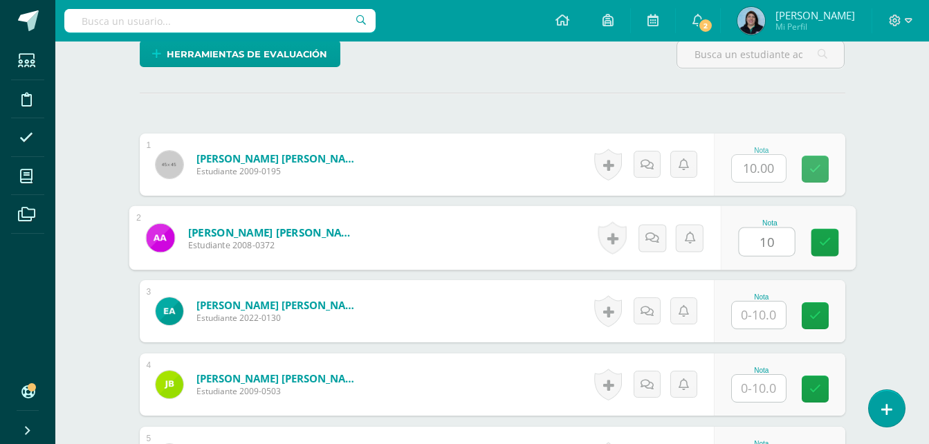
type input "10"
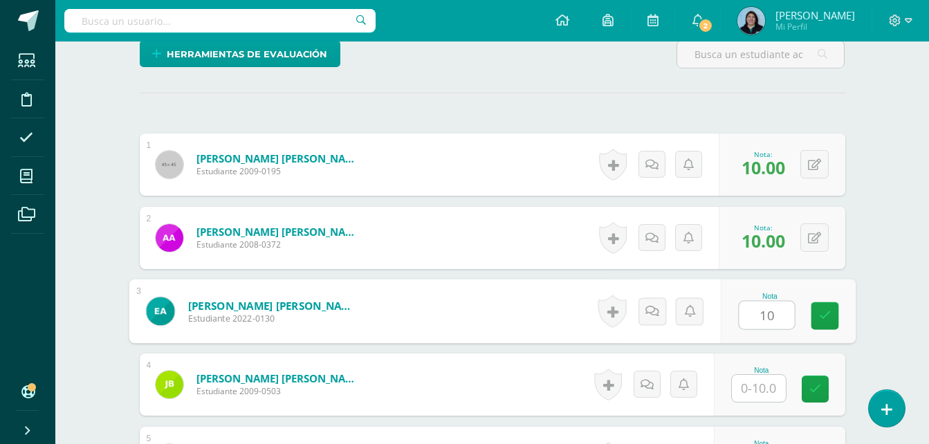
type input "10"
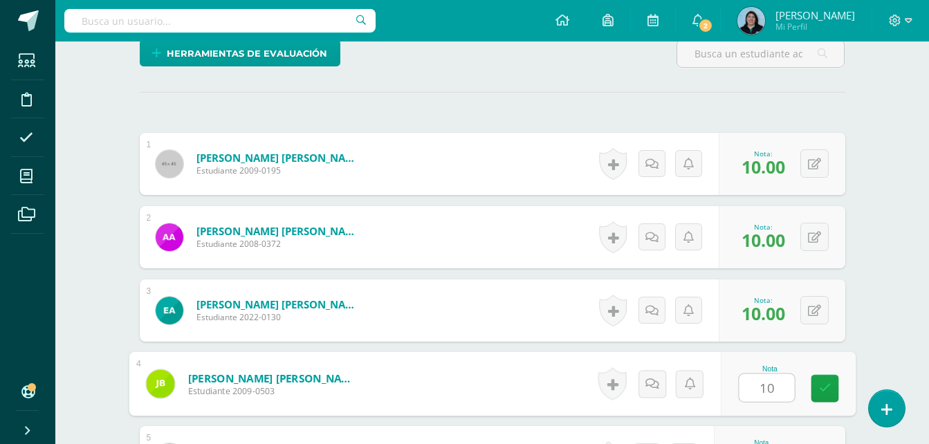
type input "10"
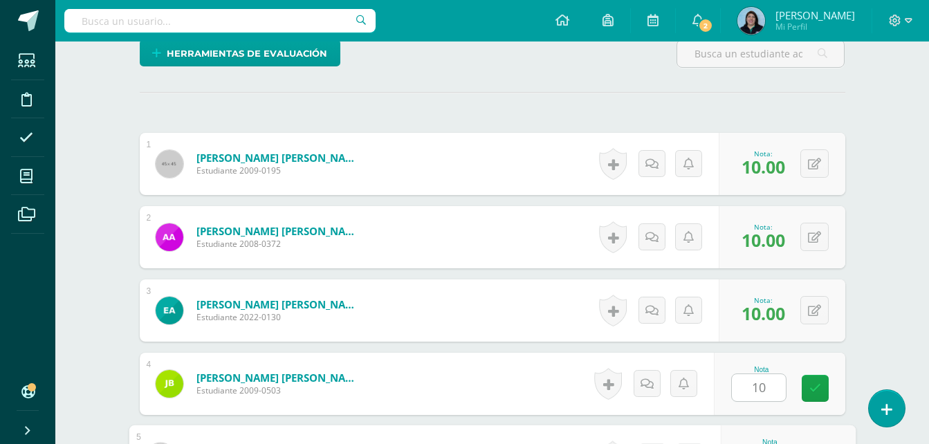
scroll to position [587, 0]
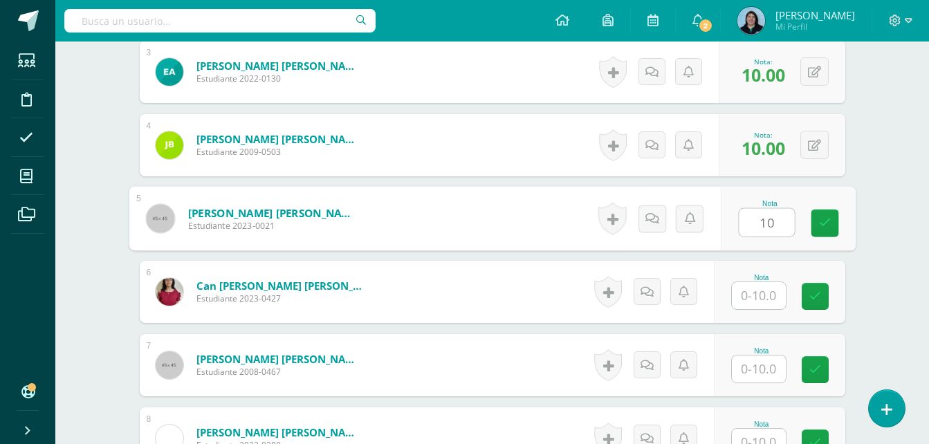
type input "10"
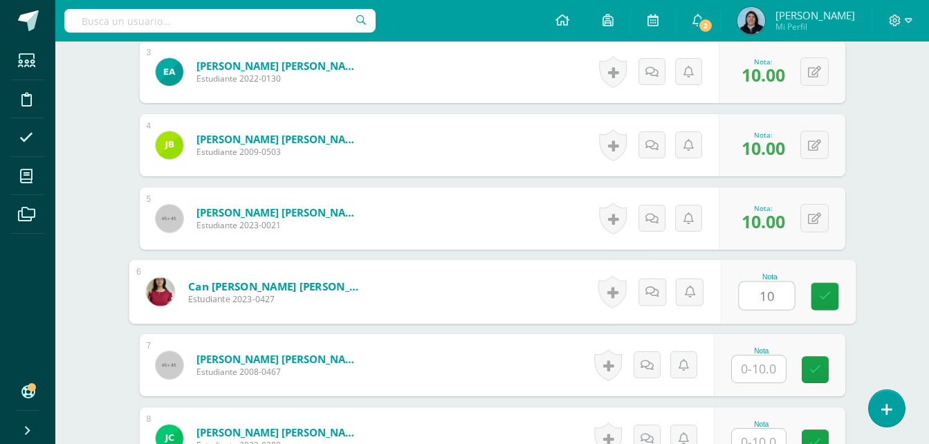
type input "10"
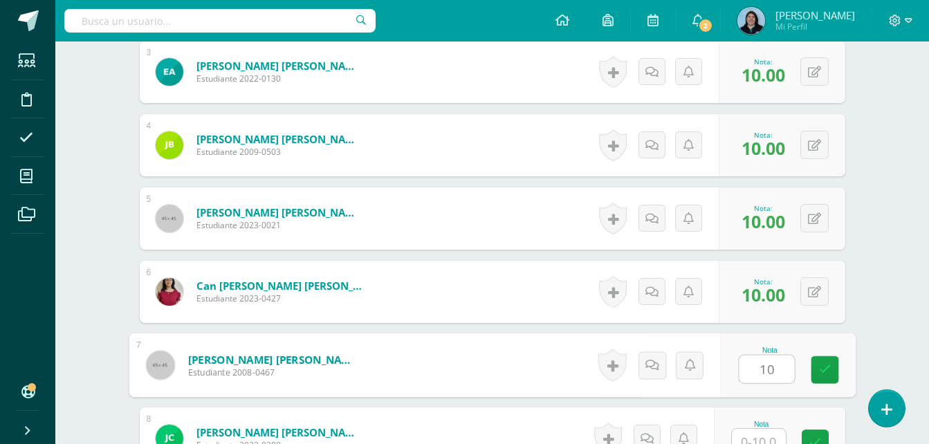
type input "10"
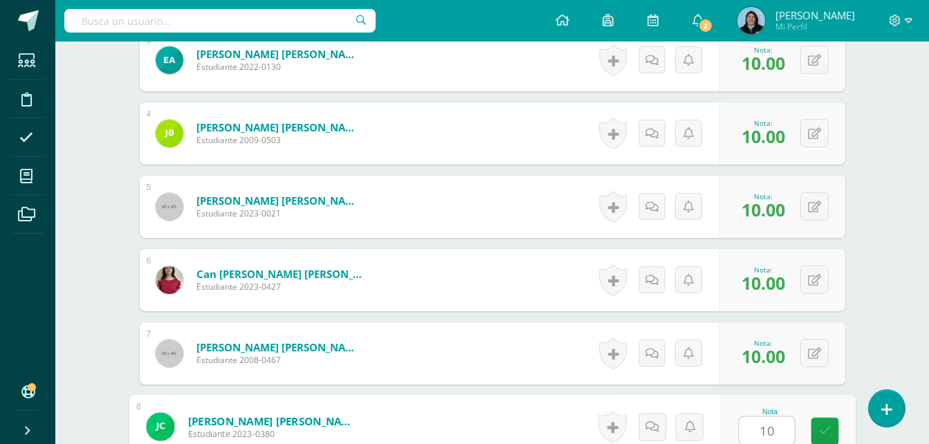
type input "10"
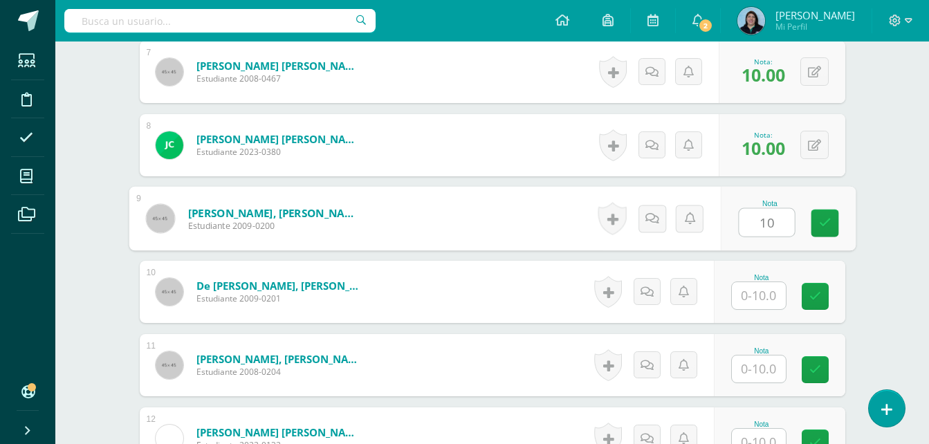
type input "10"
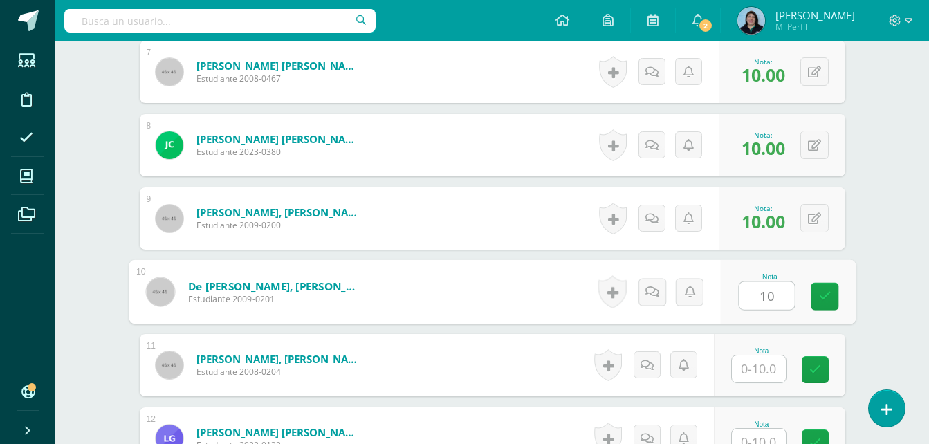
type input "10"
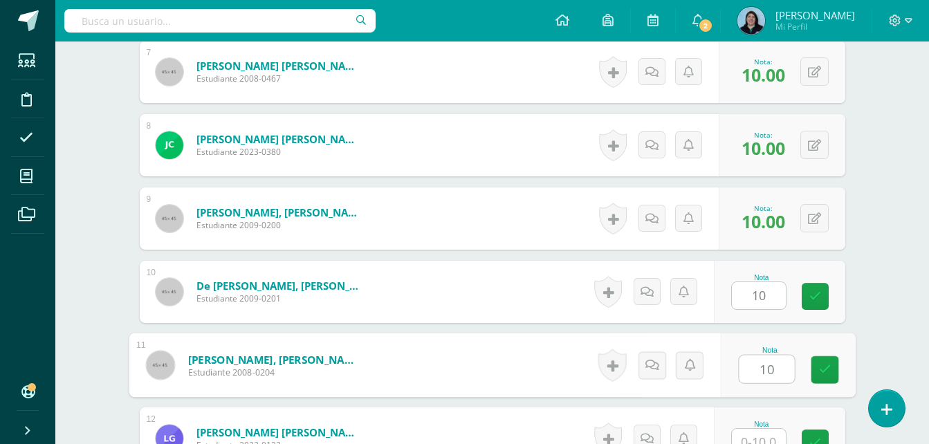
type input "10"
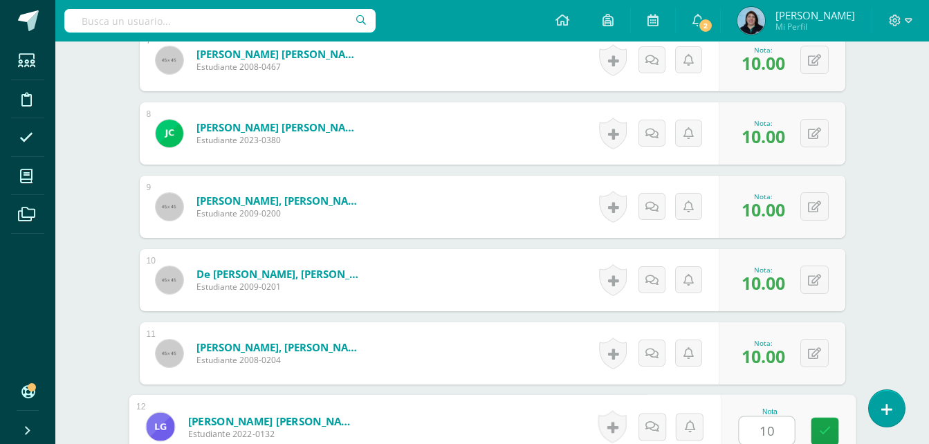
type input "10"
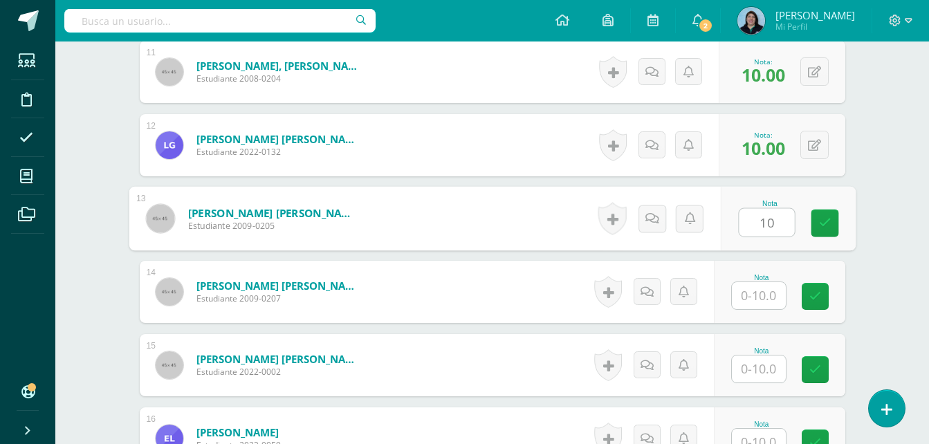
type input "10"
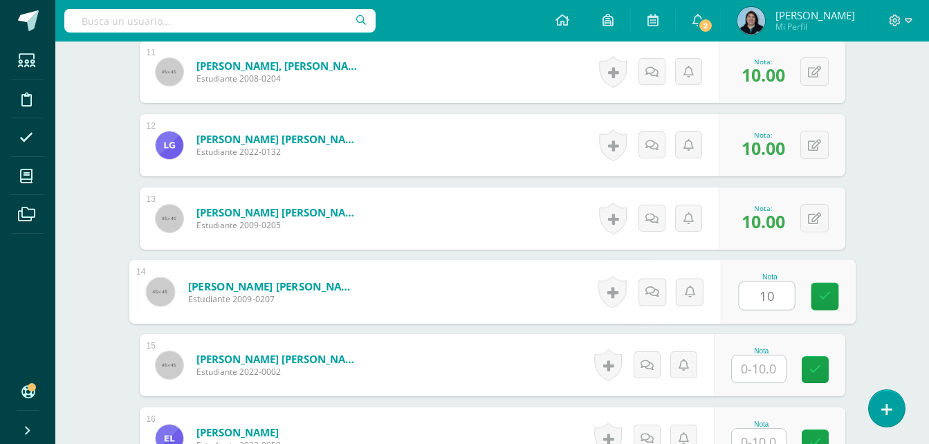
type input "10"
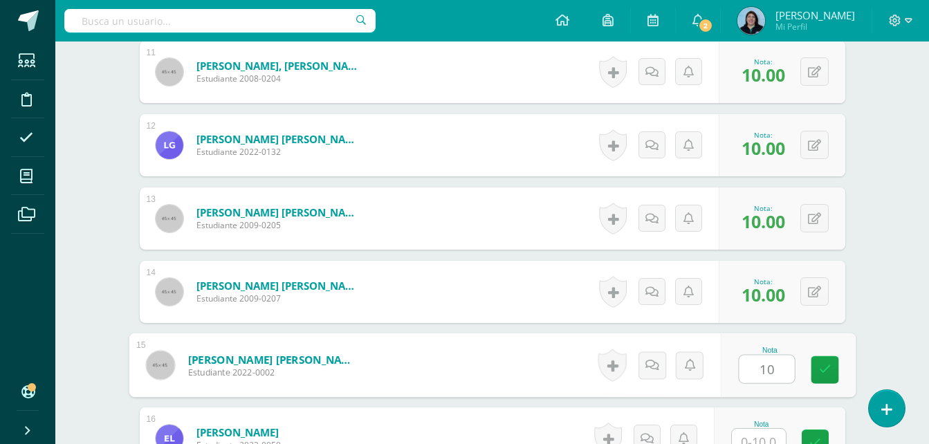
type input "10"
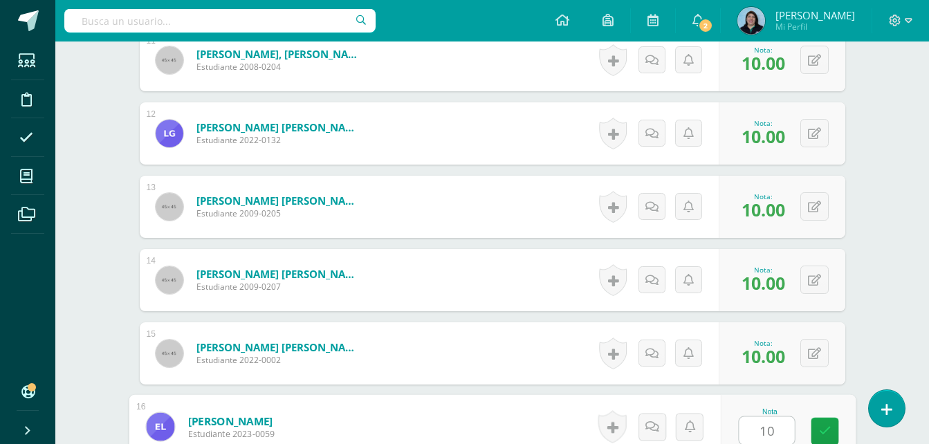
type input "10"
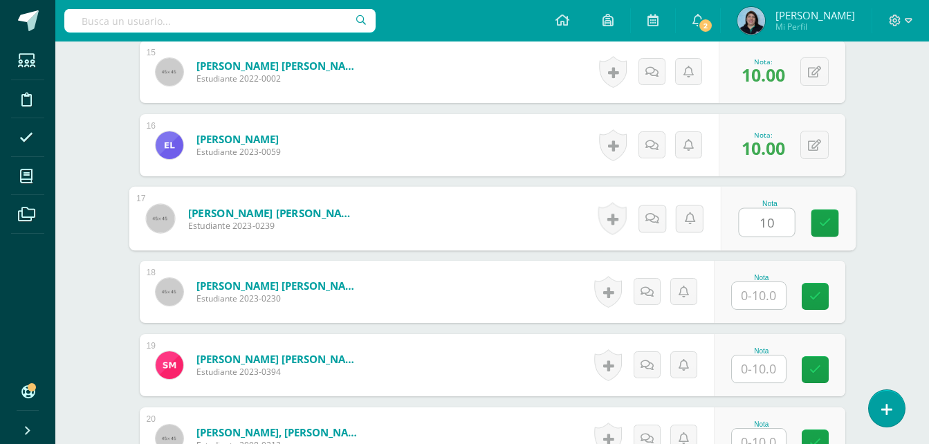
type input "10"
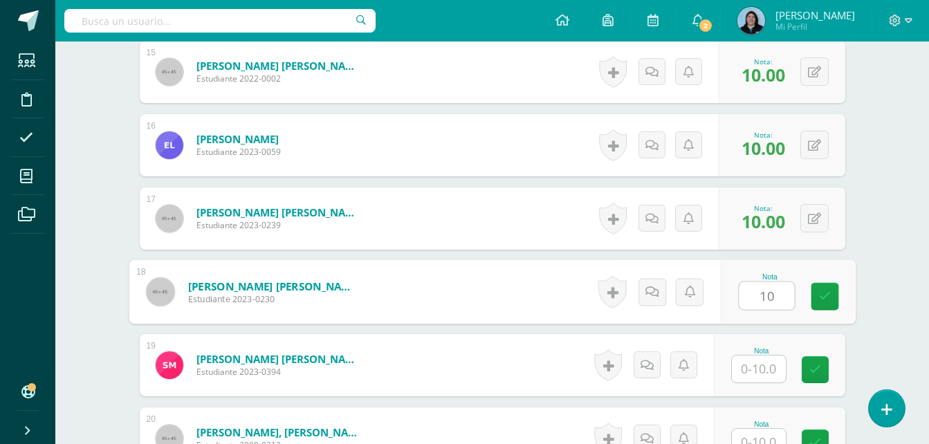
type input "10"
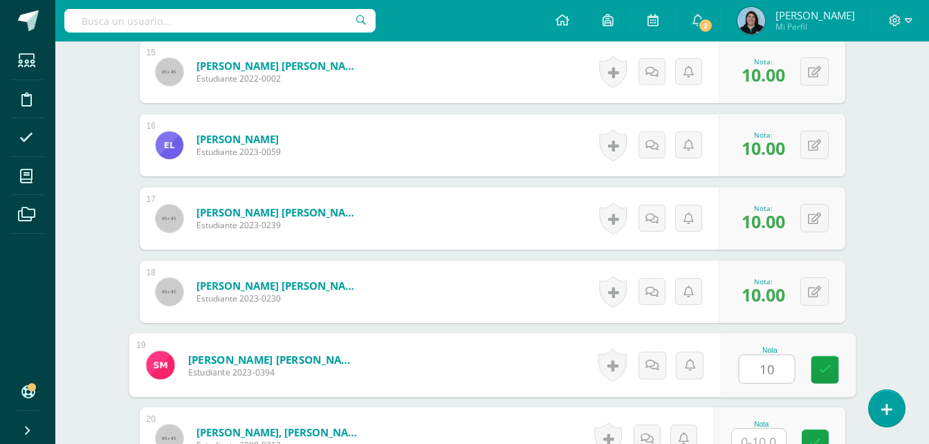
type input "10"
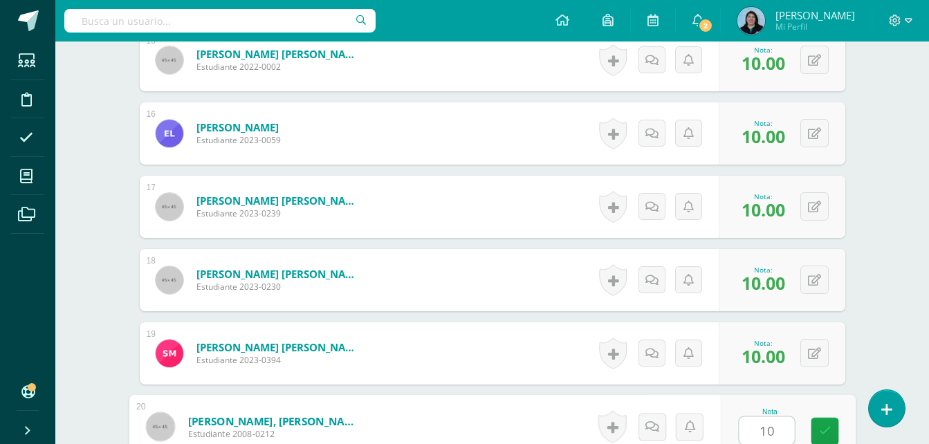
type input "10"
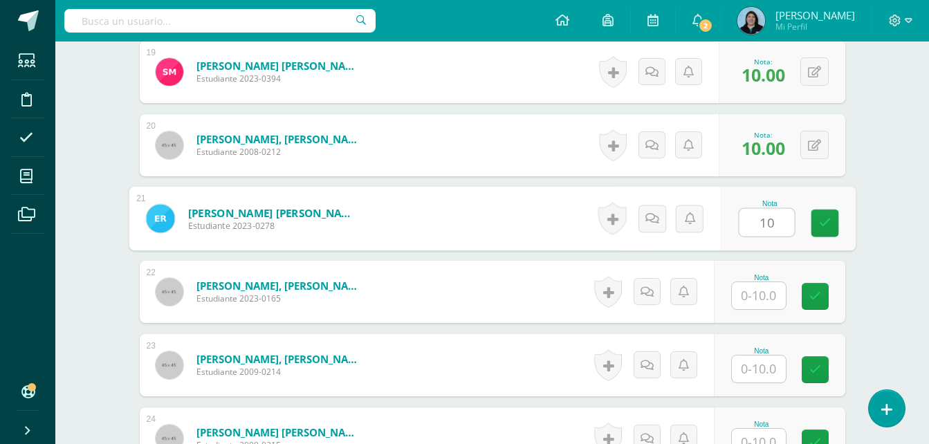
type input "10"
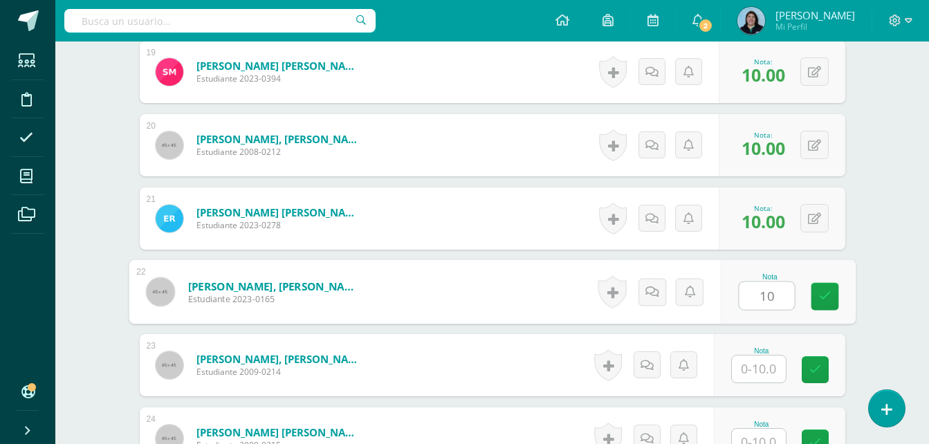
type input "10"
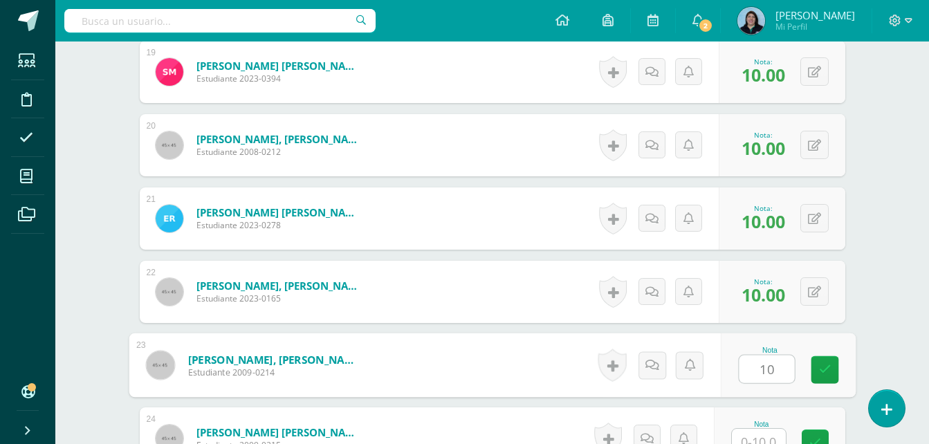
type input "10"
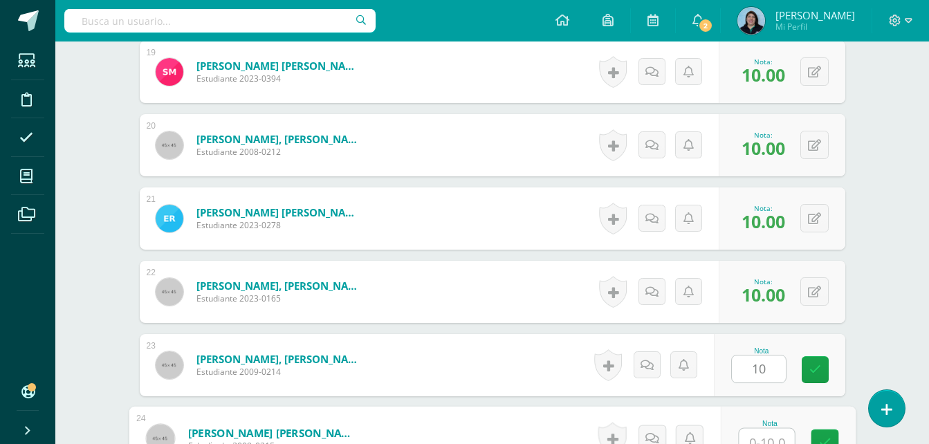
scroll to position [1772, 0]
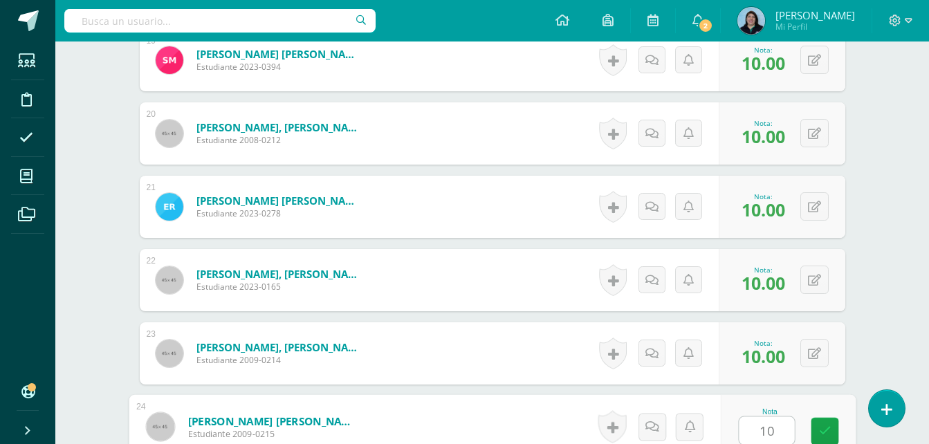
type input "10"
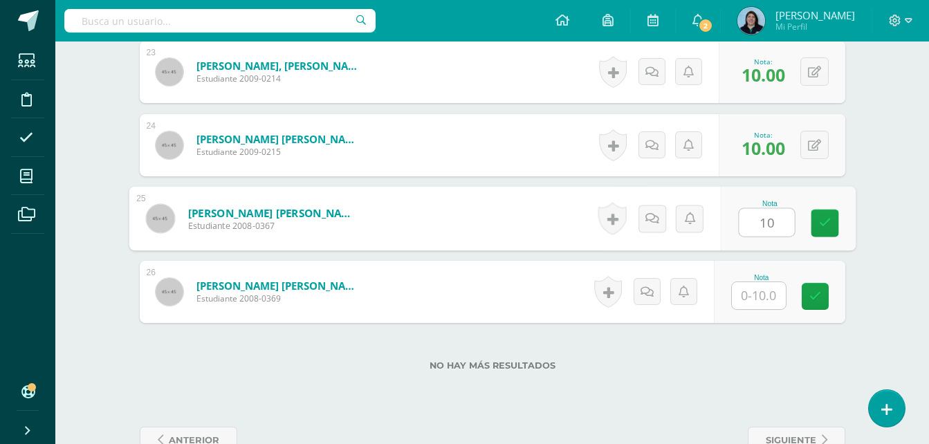
type input "10"
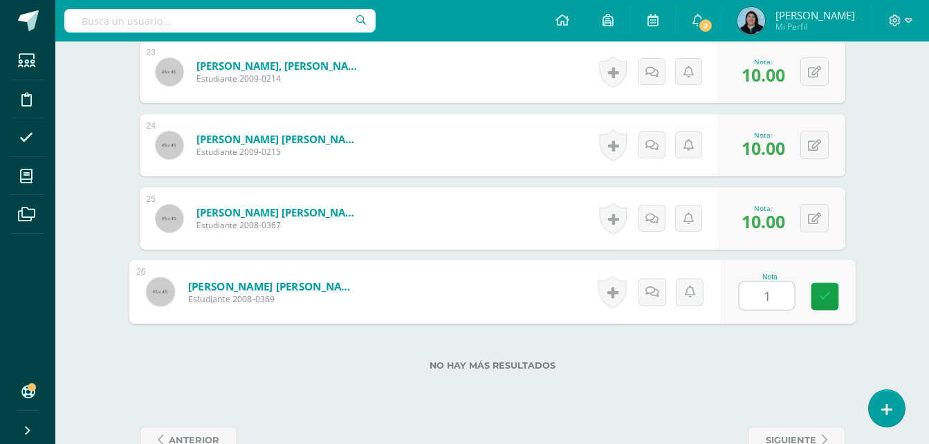
type input "10"
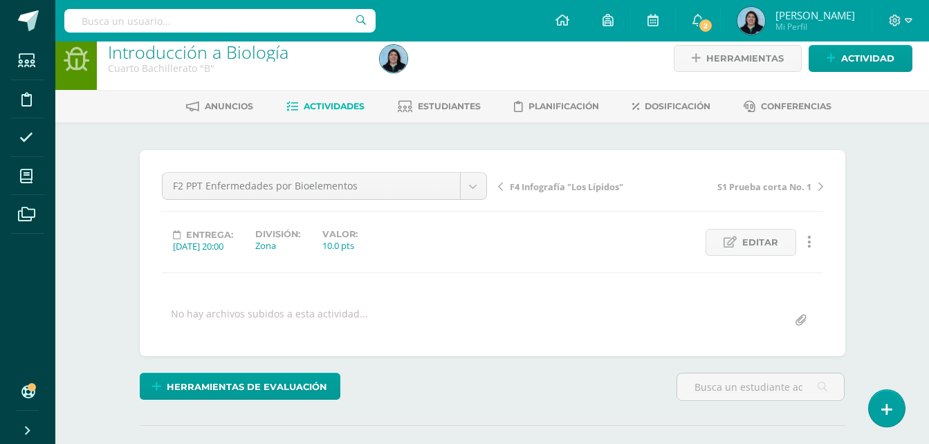
scroll to position [0, 0]
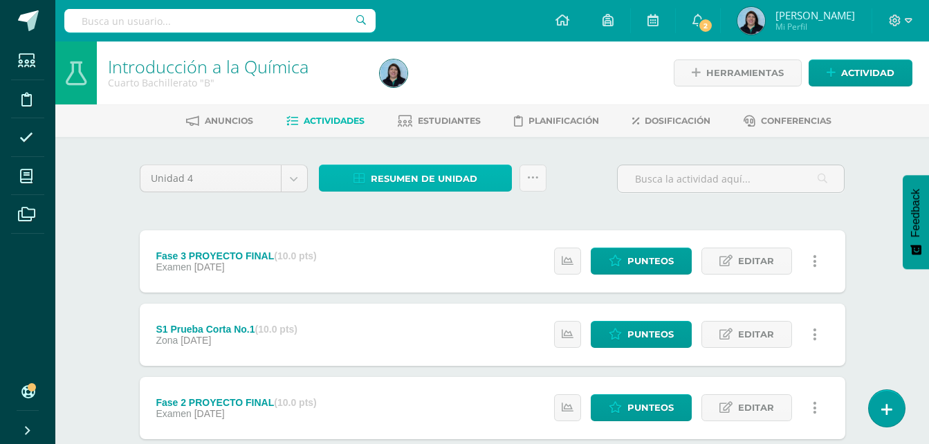
click at [439, 176] on span "Resumen de unidad" at bounding box center [424, 179] width 107 height 26
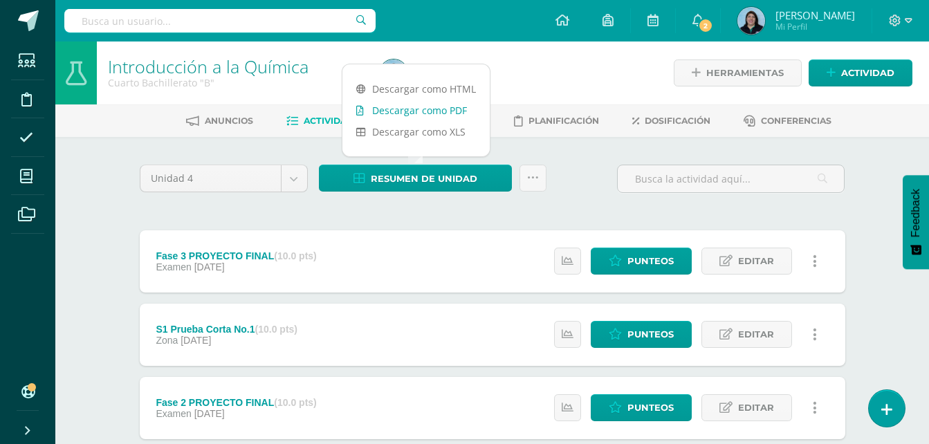
click at [420, 112] on link "Descargar como PDF" at bounding box center [416, 110] width 147 height 21
click at [408, 109] on link "Descargar como PDF" at bounding box center [388, 110] width 147 height 21
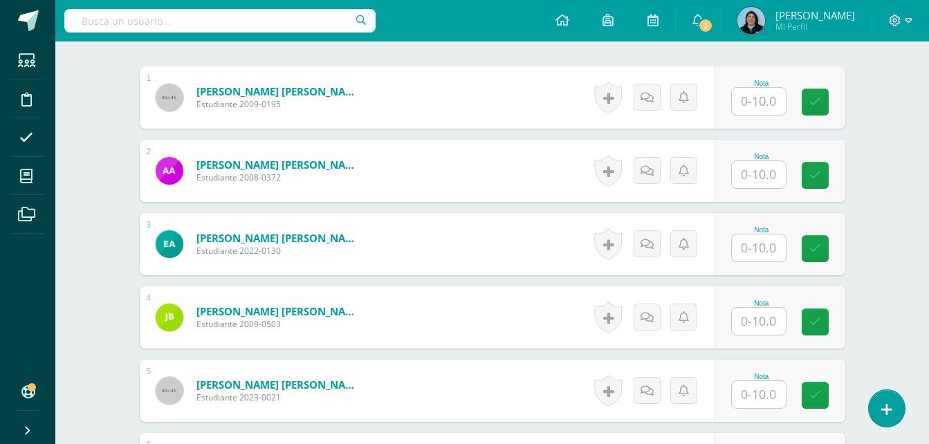
scroll to position [417, 0]
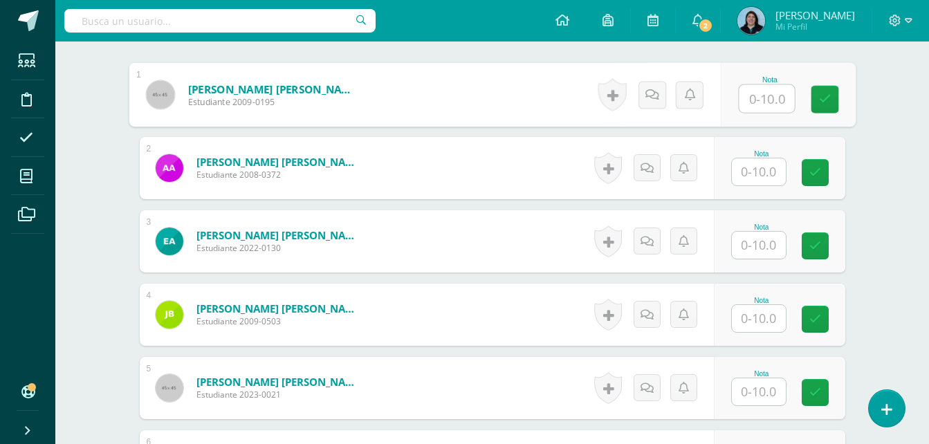
click at [771, 97] on input "text" at bounding box center [766, 99] width 55 height 28
type input "10"
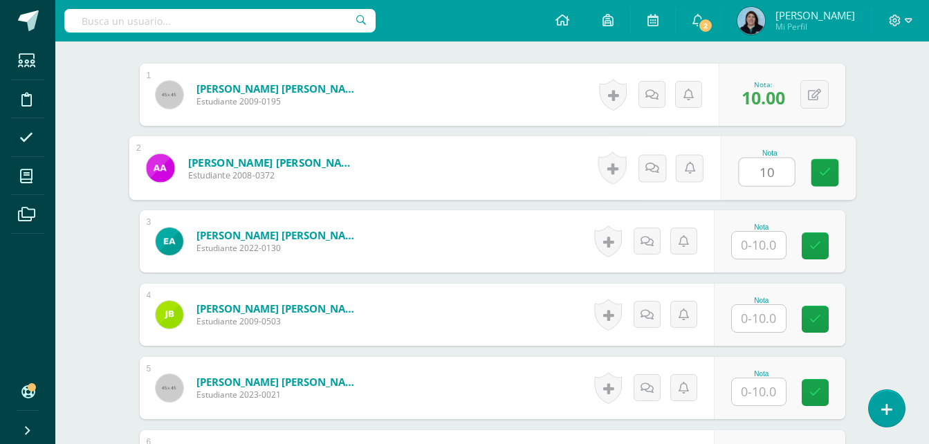
type input "10"
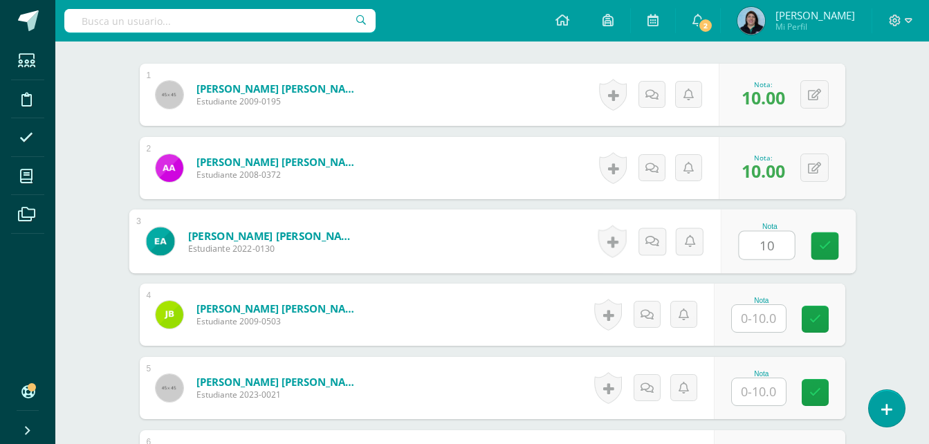
type input "10"
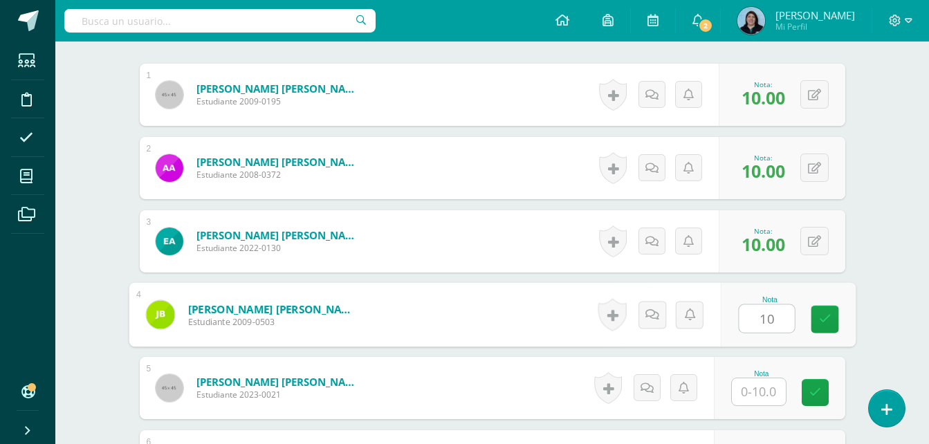
type input "10"
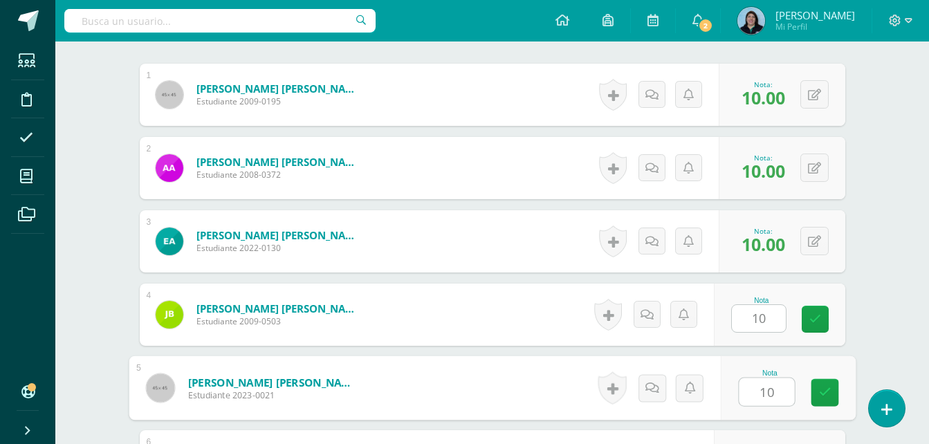
type input "10"
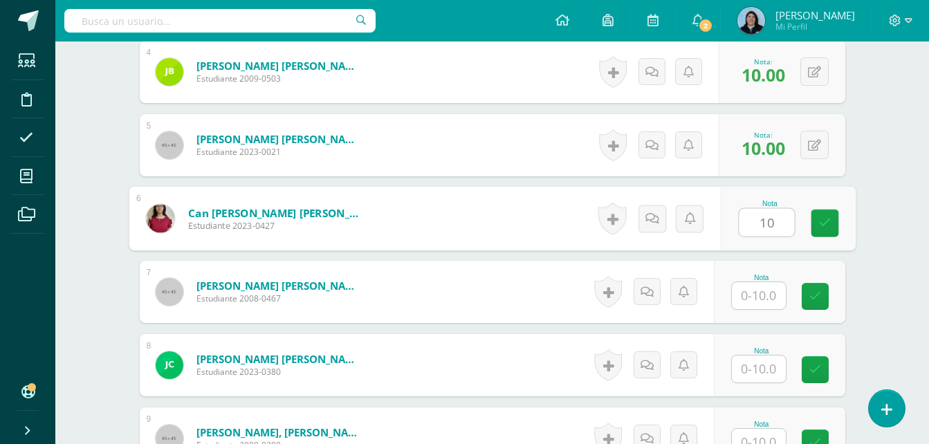
type input "10"
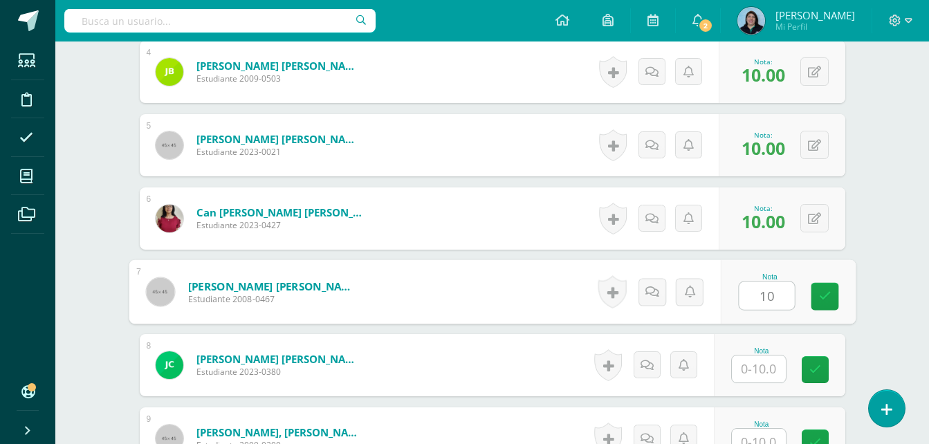
type input "10"
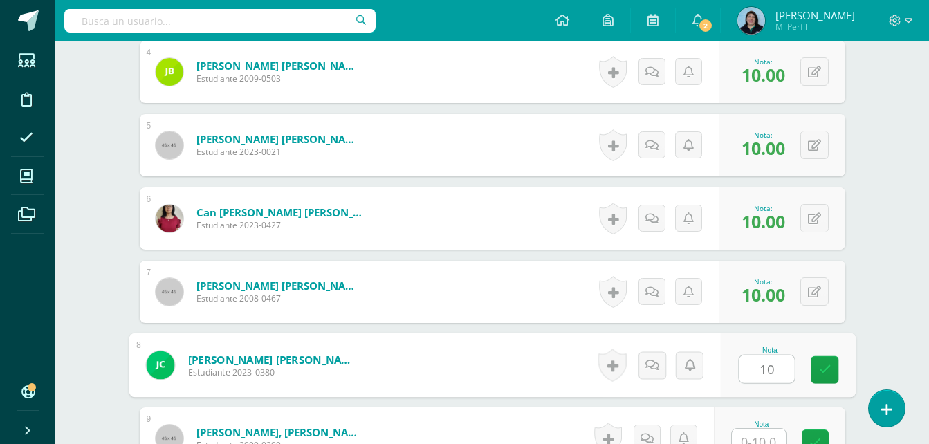
type input "10"
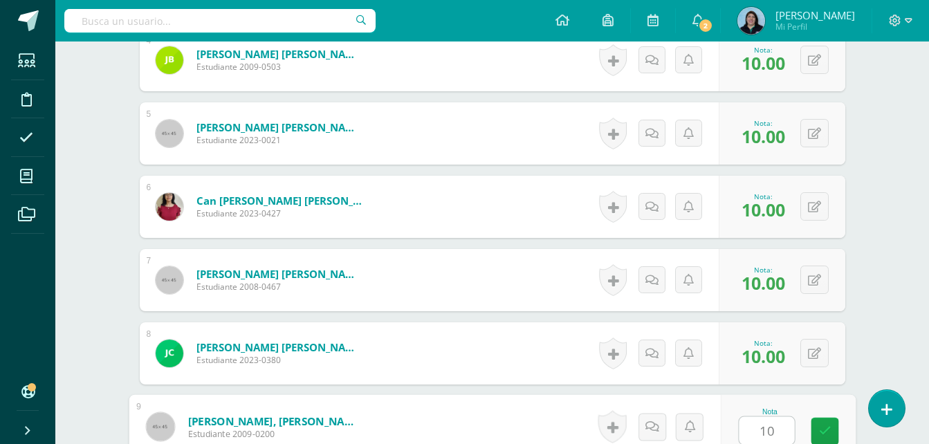
type input "10"
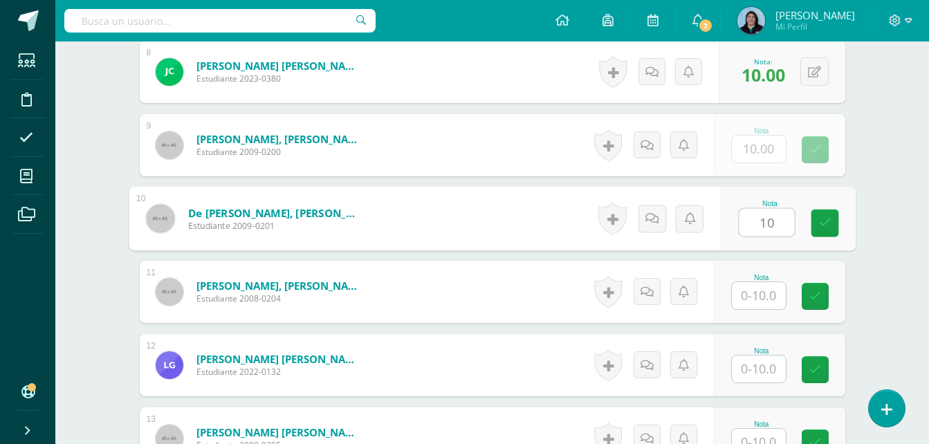
type input "10"
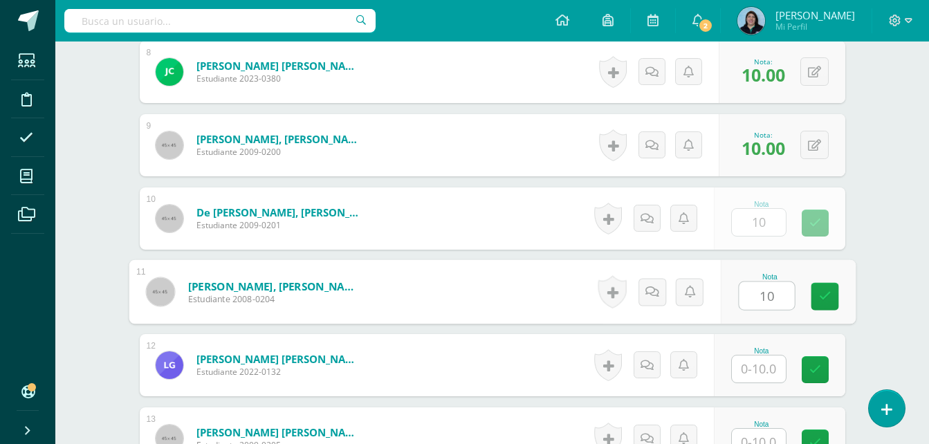
type input "10"
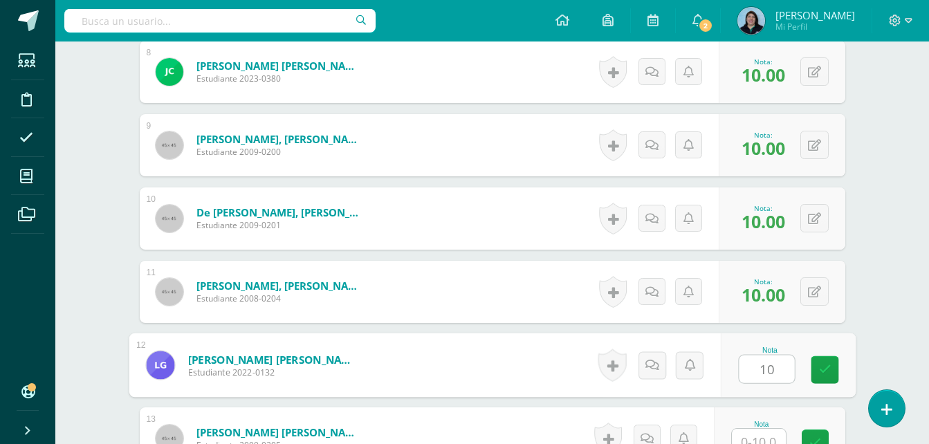
type input "10"
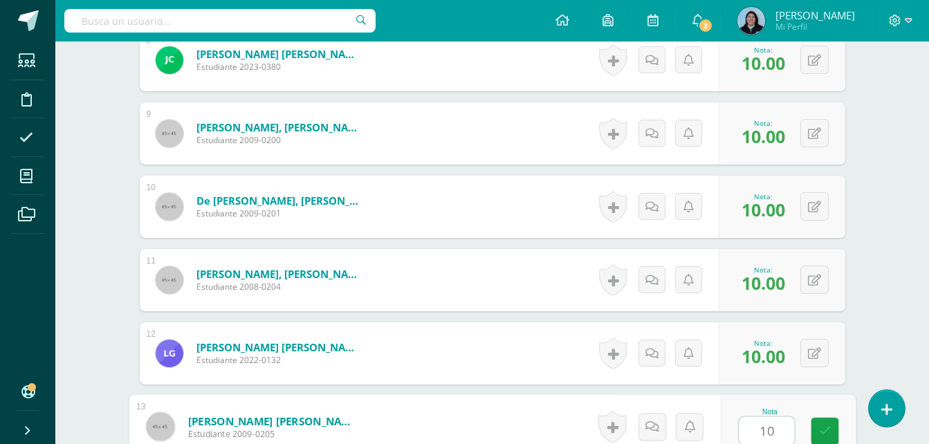
type input "10"
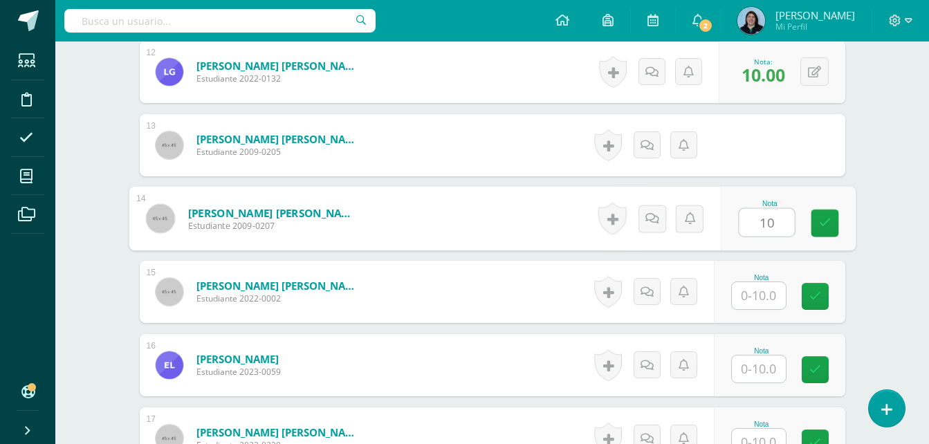
type input "10"
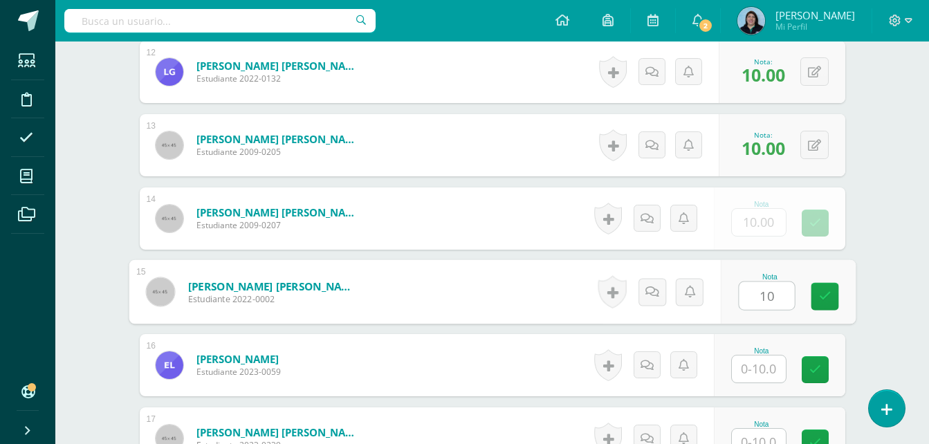
type input "10"
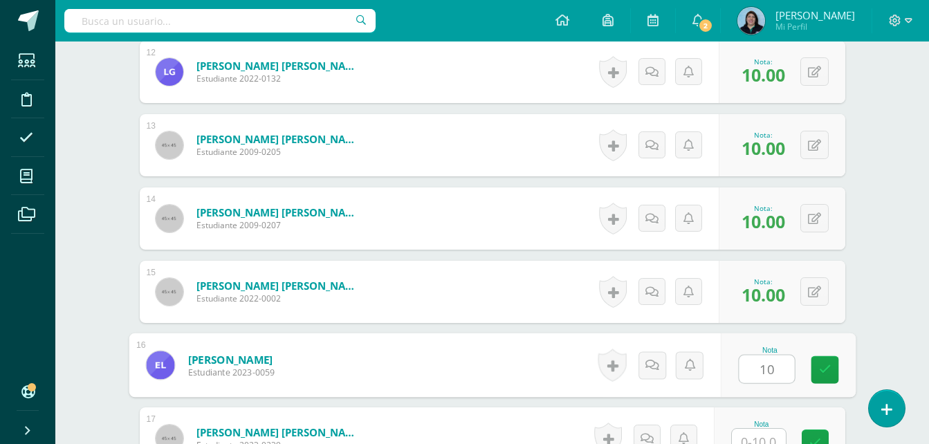
type input "10"
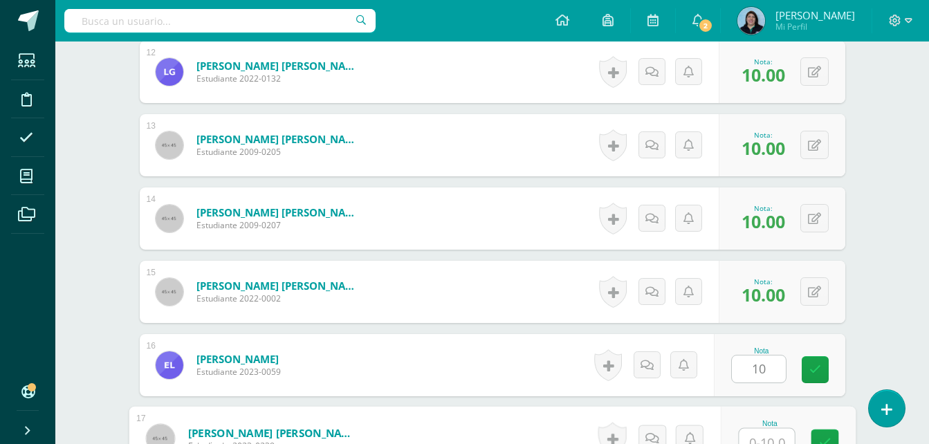
scroll to position [1259, 0]
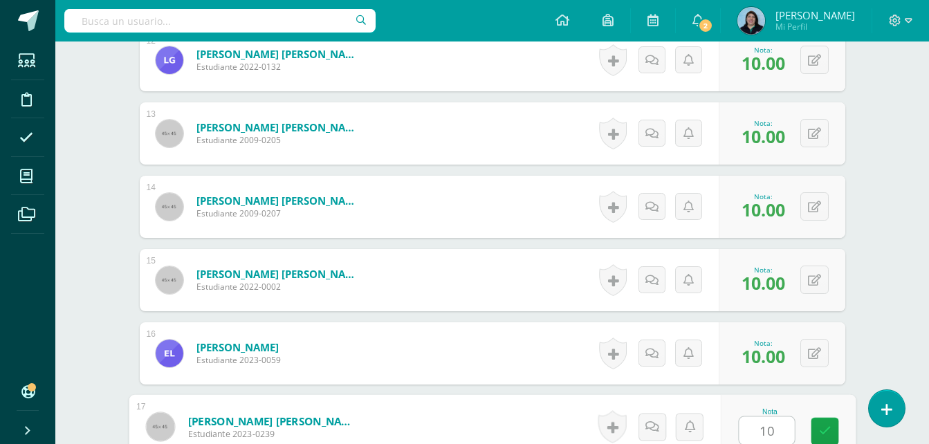
type input "10"
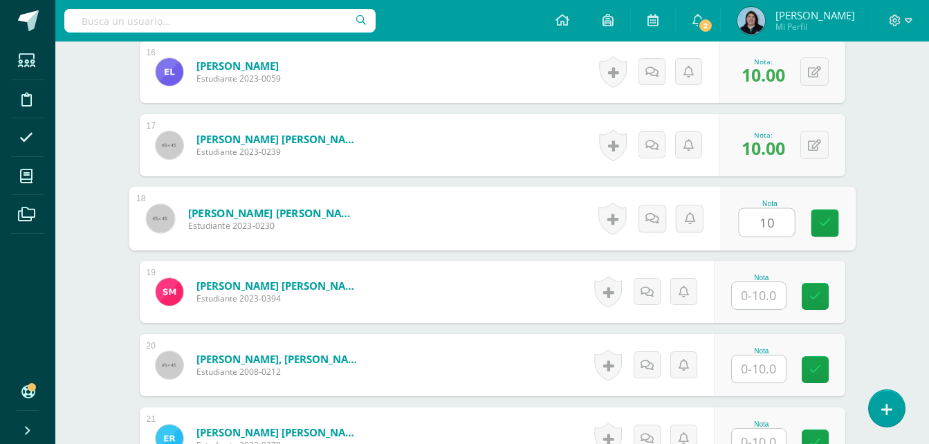
type input "10"
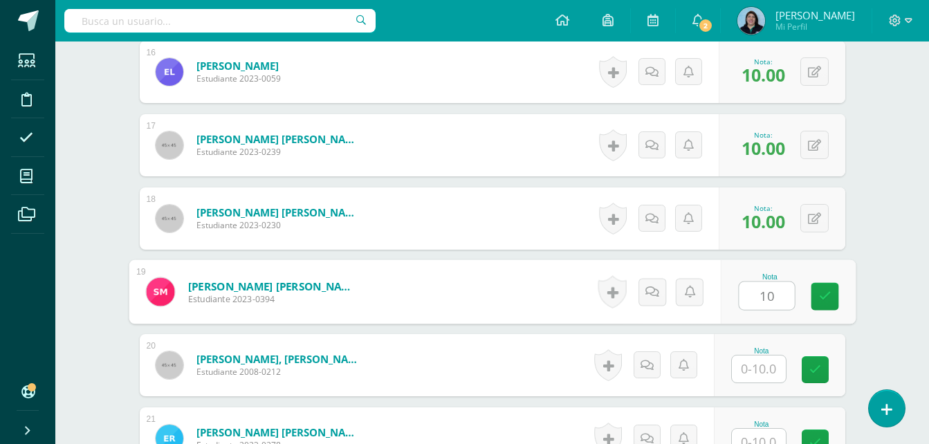
type input "10"
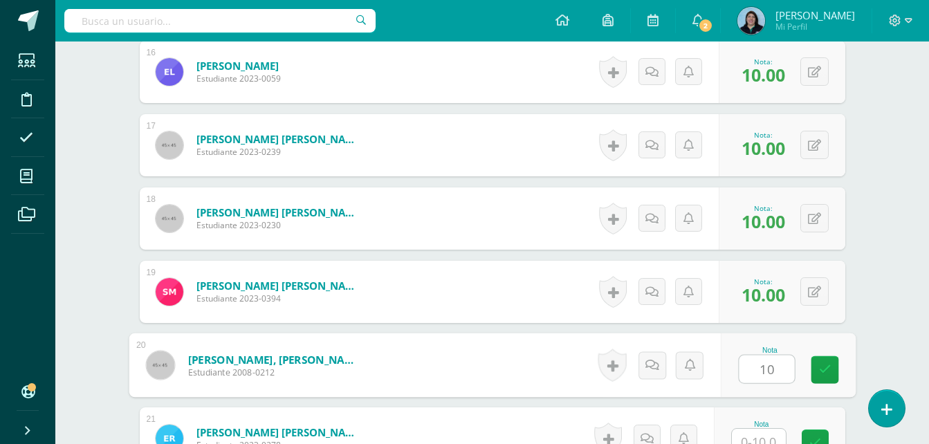
type input "10"
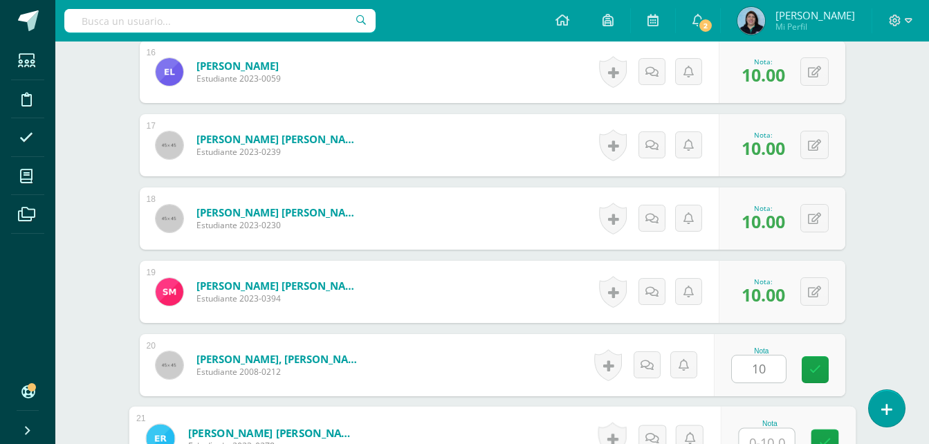
scroll to position [1552, 0]
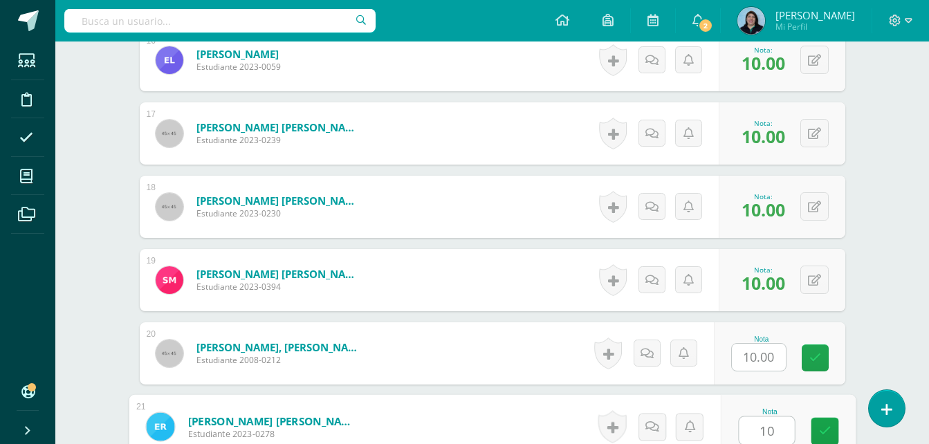
type input "10"
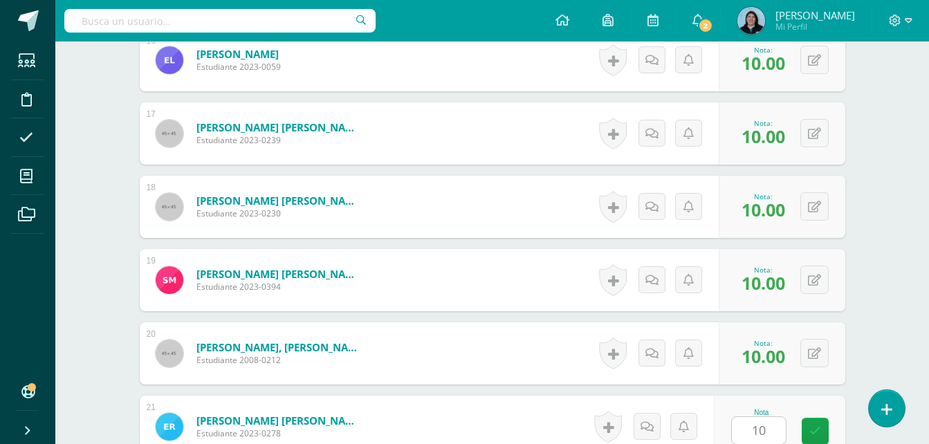
scroll to position [1834, 0]
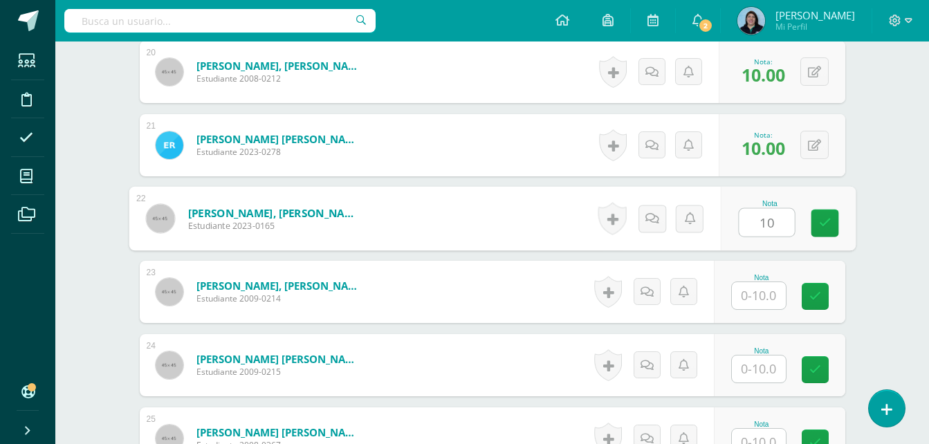
type input "10"
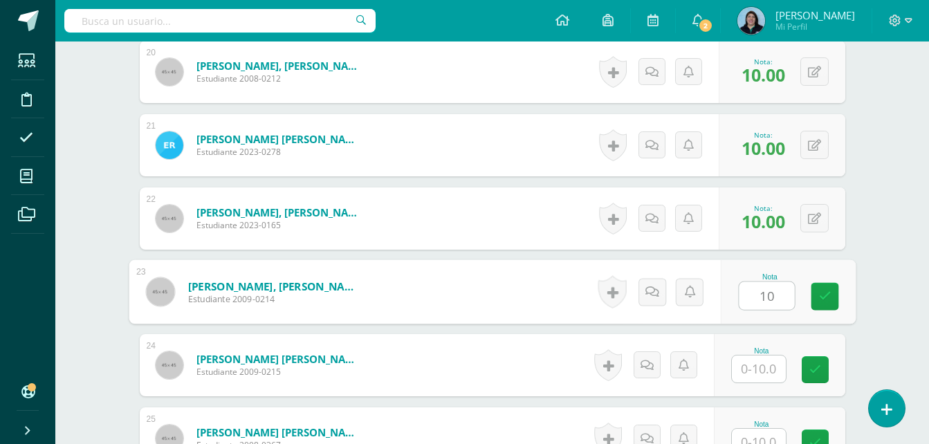
type input "10"
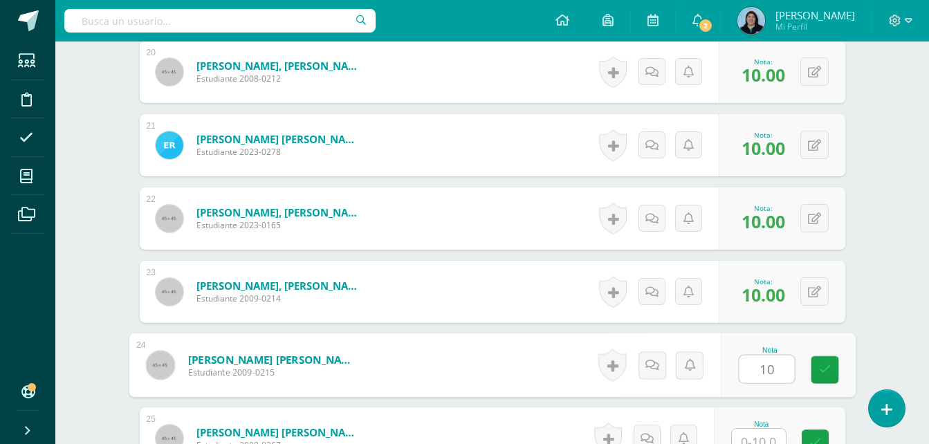
type input "10"
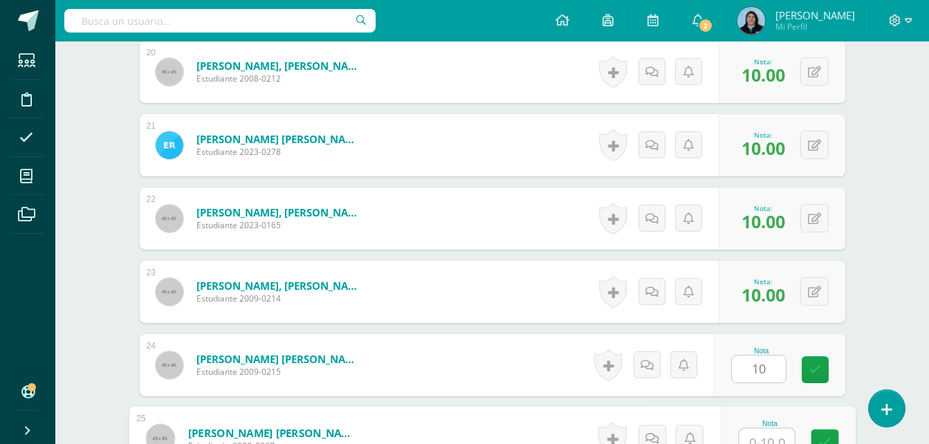
scroll to position [1846, 0]
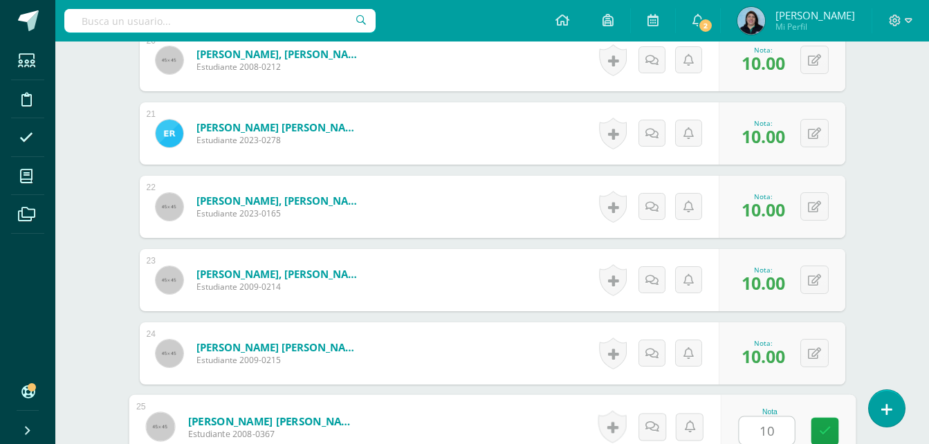
type input "10"
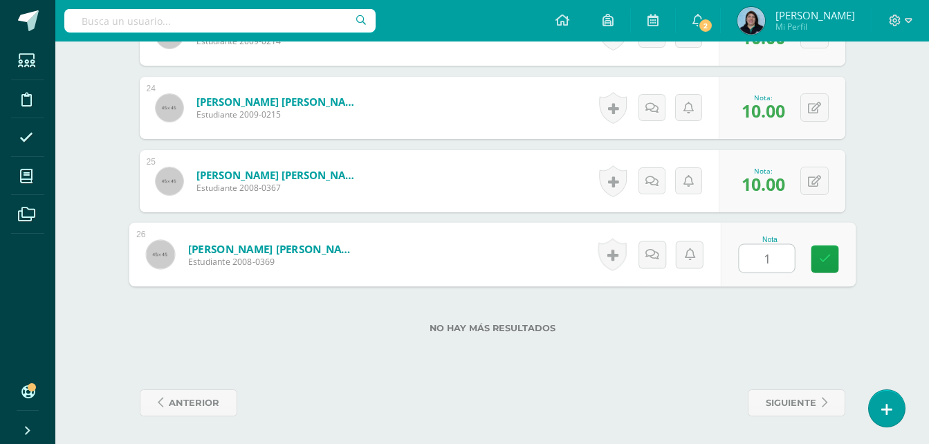
type input "10"
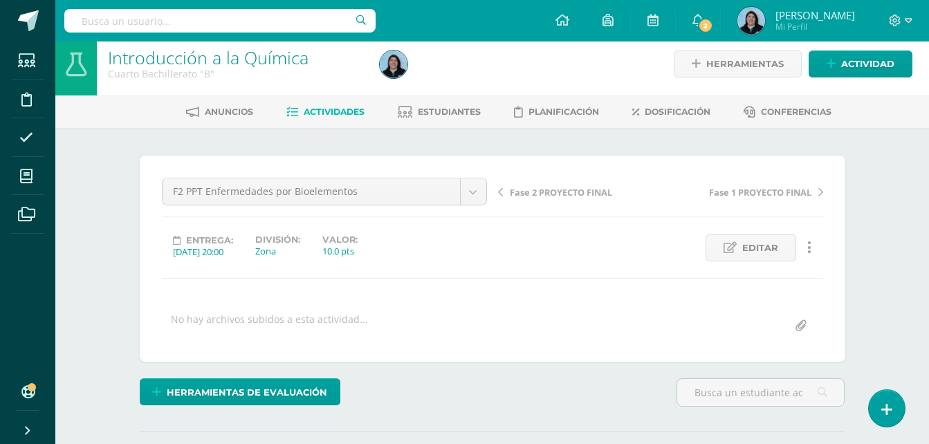
scroll to position [0, 0]
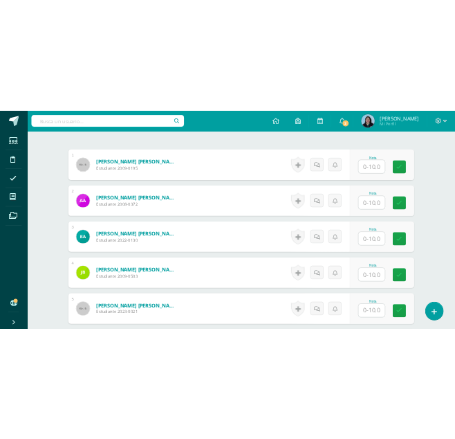
scroll to position [417, 0]
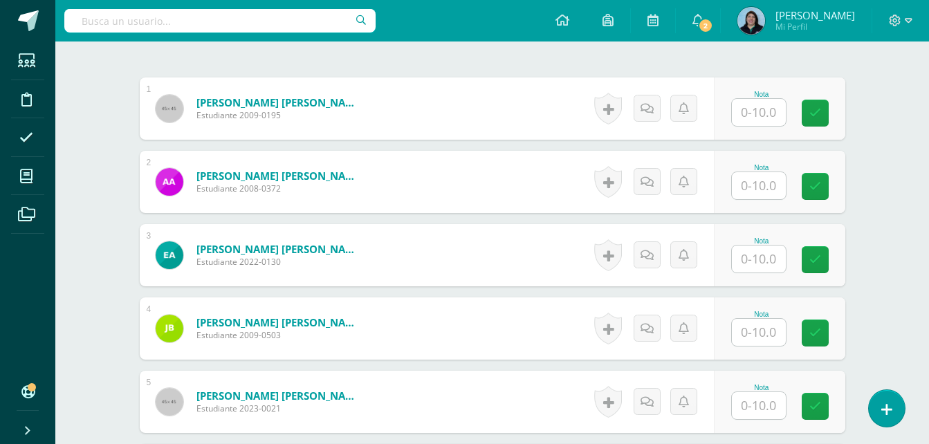
click at [759, 111] on input "text" at bounding box center [759, 112] width 54 height 27
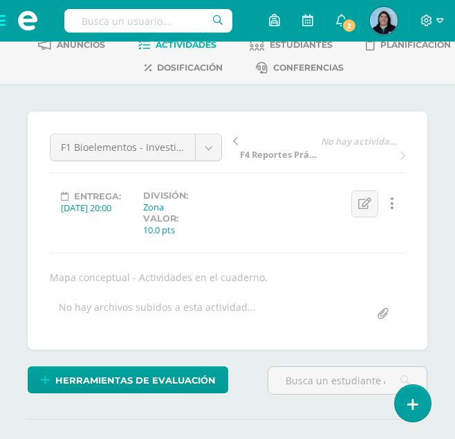
scroll to position [71, 0]
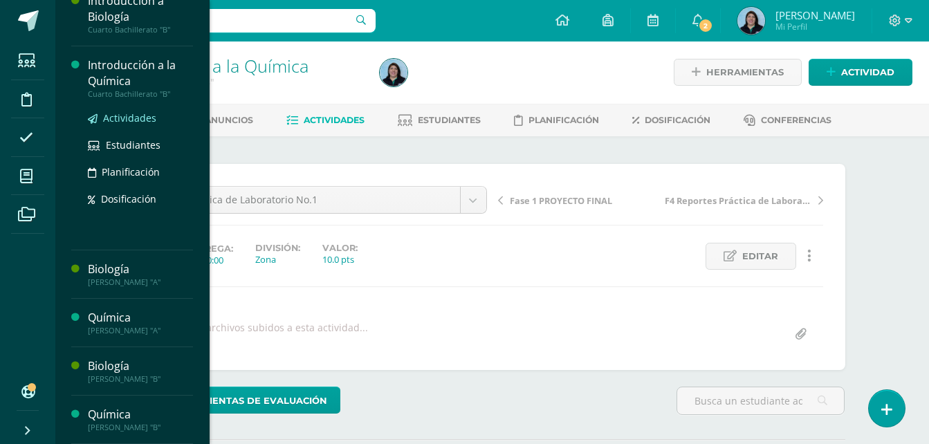
scroll to position [465, 0]
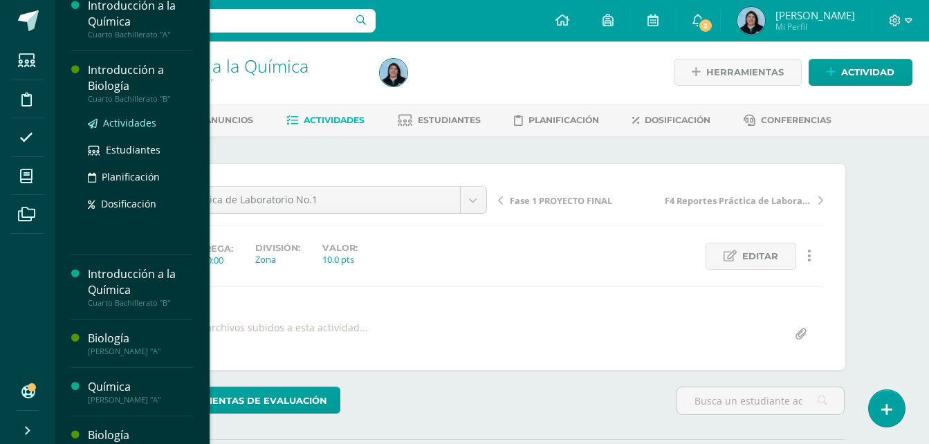
click at [122, 125] on span "Actividades" at bounding box center [129, 122] width 53 height 13
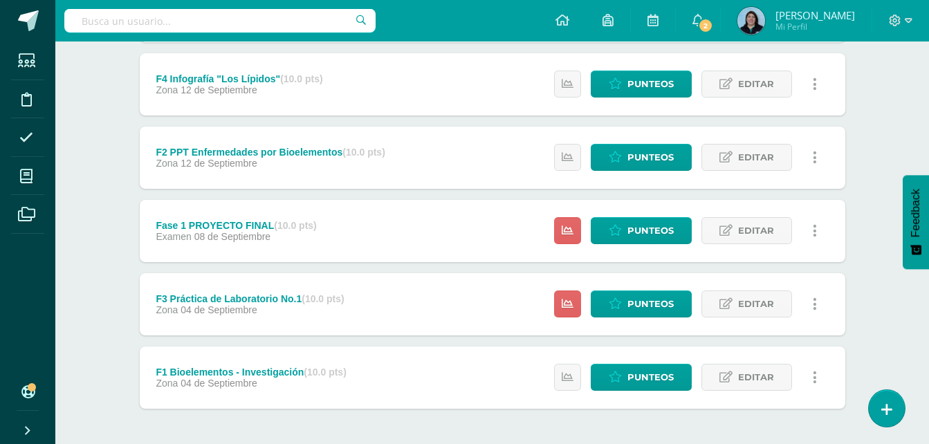
scroll to position [601, 0]
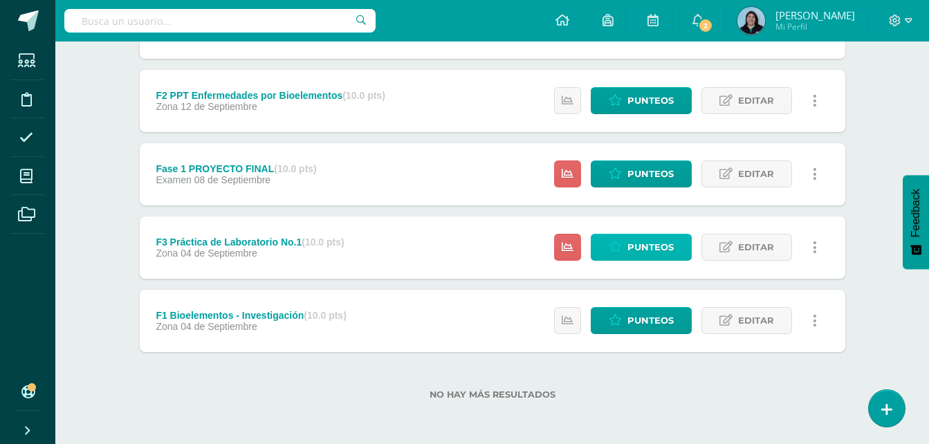
click at [639, 247] on span "Punteos" at bounding box center [651, 248] width 46 height 26
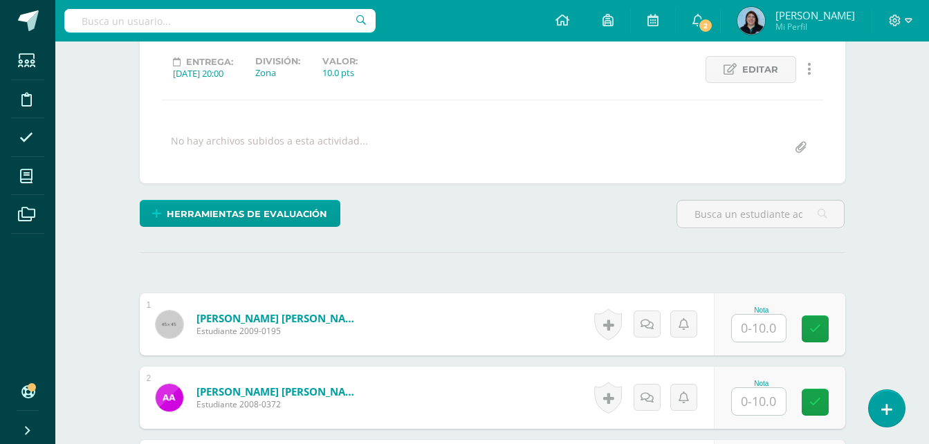
scroll to position [188, 0]
